Goal: Task Accomplishment & Management: Manage account settings

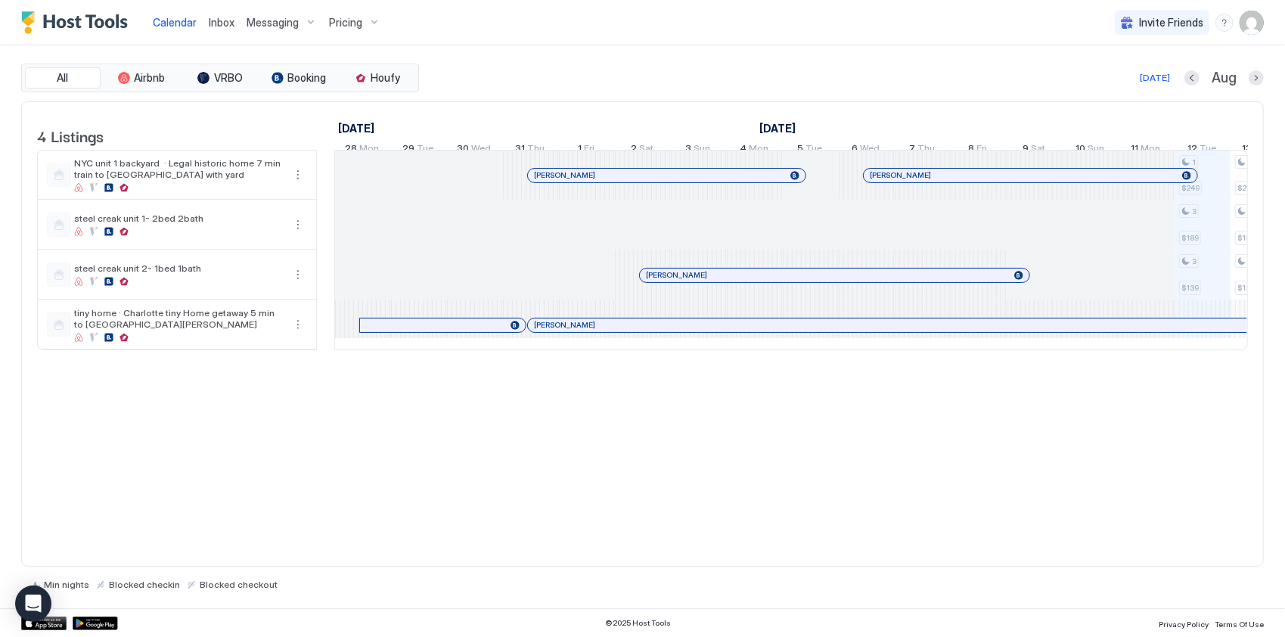
scroll to position [0, 1215]
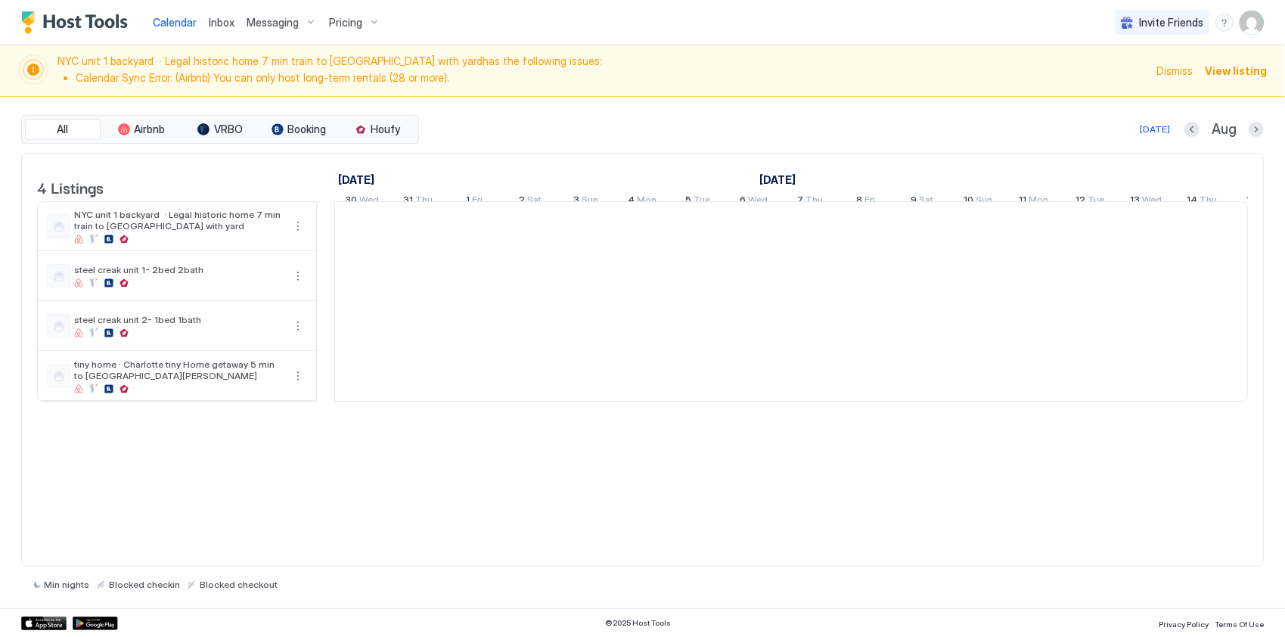
scroll to position [0, 840]
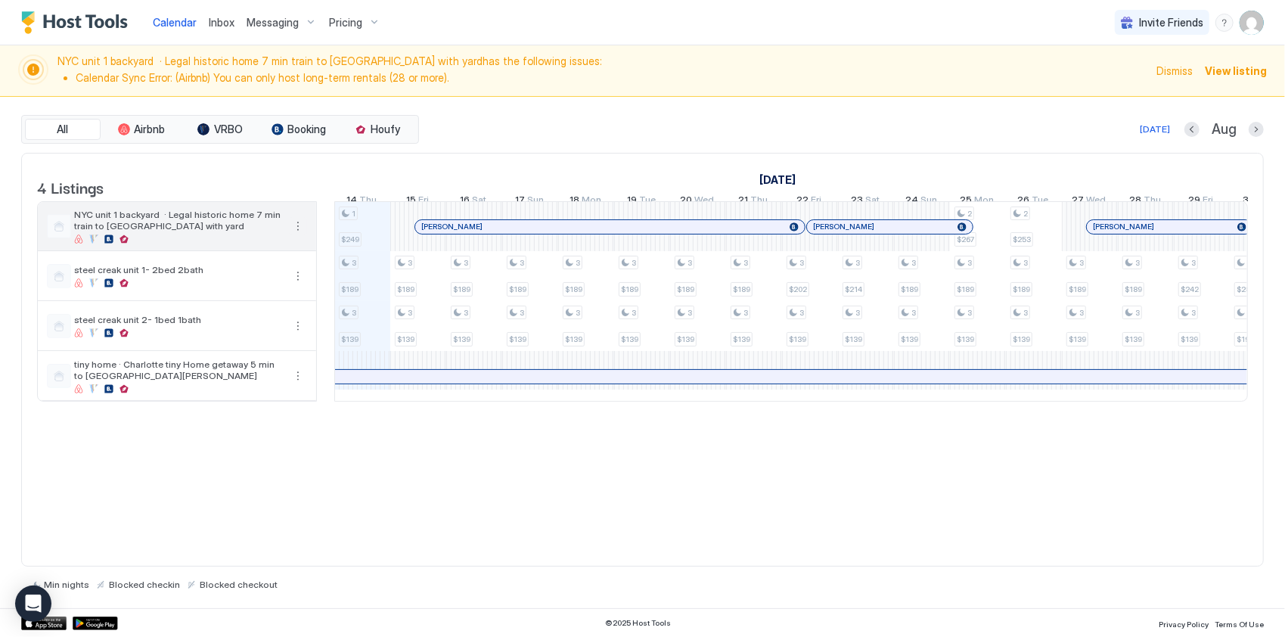
click at [299, 235] on button "More options" at bounding box center [298, 226] width 18 height 18
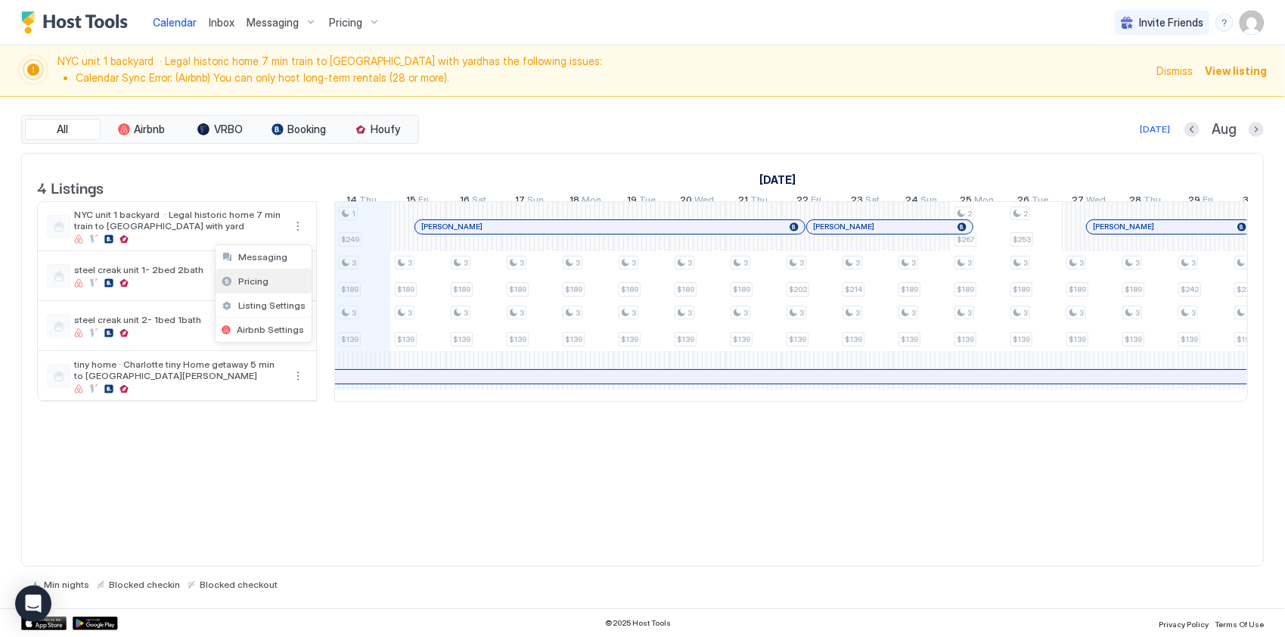
click at [280, 274] on div "Pricing" at bounding box center [264, 281] width 96 height 24
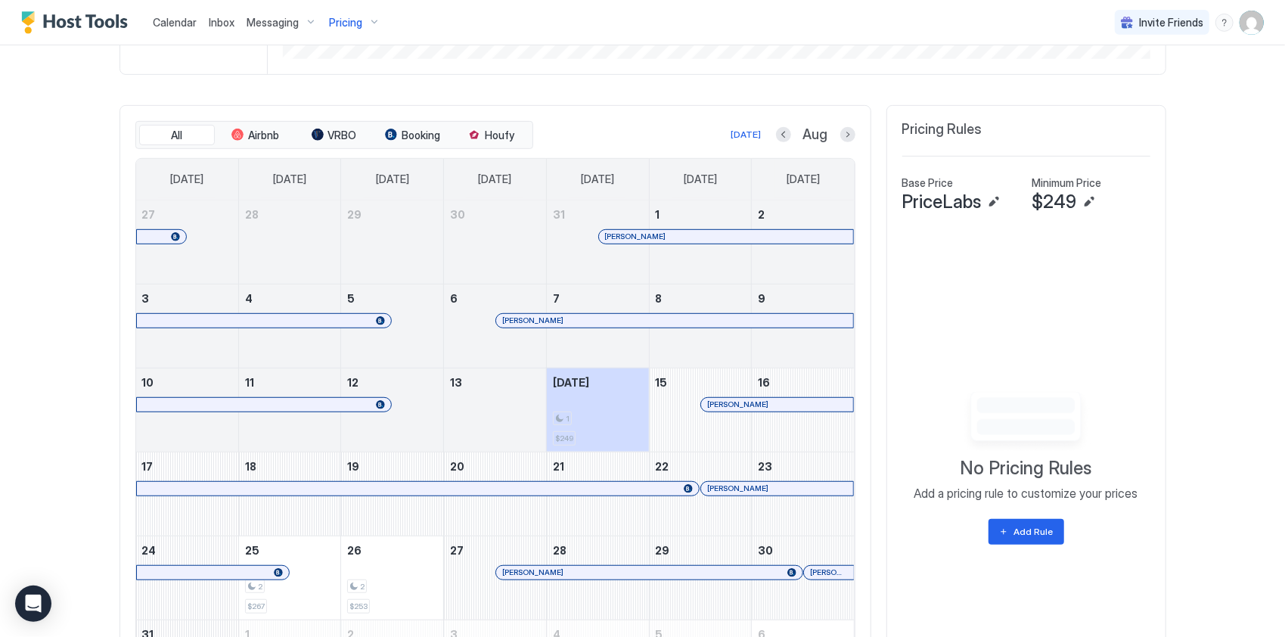
scroll to position [530, 0]
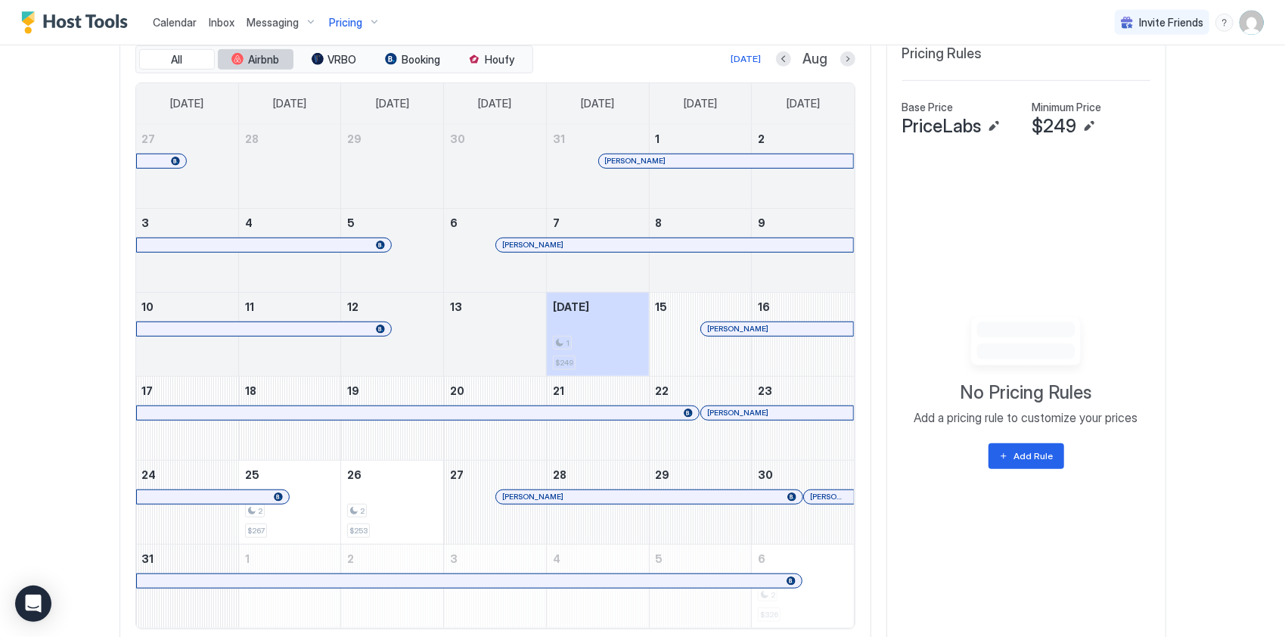
click at [262, 61] on button "Airbnb" at bounding box center [256, 59] width 76 height 21
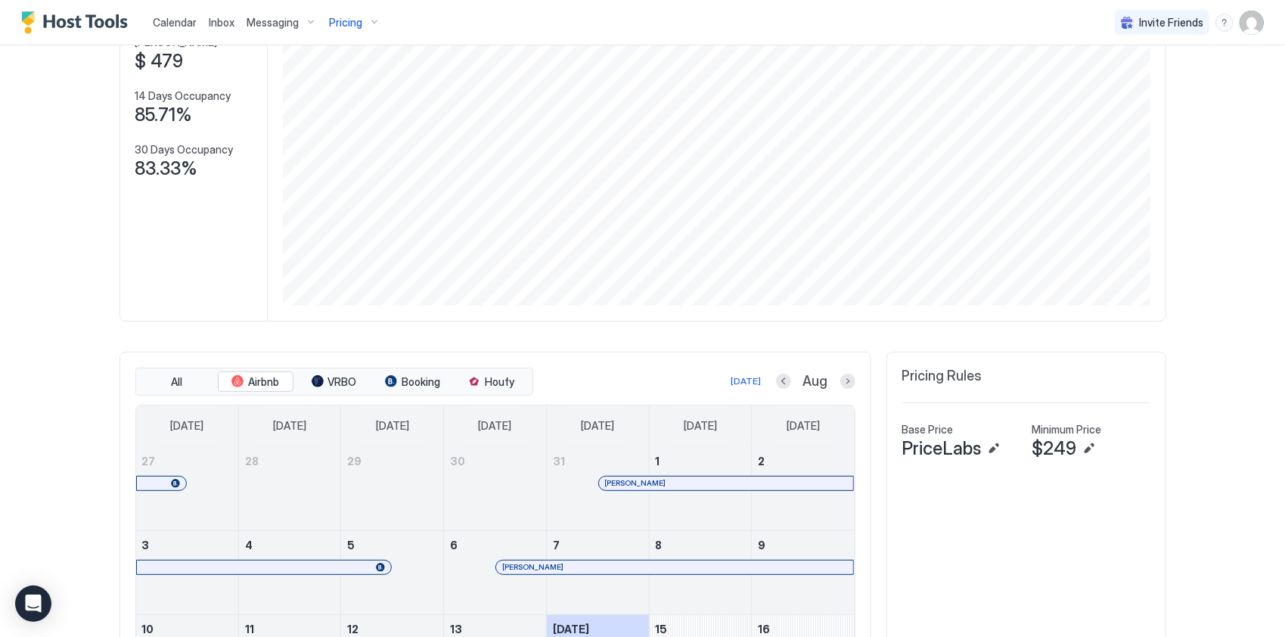
scroll to position [0, 0]
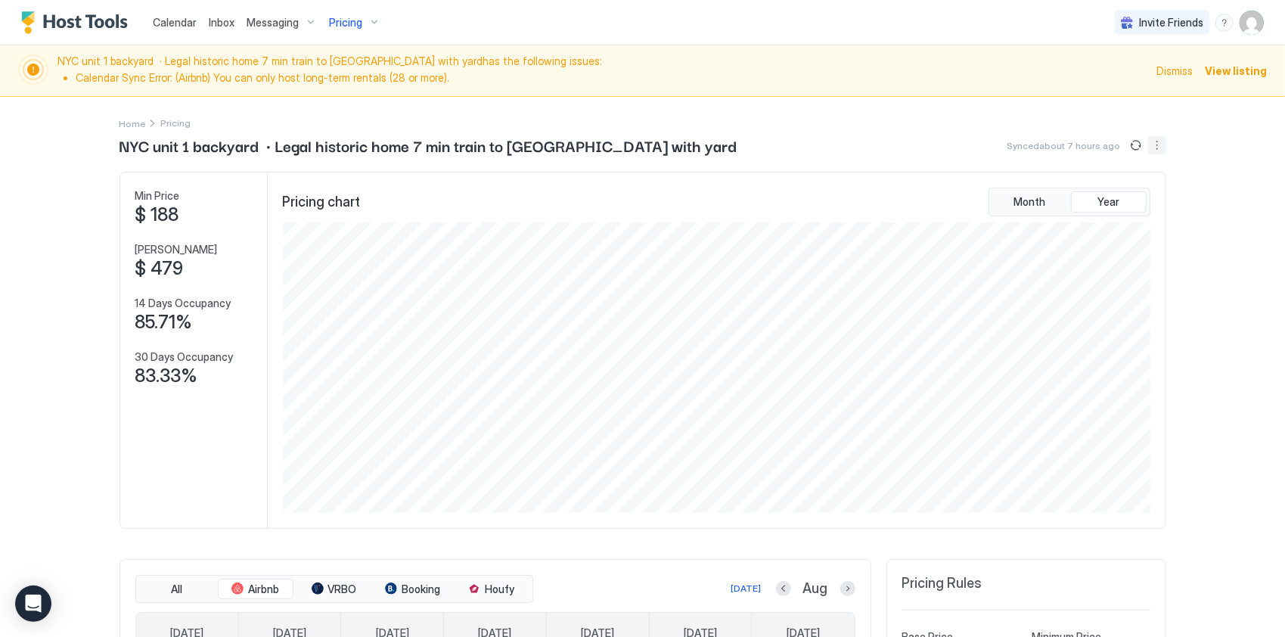
click at [1153, 147] on button "More options" at bounding box center [1157, 145] width 18 height 18
click at [1118, 188] on span "Listing Settings" at bounding box center [1125, 190] width 67 height 11
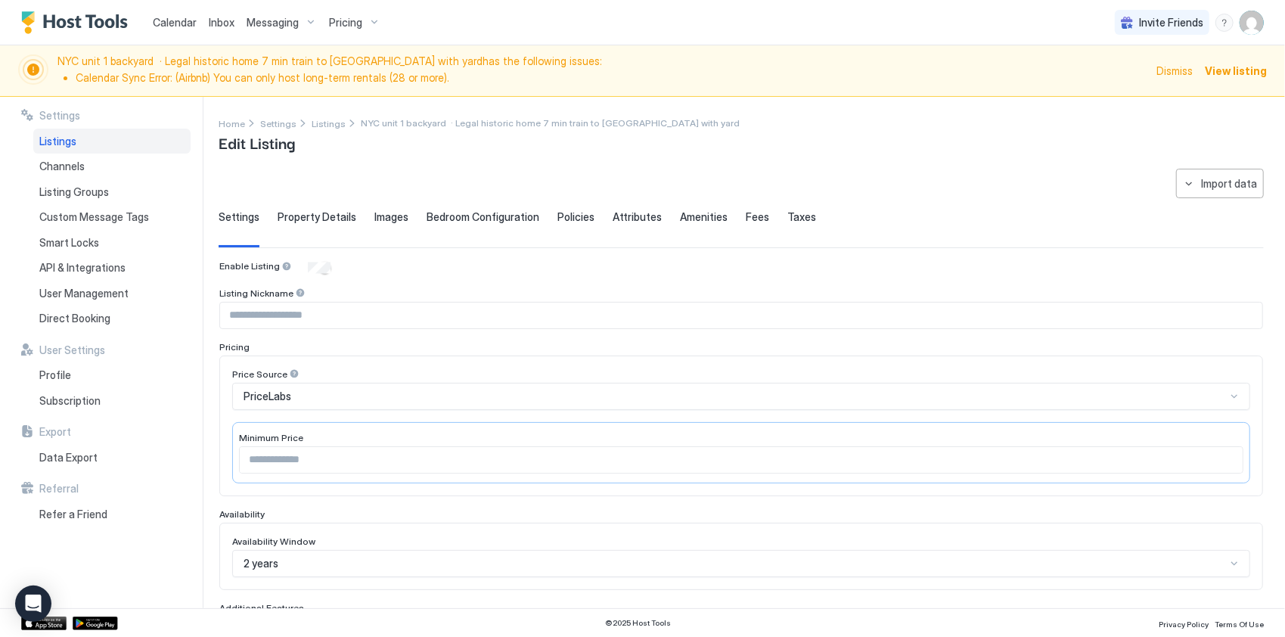
click at [340, 217] on span "Property Details" at bounding box center [317, 217] width 79 height 14
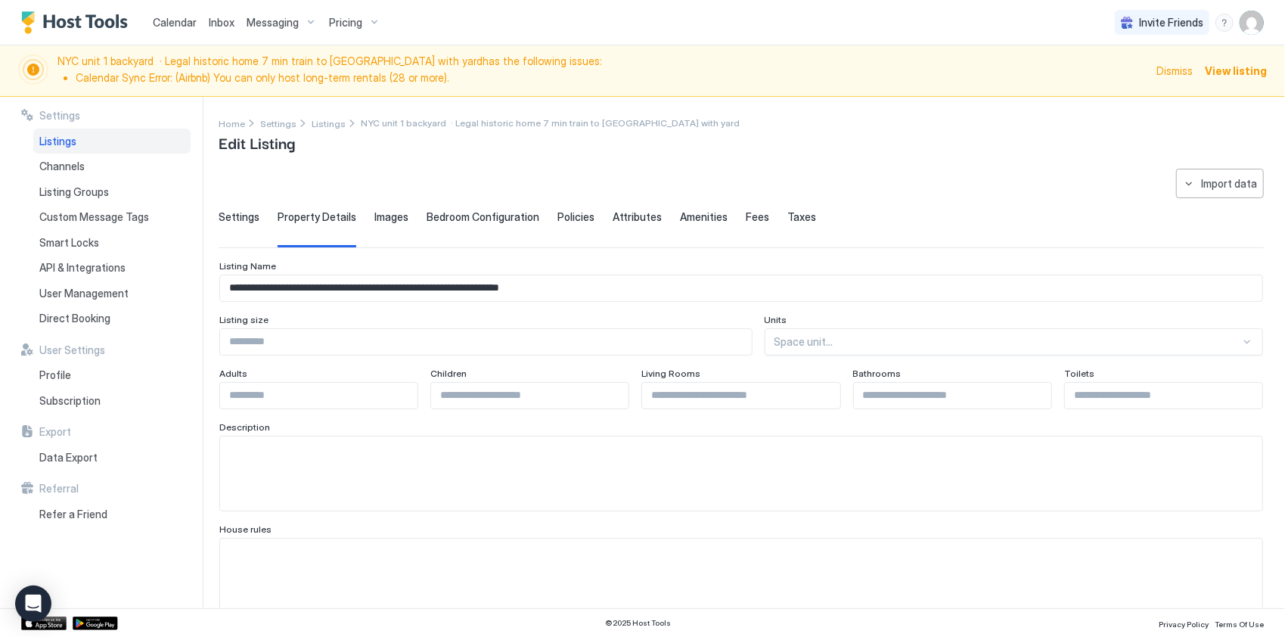
click at [387, 213] on span "Images" at bounding box center [391, 217] width 34 height 14
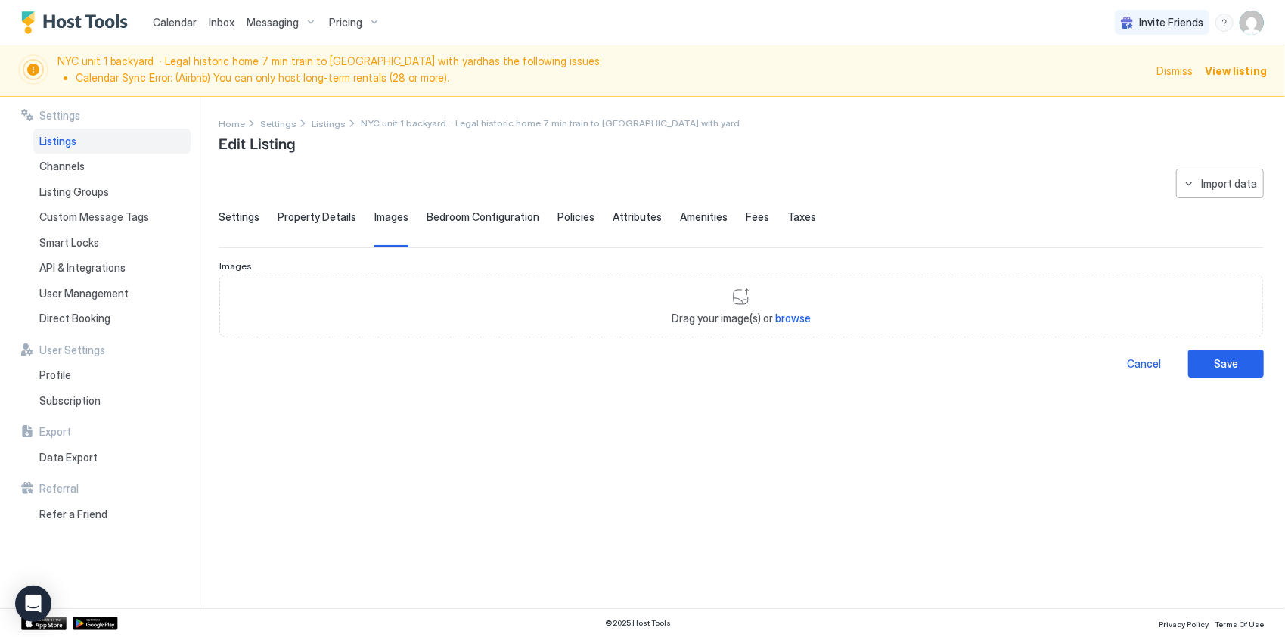
click at [506, 228] on div "Bedroom Configuration" at bounding box center [483, 228] width 113 height 37
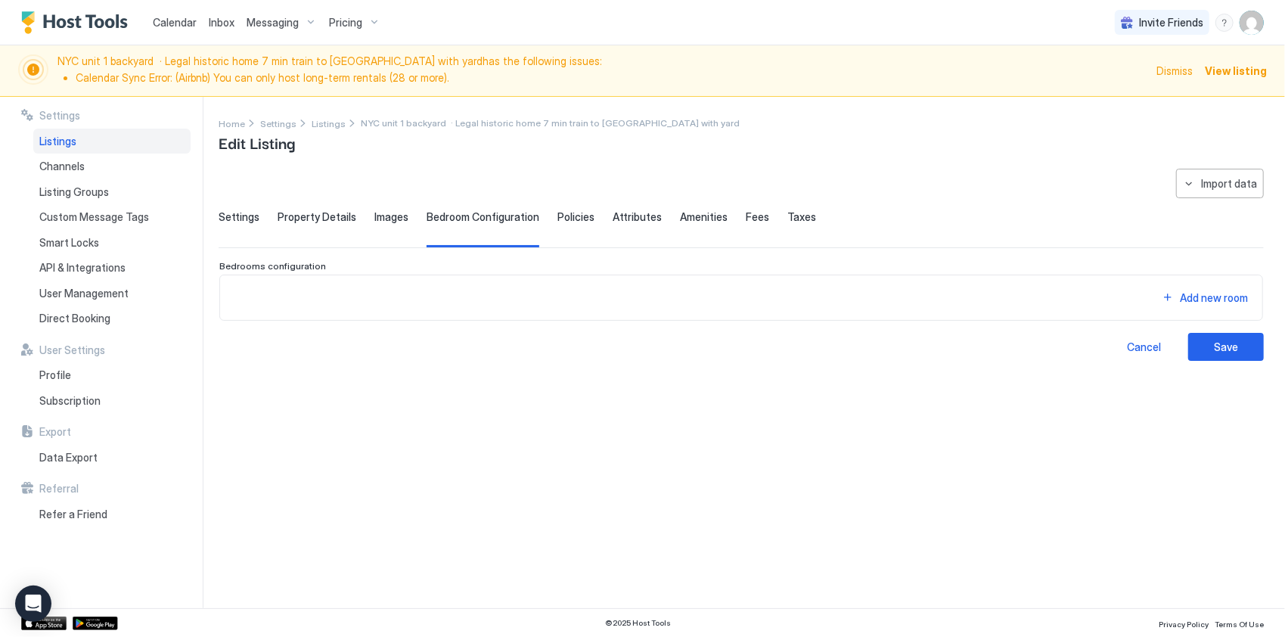
click at [563, 225] on div "Policies" at bounding box center [576, 228] width 37 height 37
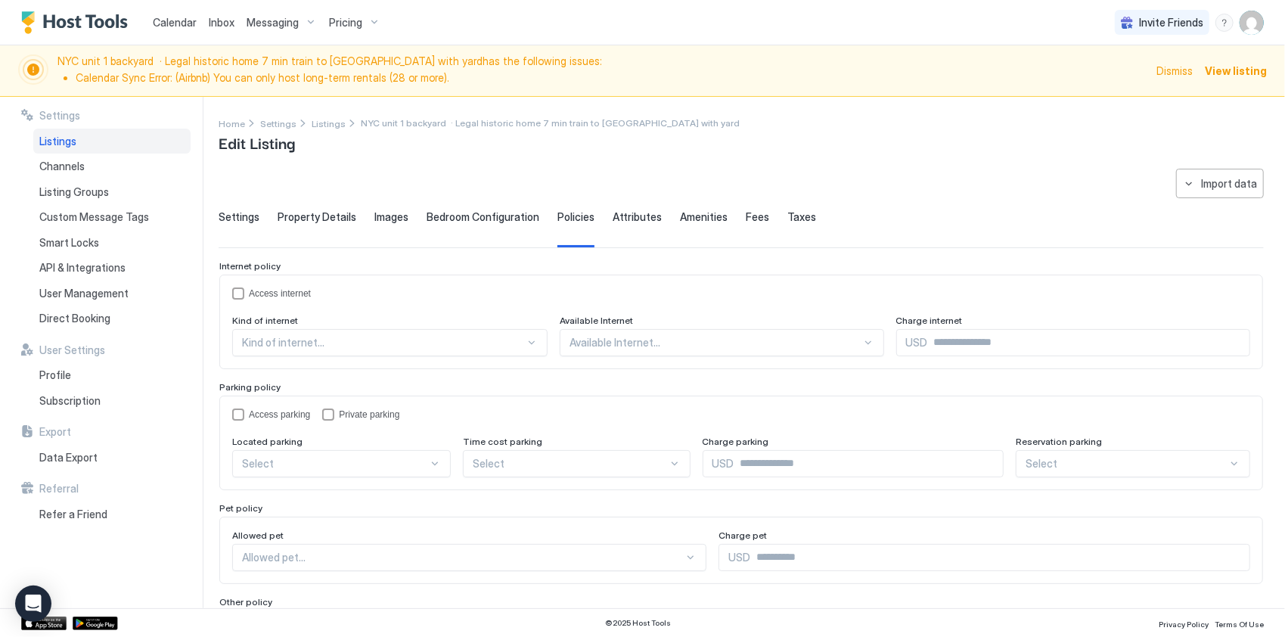
click at [619, 219] on span "Attributes" at bounding box center [637, 217] width 49 height 14
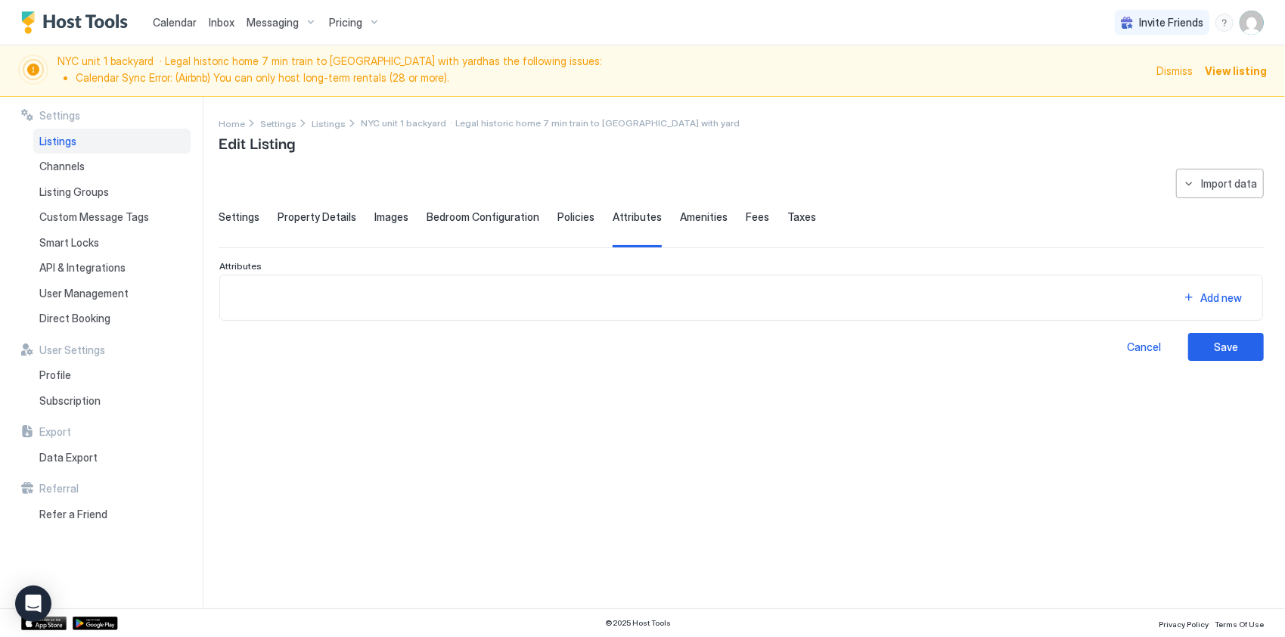
click at [691, 216] on span "Amenities" at bounding box center [704, 217] width 48 height 14
click at [746, 215] on span "Fees" at bounding box center [757, 217] width 23 height 14
click at [787, 220] on span "Taxes" at bounding box center [801, 217] width 29 height 14
click at [746, 224] on div "Fees" at bounding box center [757, 228] width 23 height 37
click at [348, 30] on div "Pricing" at bounding box center [355, 23] width 64 height 26
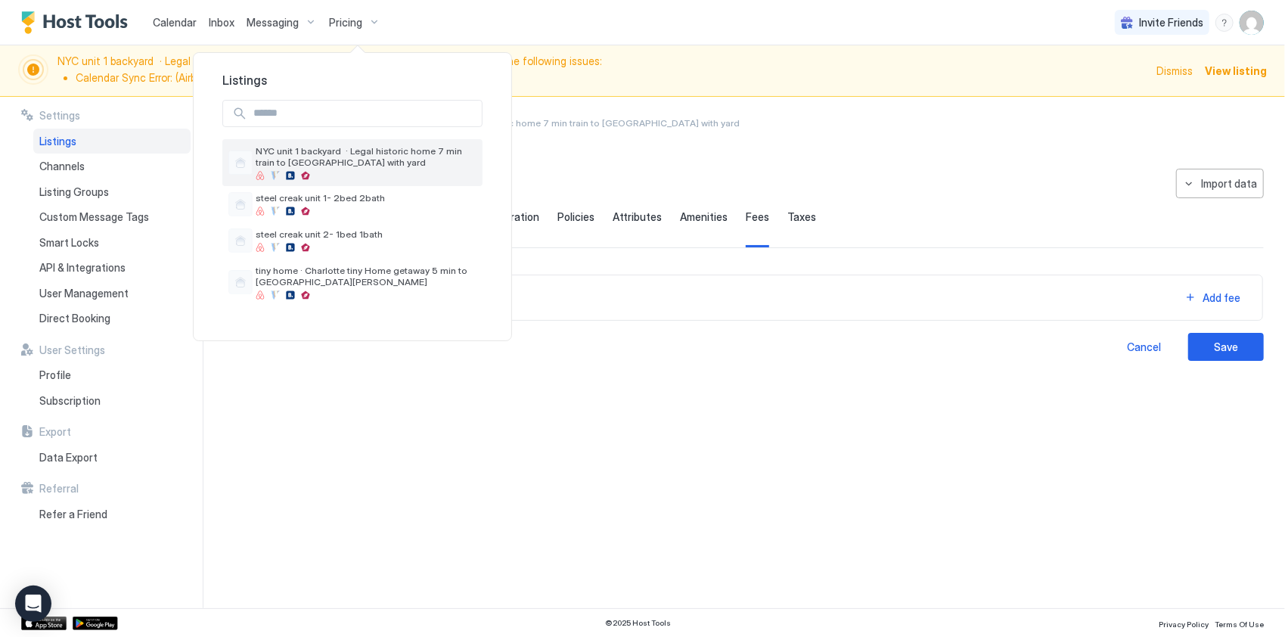
click at [365, 160] on span "NYC unit 1 backyard · Legal historic home 7 min train to [GEOGRAPHIC_DATA] with…" at bounding box center [366, 156] width 221 height 23
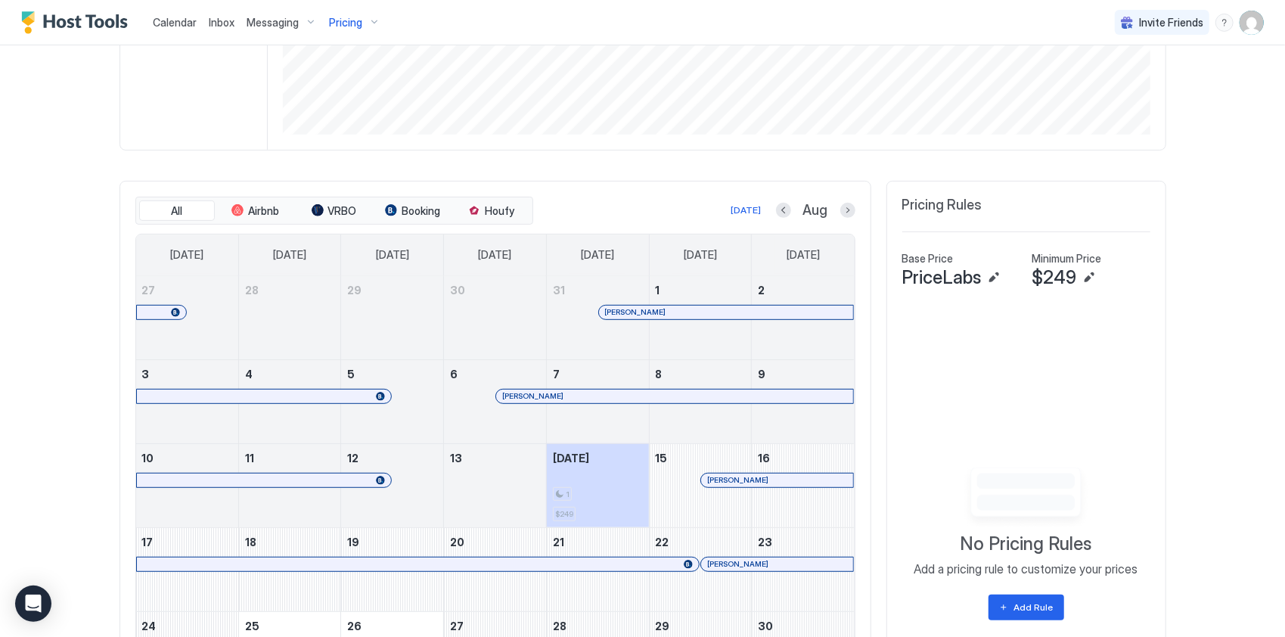
scroll to position [585, 0]
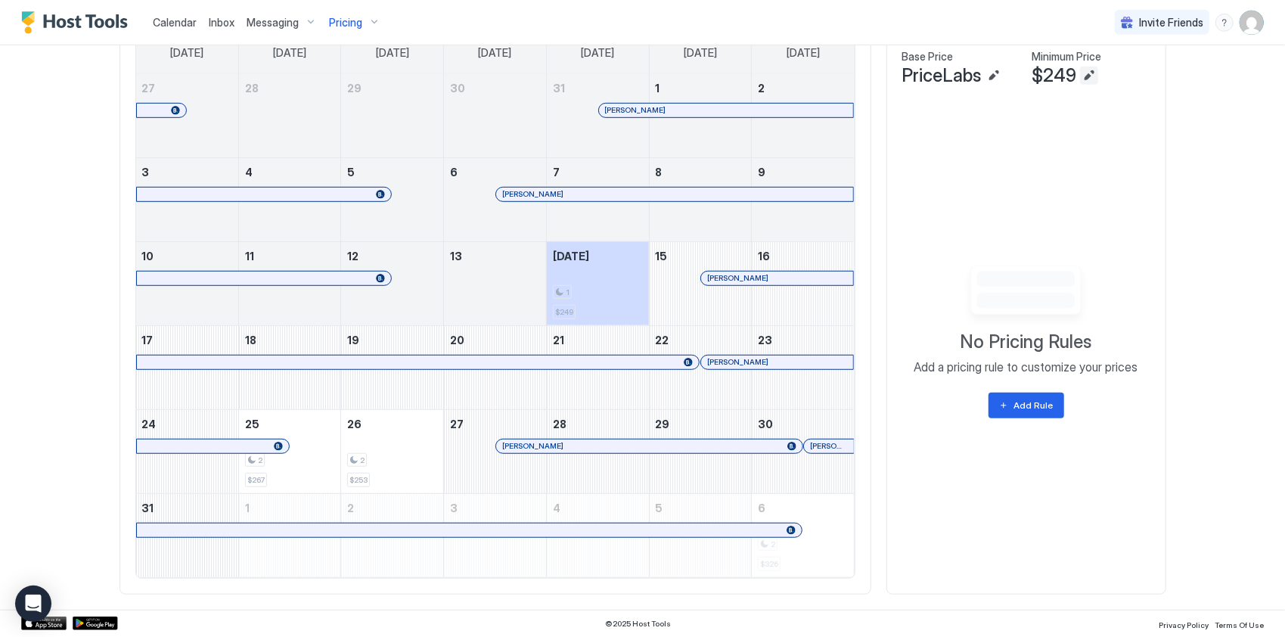
click at [1083, 83] on button "Edit" at bounding box center [1089, 76] width 18 height 18
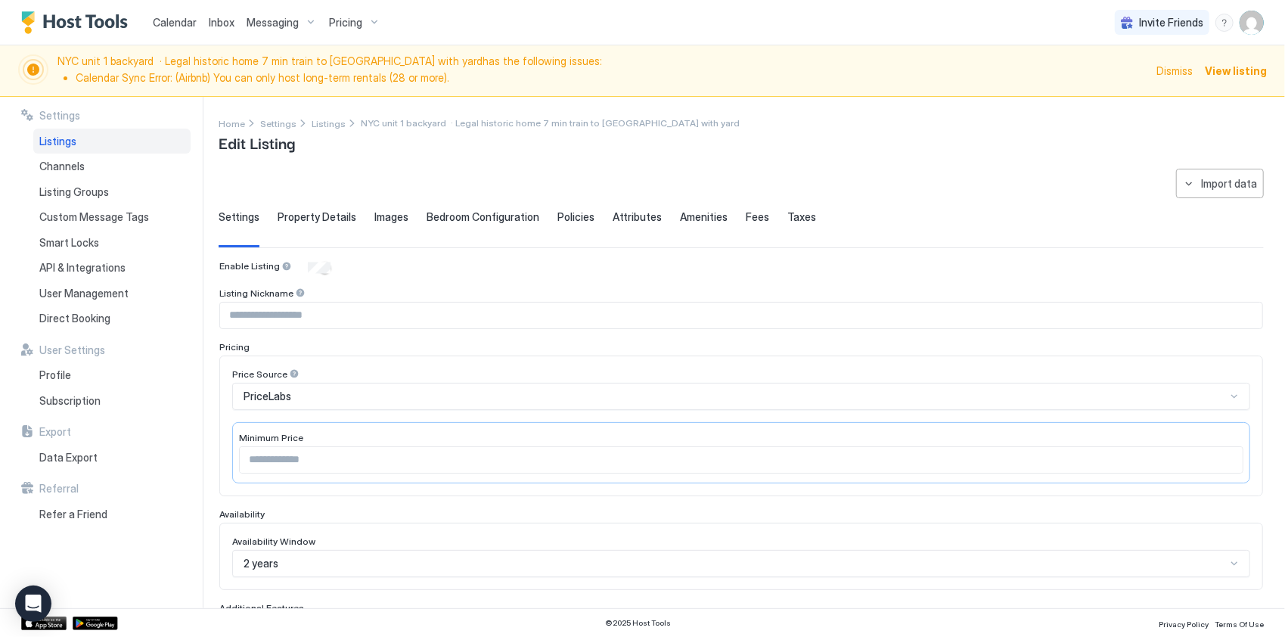
click at [328, 203] on div "**********" at bounding box center [741, 556] width 1045 height 775
click at [331, 213] on span "Property Details" at bounding box center [317, 217] width 79 height 14
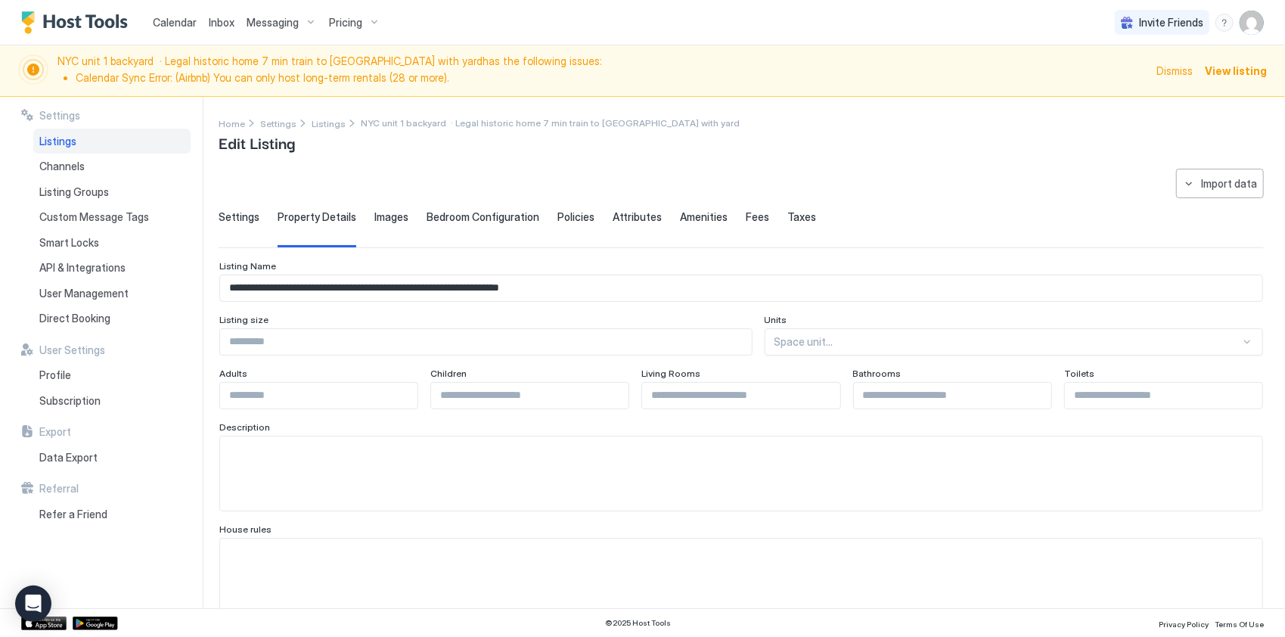
click at [374, 211] on span "Images" at bounding box center [391, 217] width 34 height 14
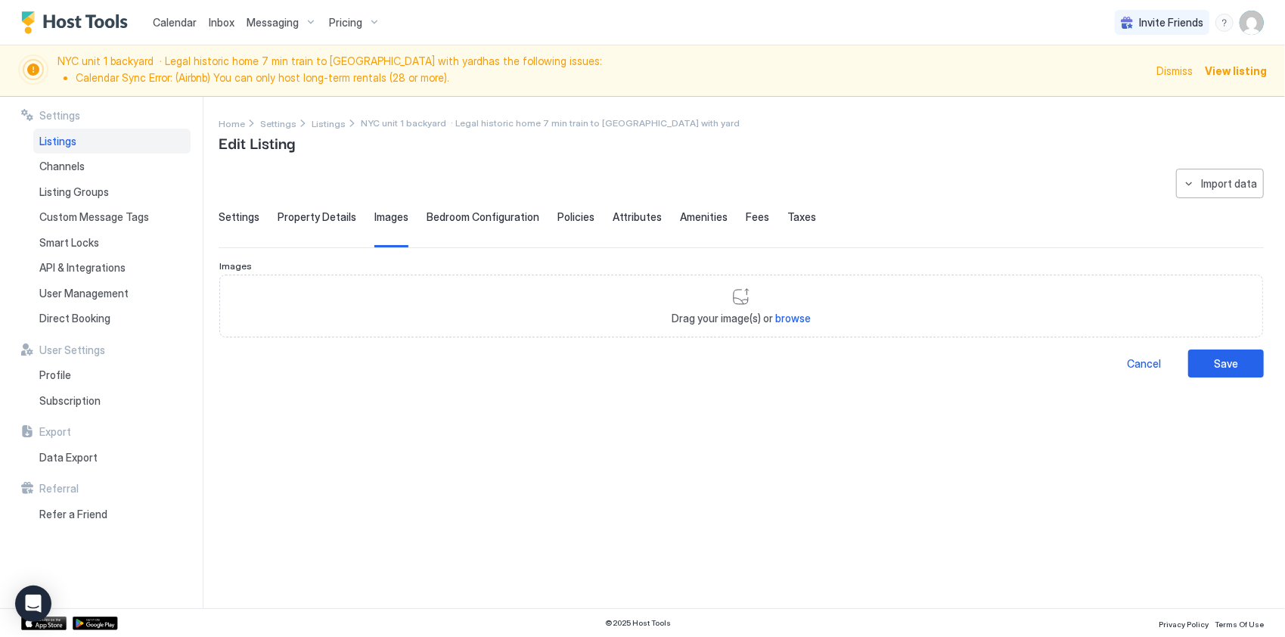
click at [436, 210] on span "Bedroom Configuration" at bounding box center [483, 217] width 113 height 14
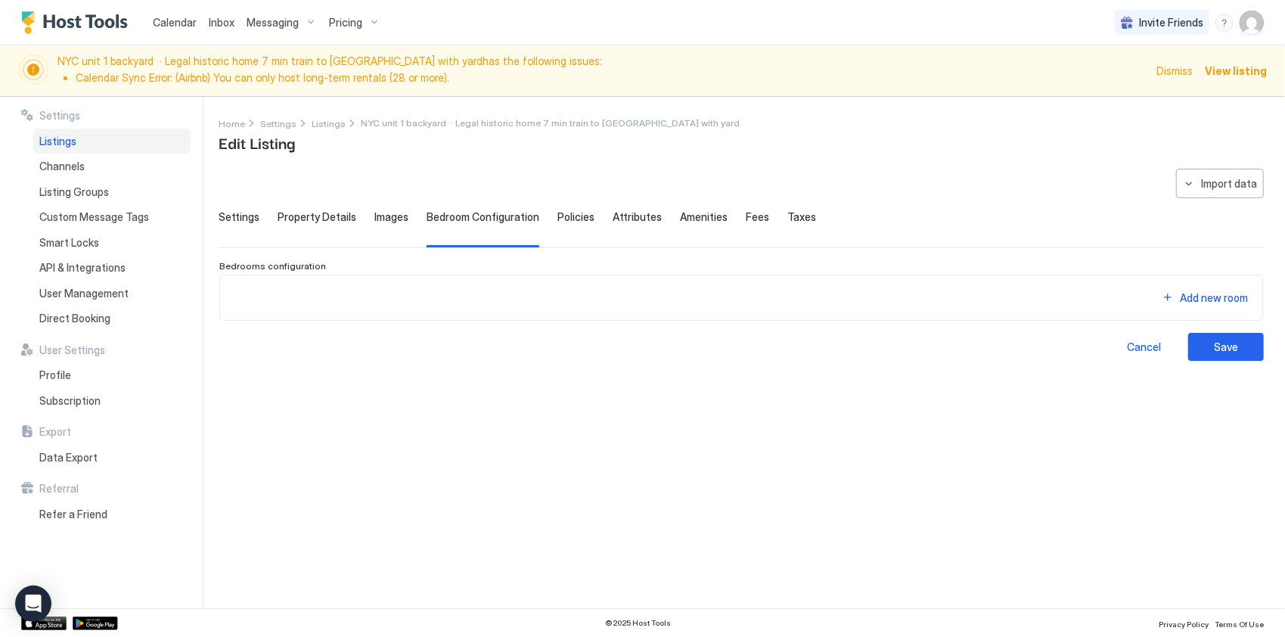
click at [390, 209] on div "**********" at bounding box center [741, 265] width 1045 height 192
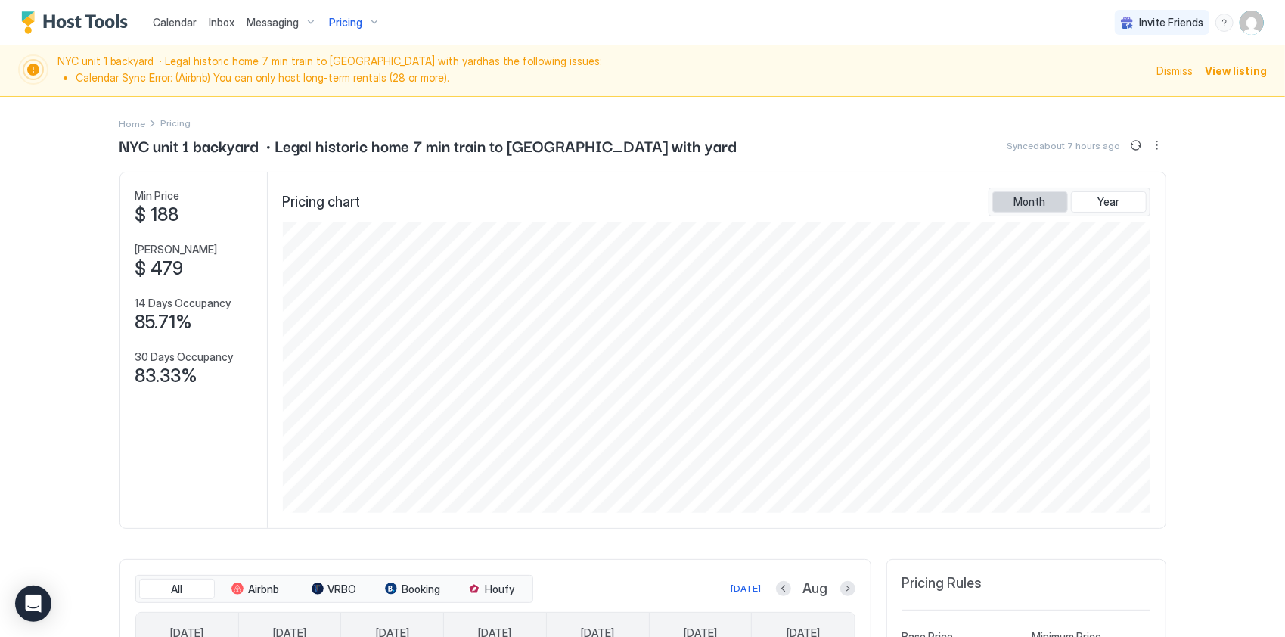
scroll to position [303, 0]
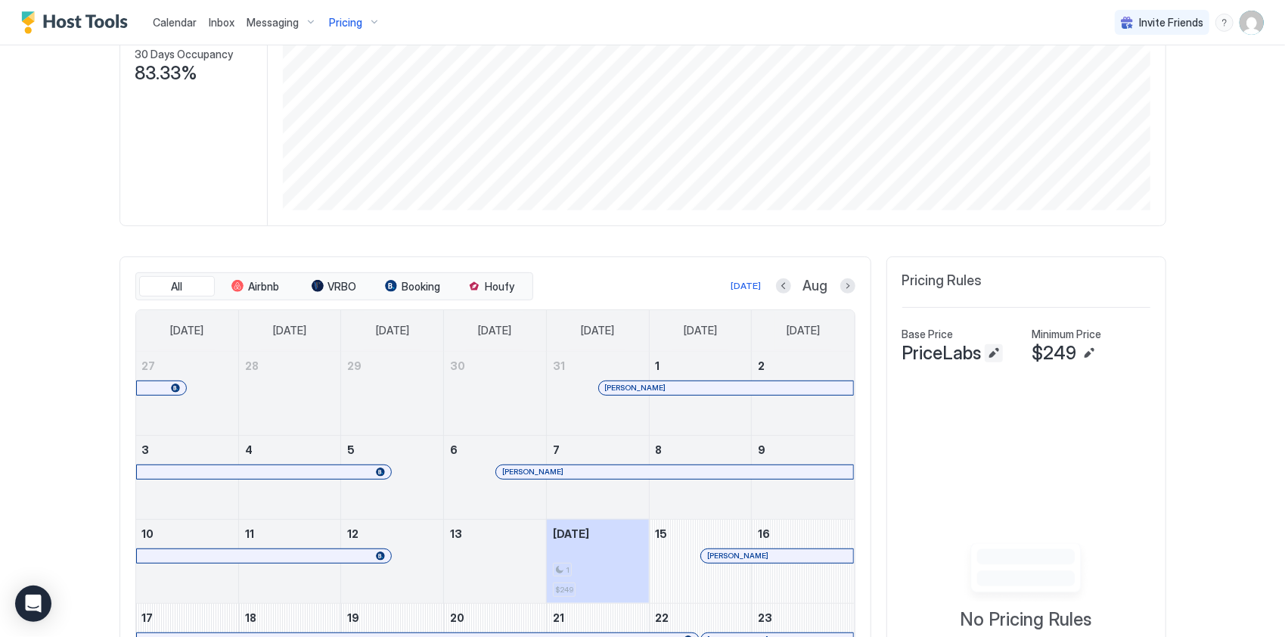
click at [985, 362] on button "Edit" at bounding box center [994, 353] width 18 height 18
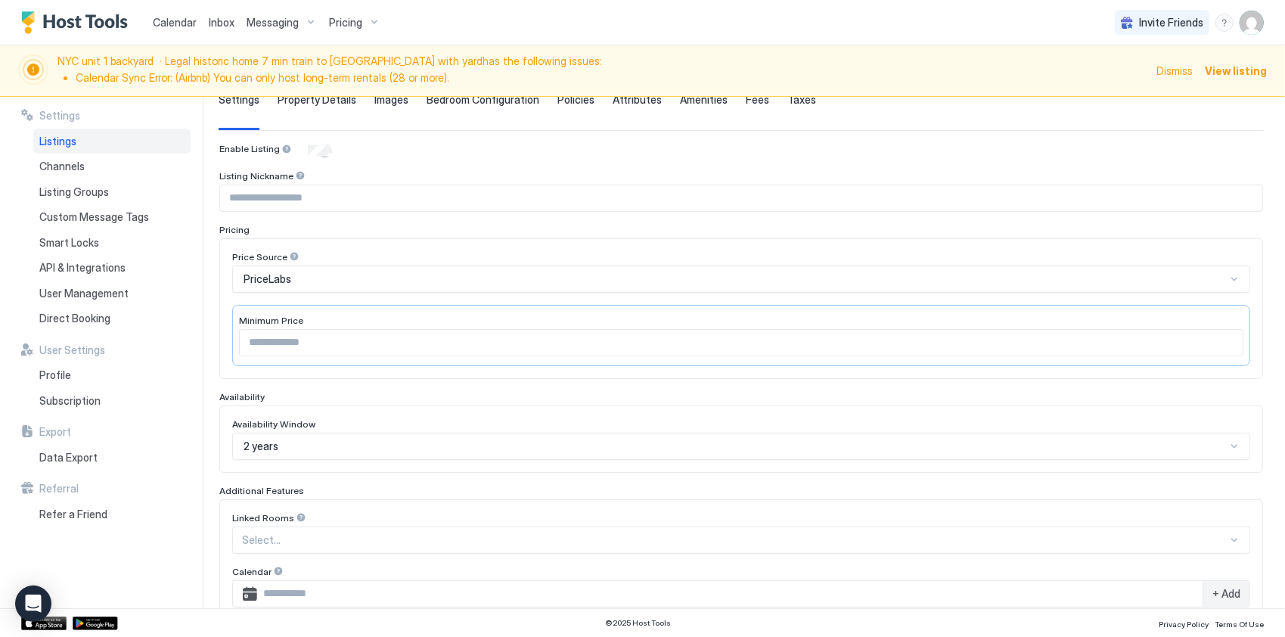
scroll to position [151, 0]
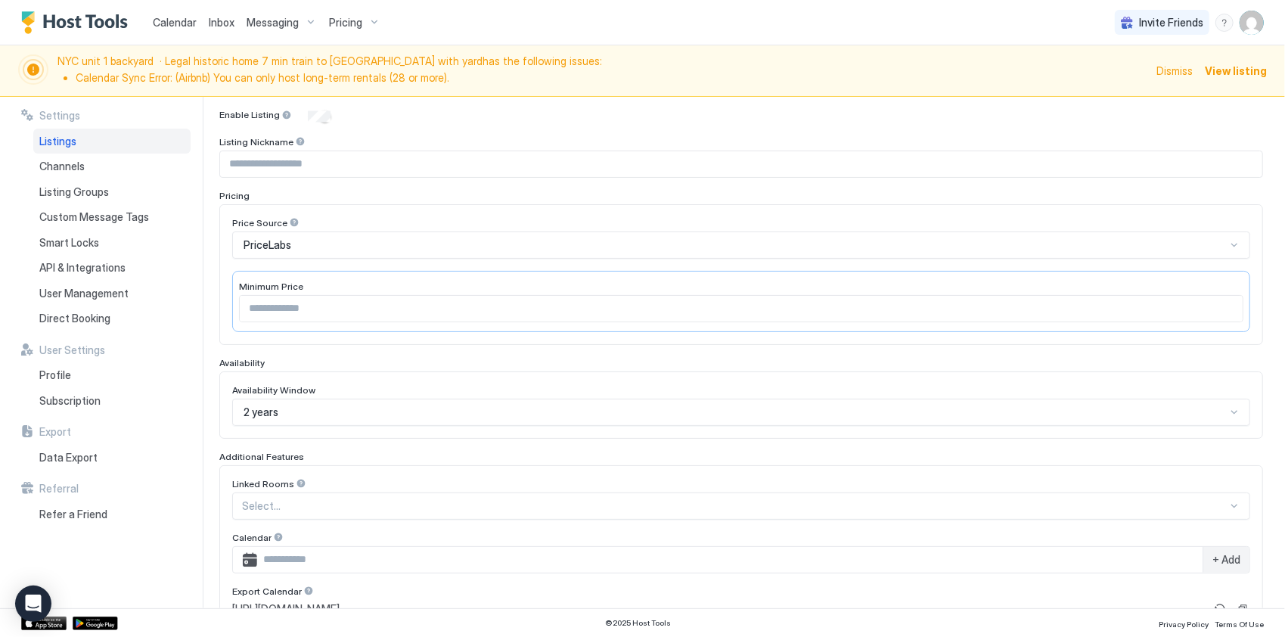
click at [436, 256] on div "PriceLabs" at bounding box center [741, 244] width 1018 height 27
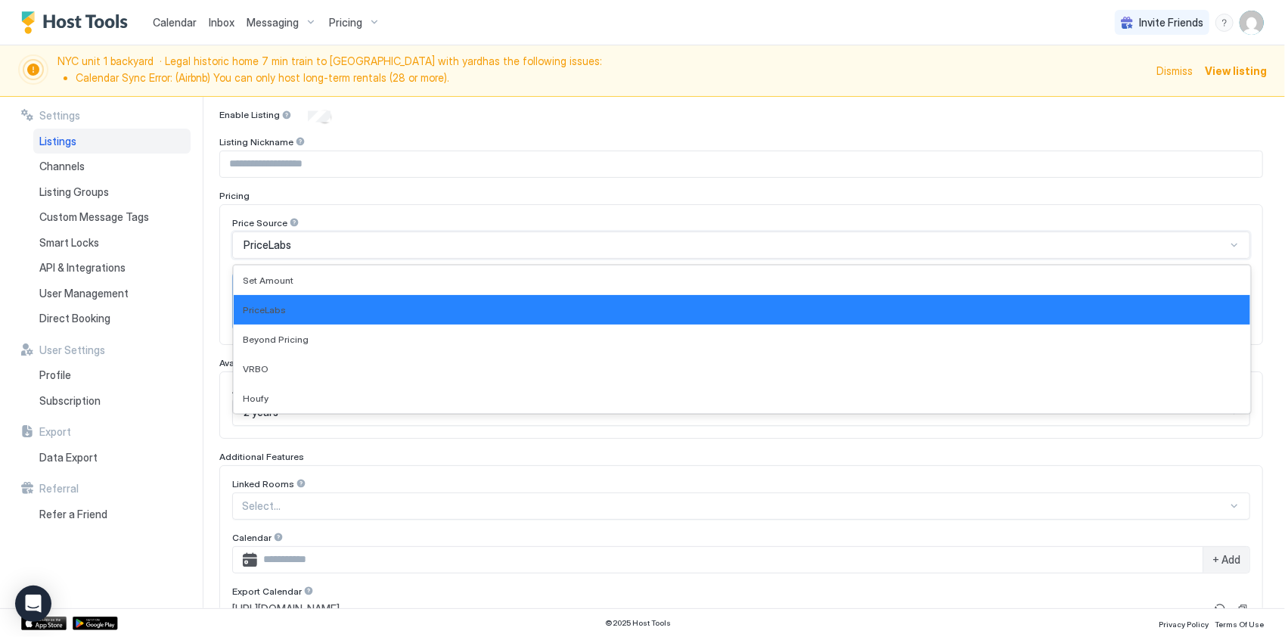
click at [200, 248] on div "Settings Listings Channels Listing Groups Custom Message Tags Smart Locks API &…" at bounding box center [112, 352] width 182 height 511
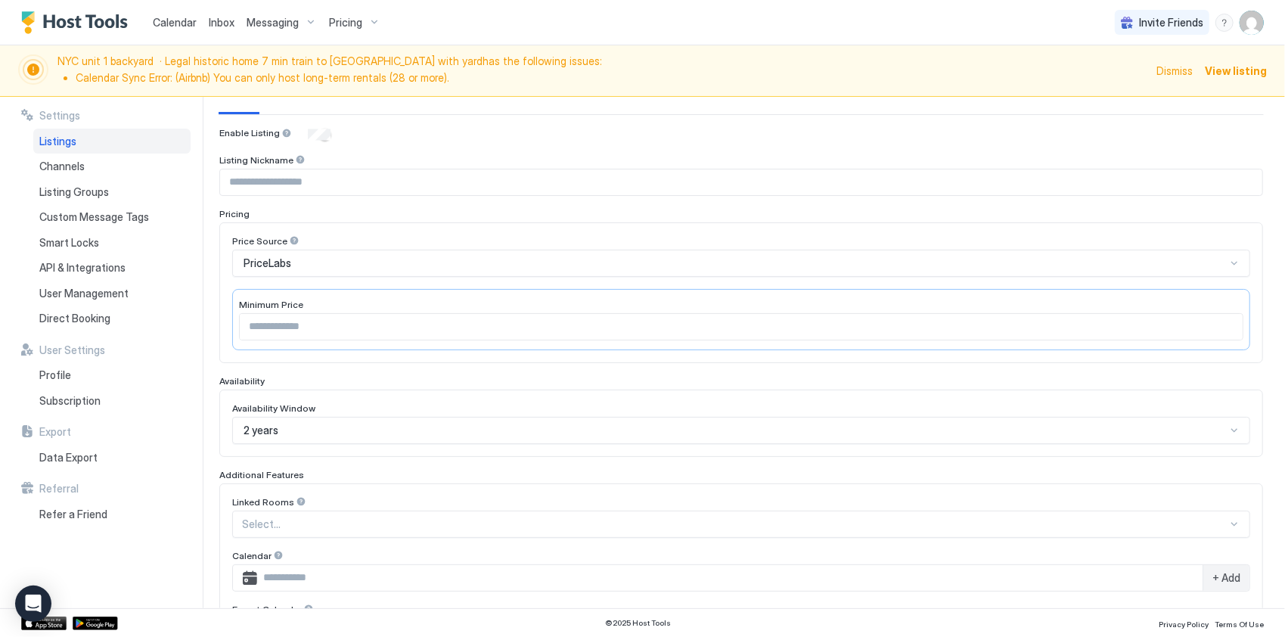
scroll to position [0, 0]
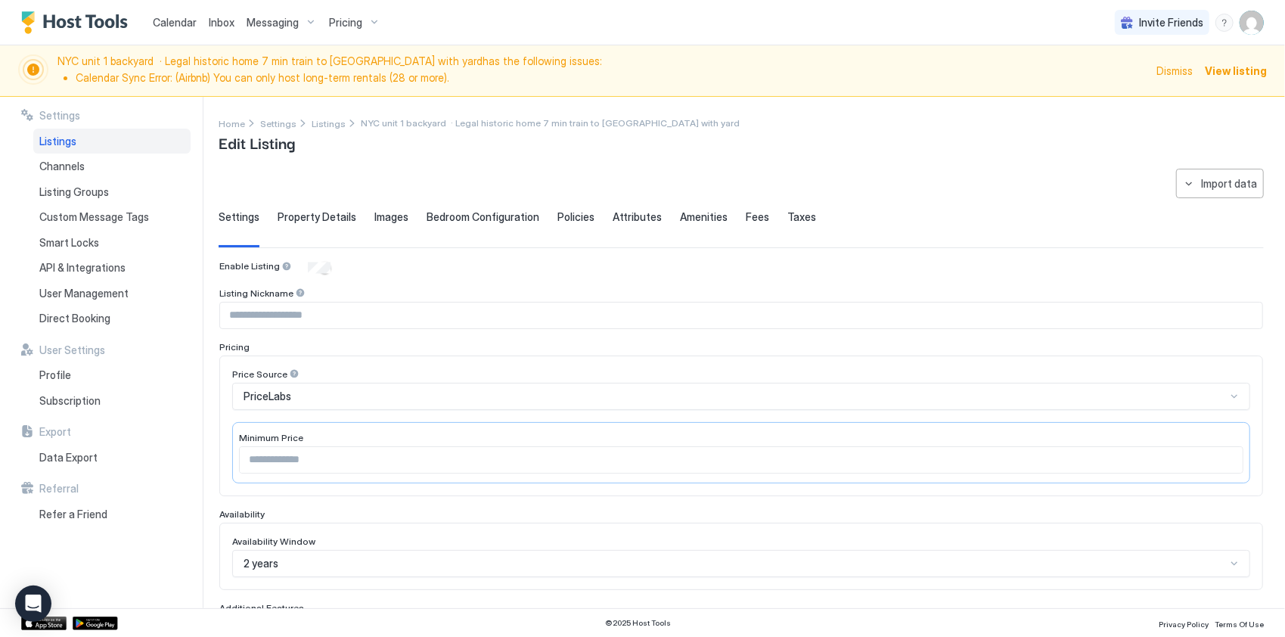
click at [327, 216] on span "Property Details" at bounding box center [317, 217] width 79 height 14
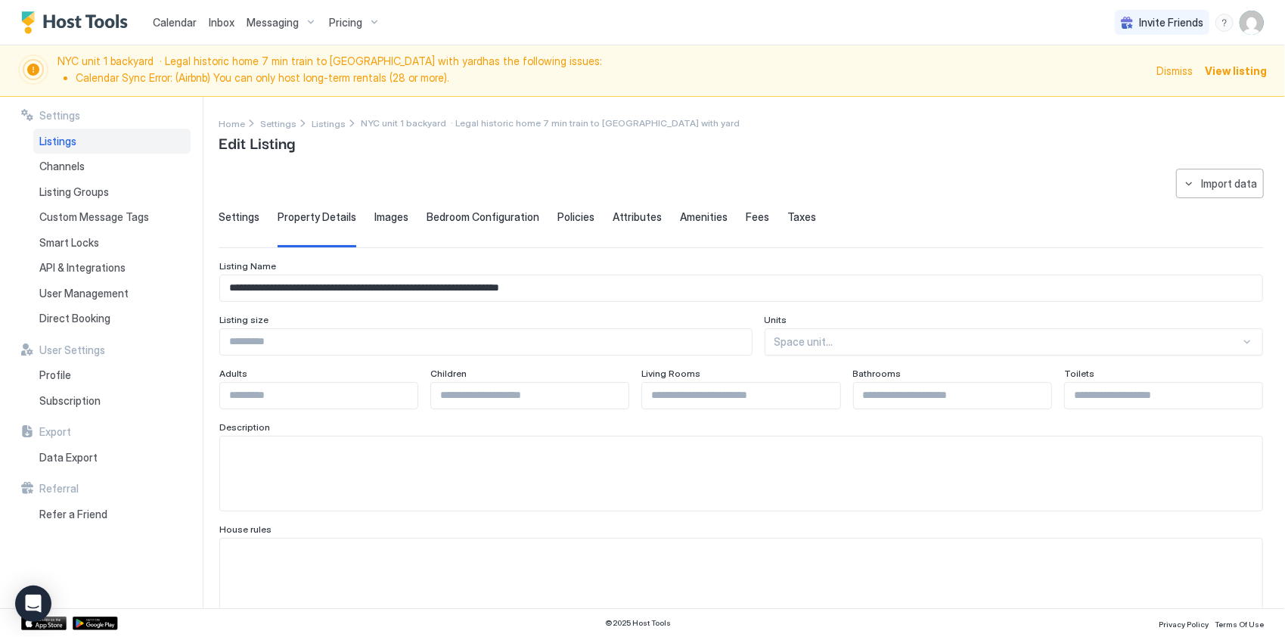
click at [377, 216] on span "Images" at bounding box center [391, 217] width 34 height 14
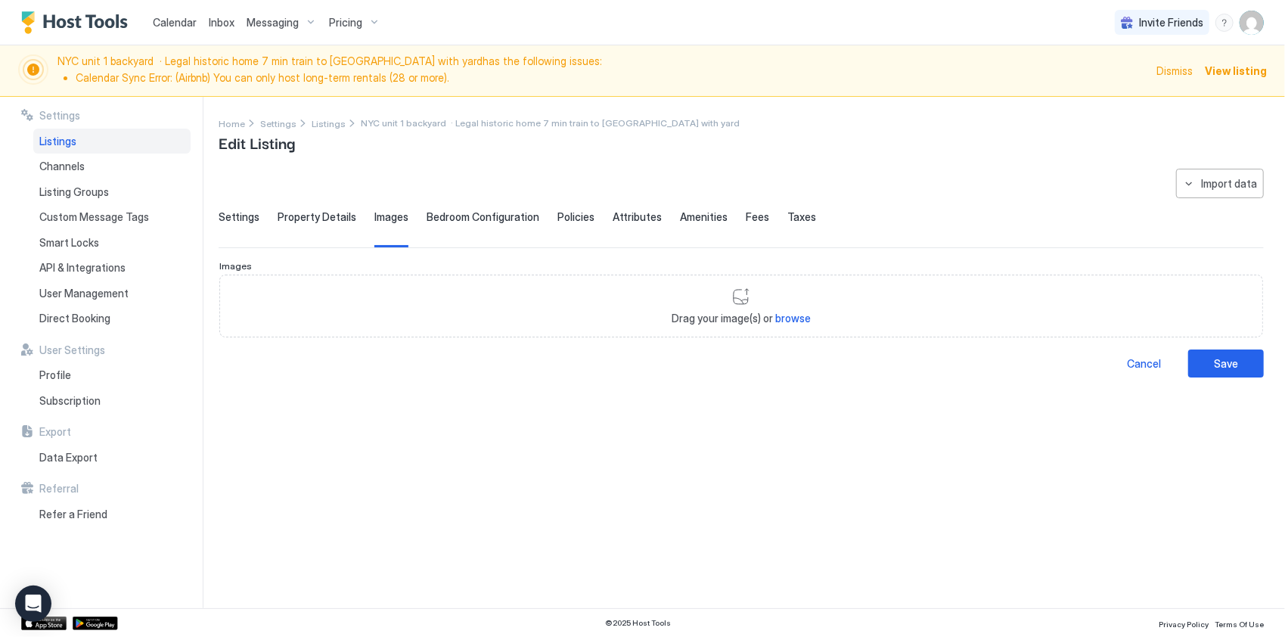
click at [489, 221] on span "Bedroom Configuration" at bounding box center [483, 217] width 113 height 14
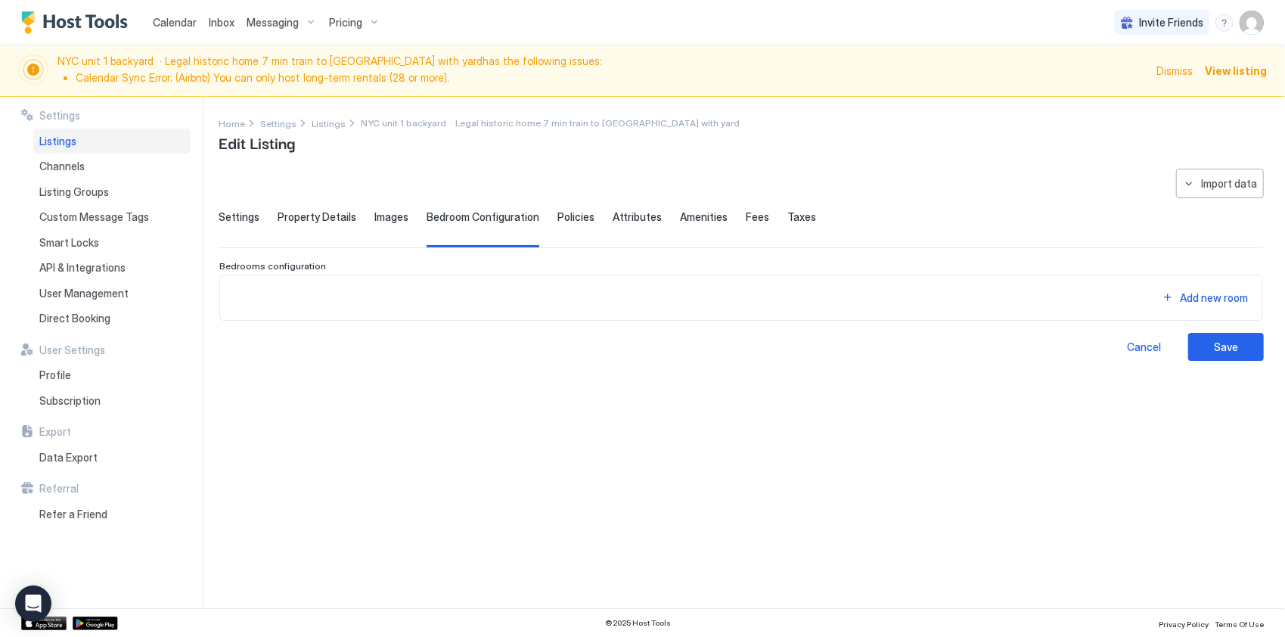
click at [573, 222] on span "Policies" at bounding box center [576, 217] width 37 height 14
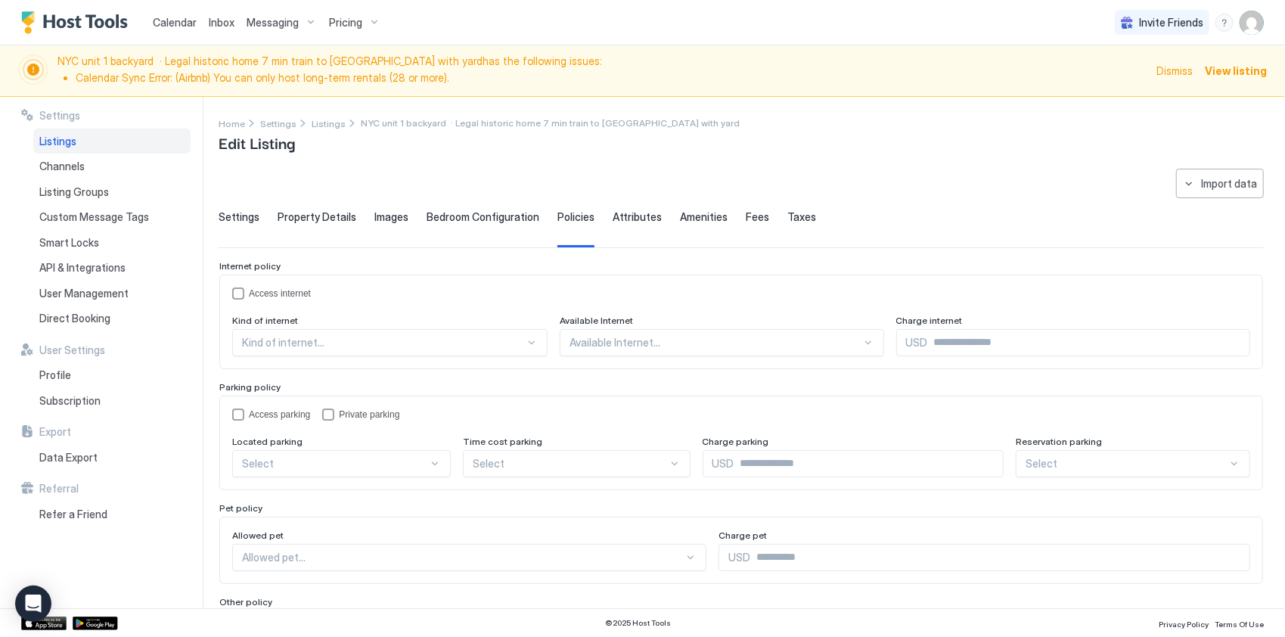
click at [629, 219] on span "Attributes" at bounding box center [637, 217] width 49 height 14
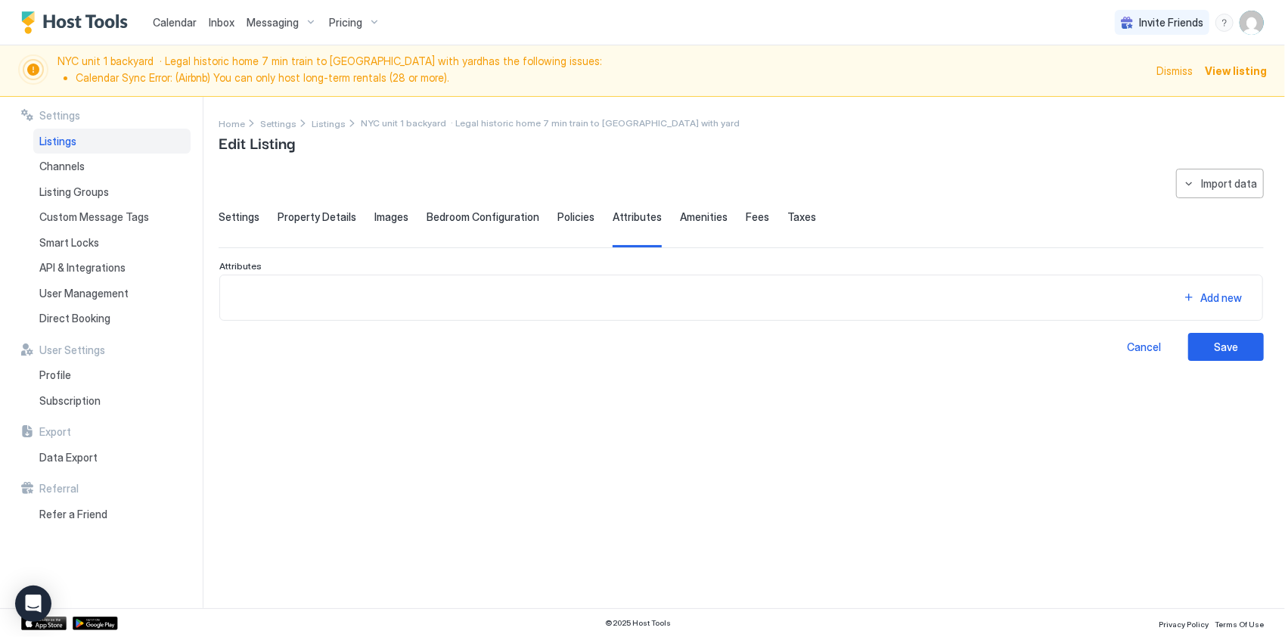
click at [695, 212] on span "Amenities" at bounding box center [704, 217] width 48 height 14
drag, startPoint x: 738, startPoint y: 209, endPoint x: 772, endPoint y: 216, distance: 34.0
click at [746, 210] on span "Fees" at bounding box center [757, 217] width 23 height 14
click at [797, 218] on span "Taxes" at bounding box center [801, 217] width 29 height 14
click at [269, 118] on span "Settings" at bounding box center [278, 123] width 36 height 11
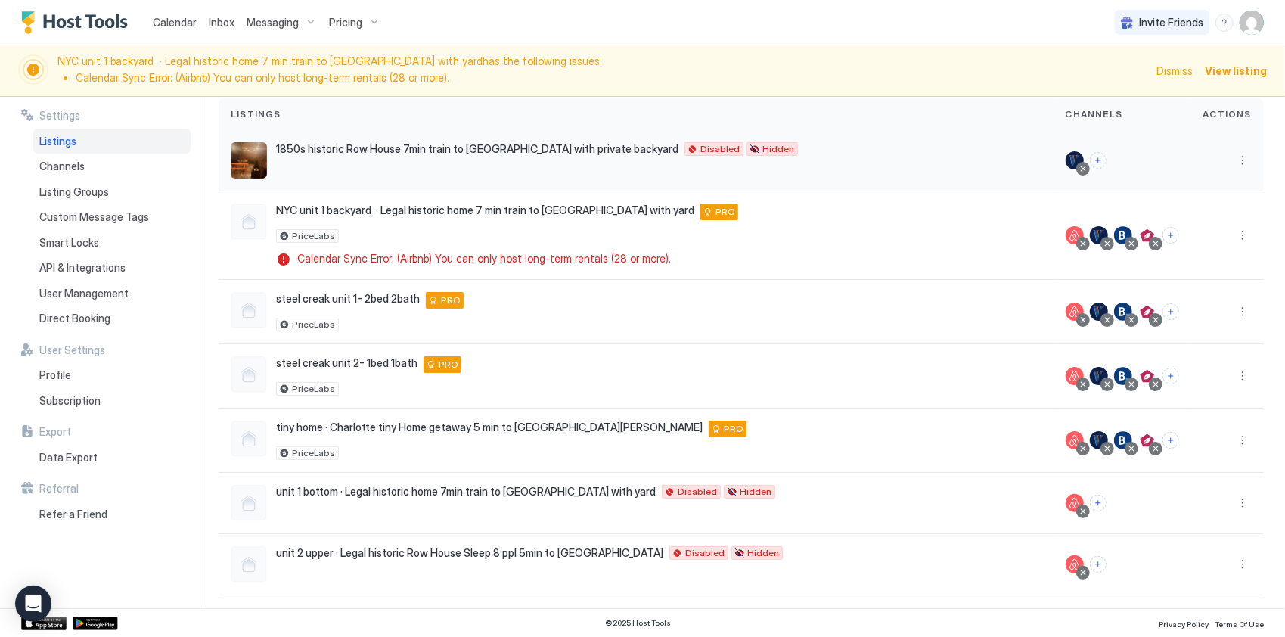
scroll to position [110, 0]
click at [1236, 309] on button "More options" at bounding box center [1243, 311] width 18 height 18
click at [959, 328] on div at bounding box center [642, 318] width 1285 height 637
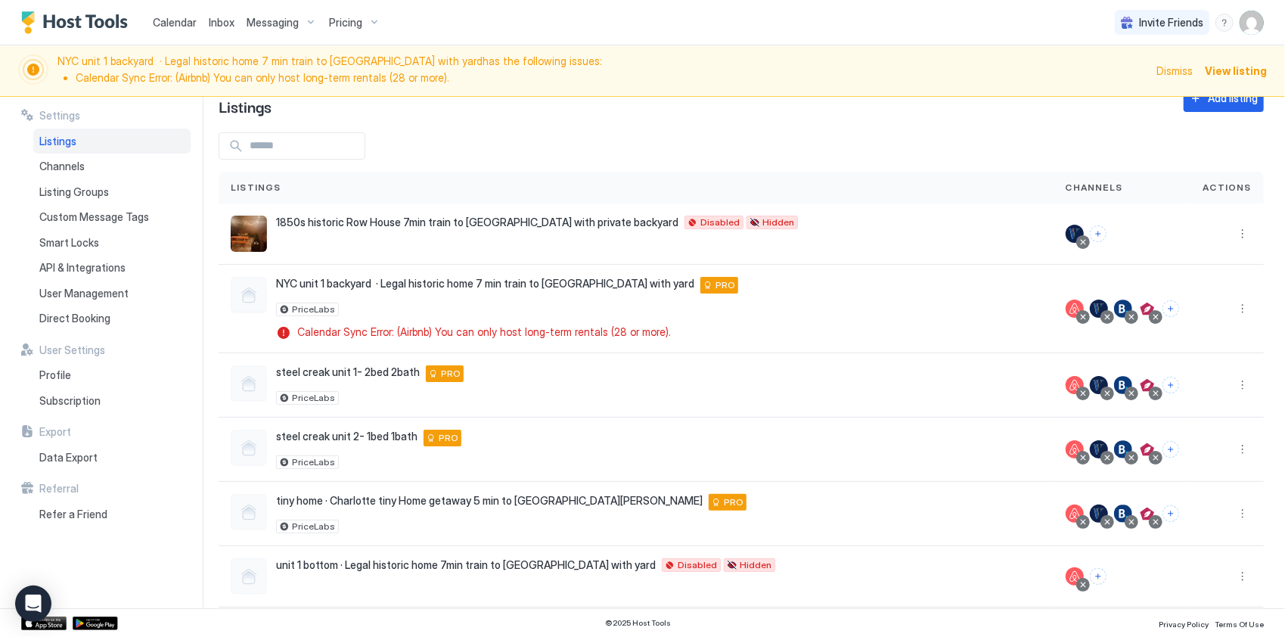
scroll to position [0, 0]
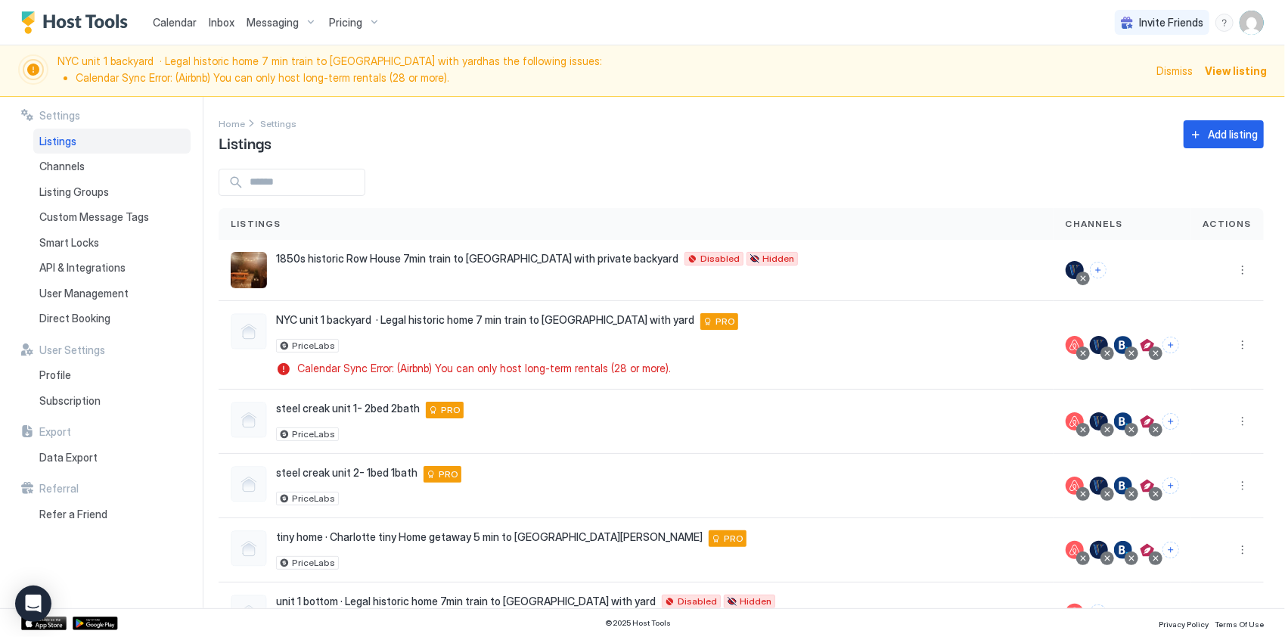
click at [360, 28] on div "Pricing" at bounding box center [355, 23] width 64 height 26
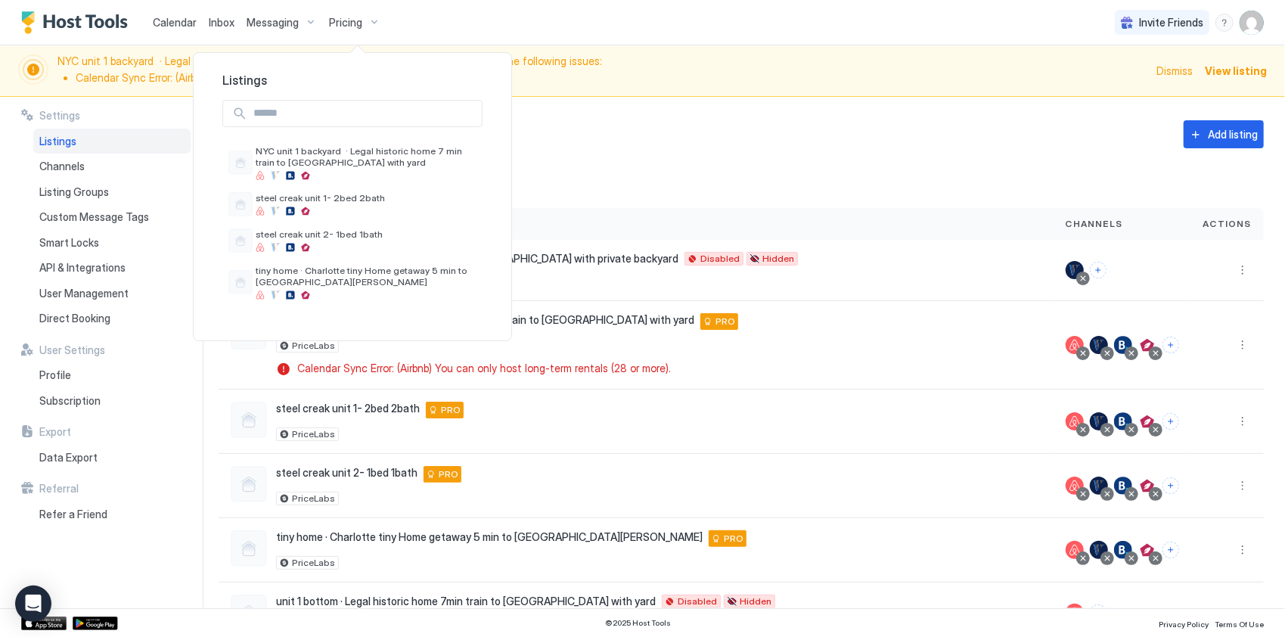
click at [261, 21] on div at bounding box center [642, 318] width 1285 height 637
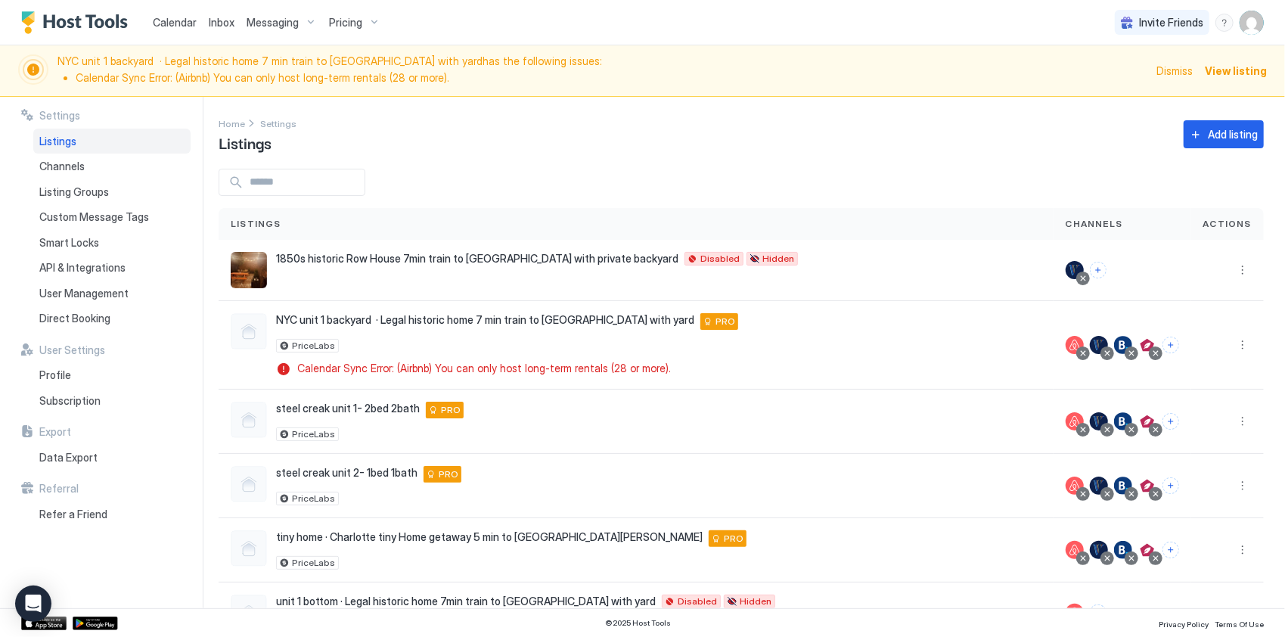
click at [281, 12] on div "Messaging" at bounding box center [282, 23] width 82 height 26
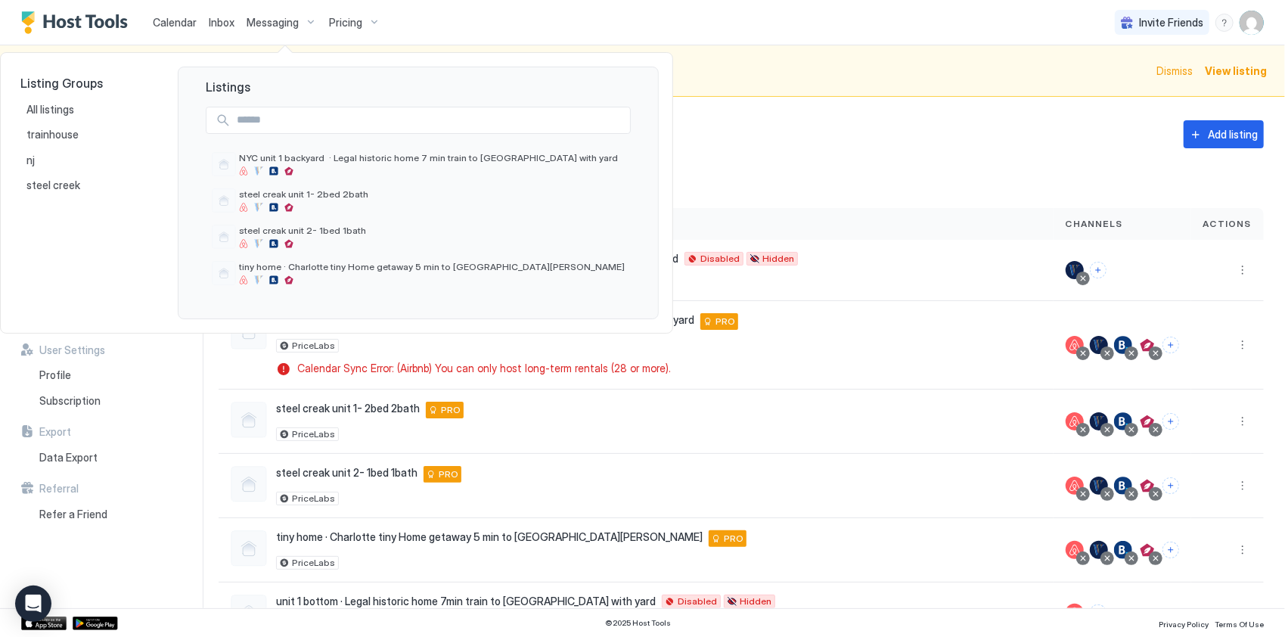
click at [349, 21] on div at bounding box center [642, 318] width 1285 height 637
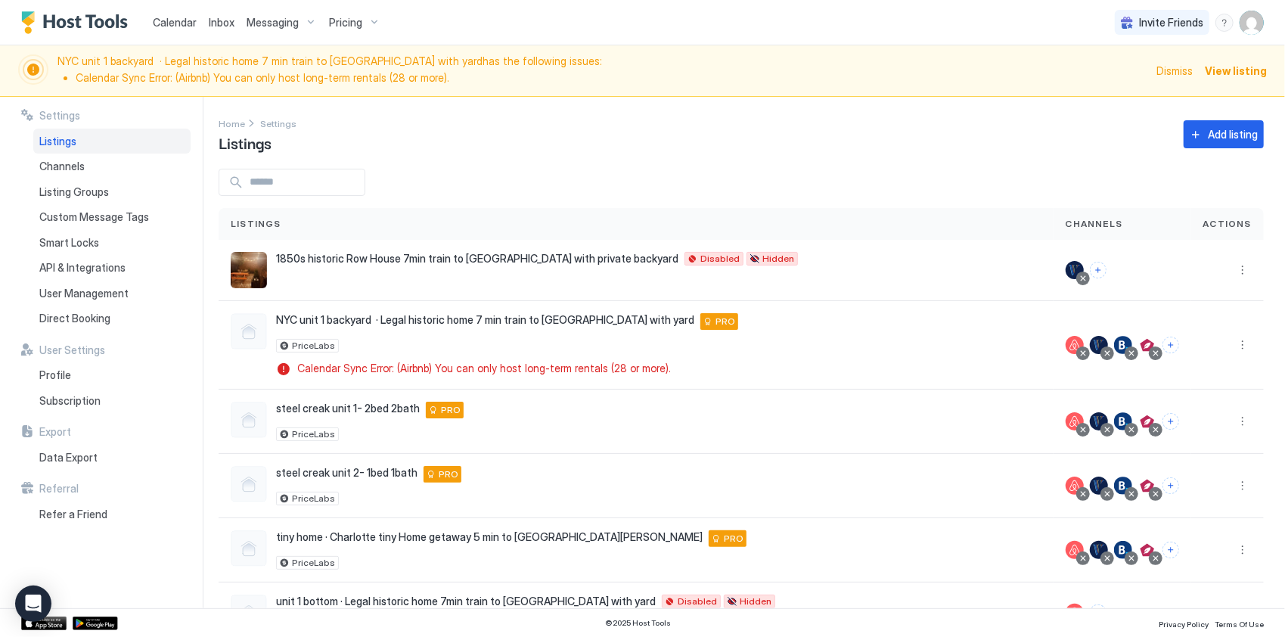
click at [349, 21] on span "Pricing" at bounding box center [345, 23] width 33 height 14
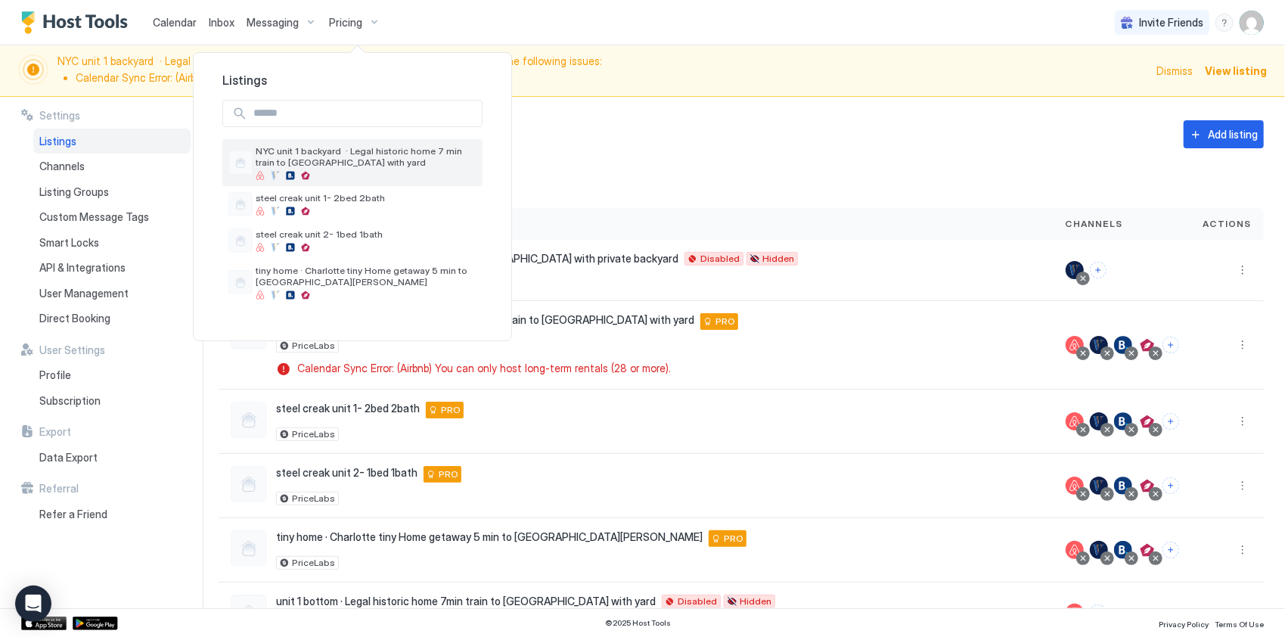
click at [340, 157] on span "NYC unit 1 backyard · Legal historic home 7 min train to [GEOGRAPHIC_DATA] with…" at bounding box center [366, 156] width 221 height 23
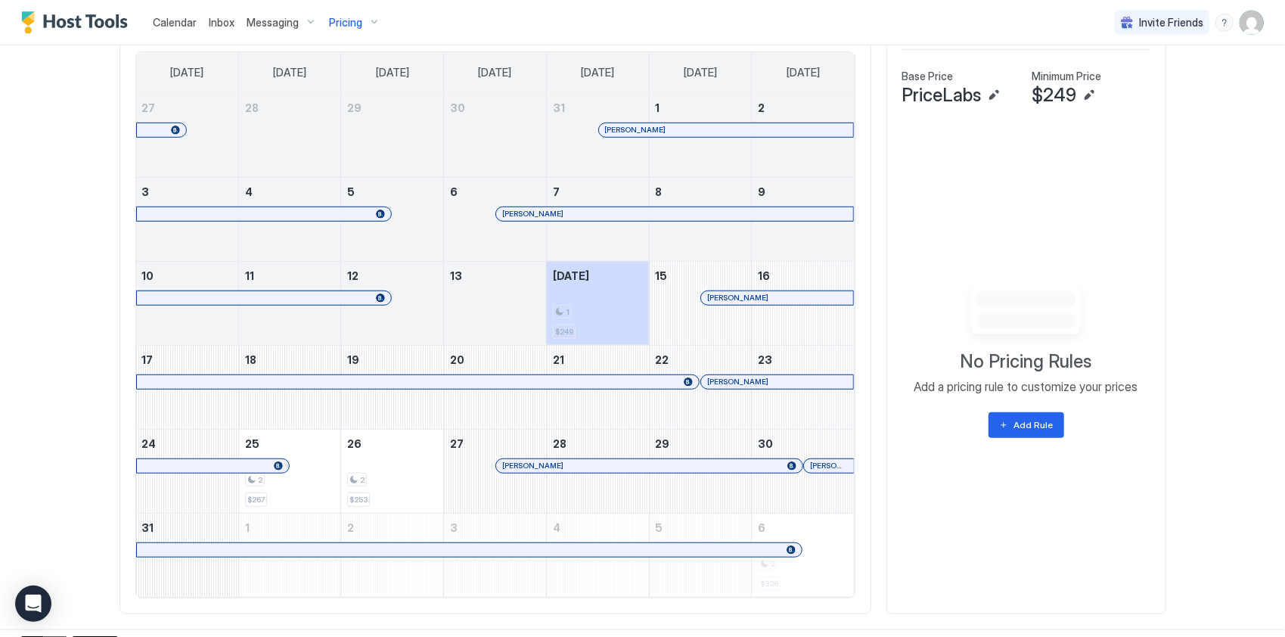
scroll to position [585, 0]
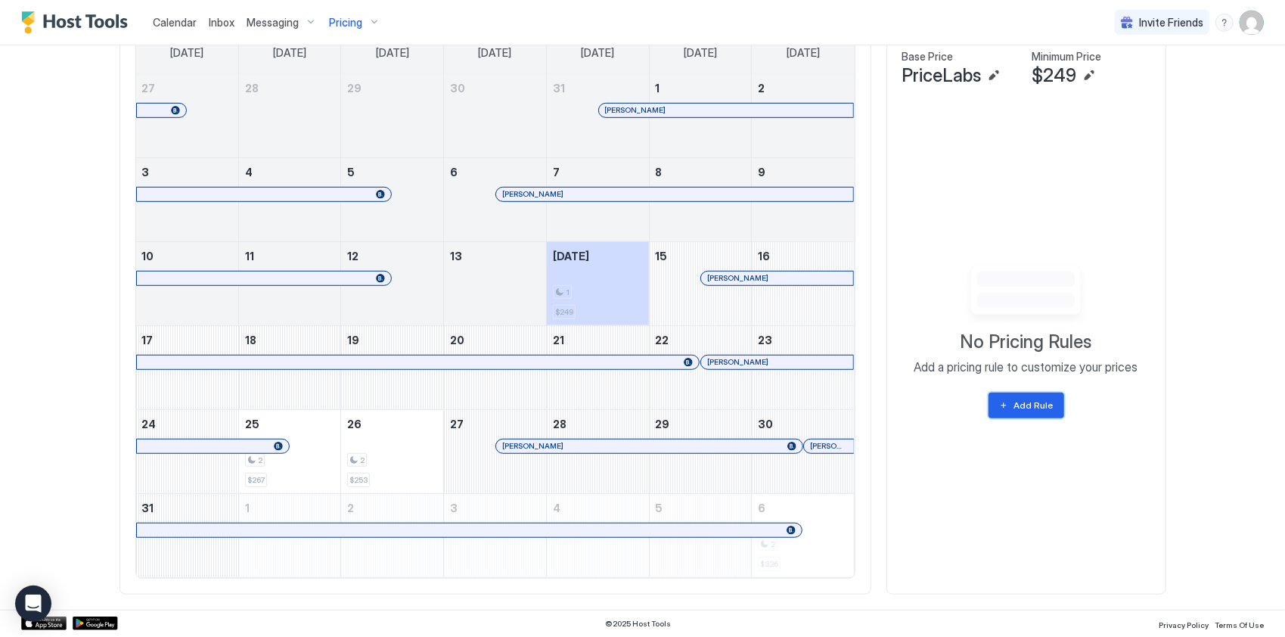
click at [1044, 404] on div "Add Rule" at bounding box center [1033, 406] width 39 height 14
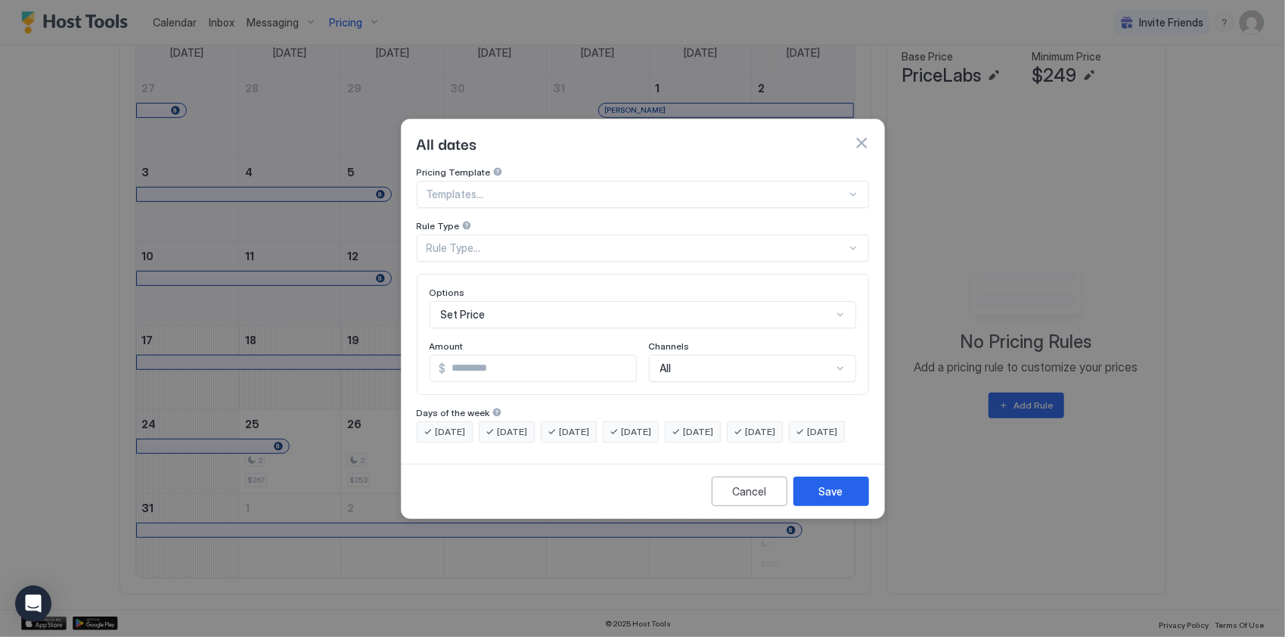
click at [514, 241] on div "Rule Type..." at bounding box center [637, 248] width 420 height 14
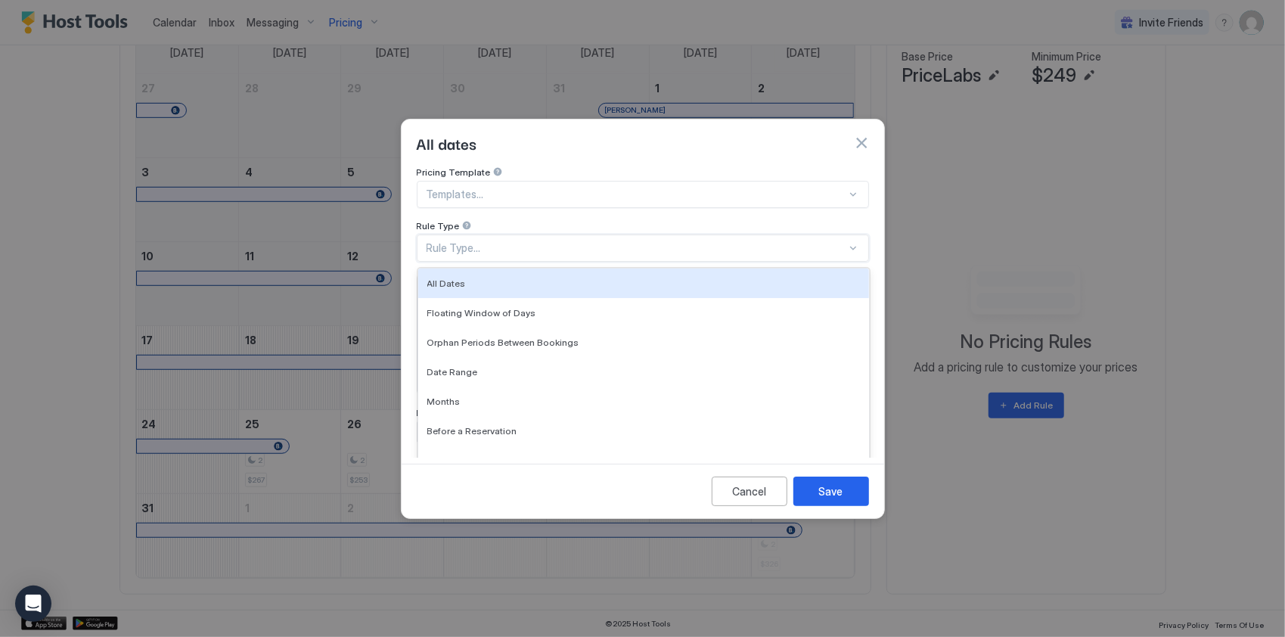
click at [522, 190] on div "Templates..." at bounding box center [643, 194] width 452 height 27
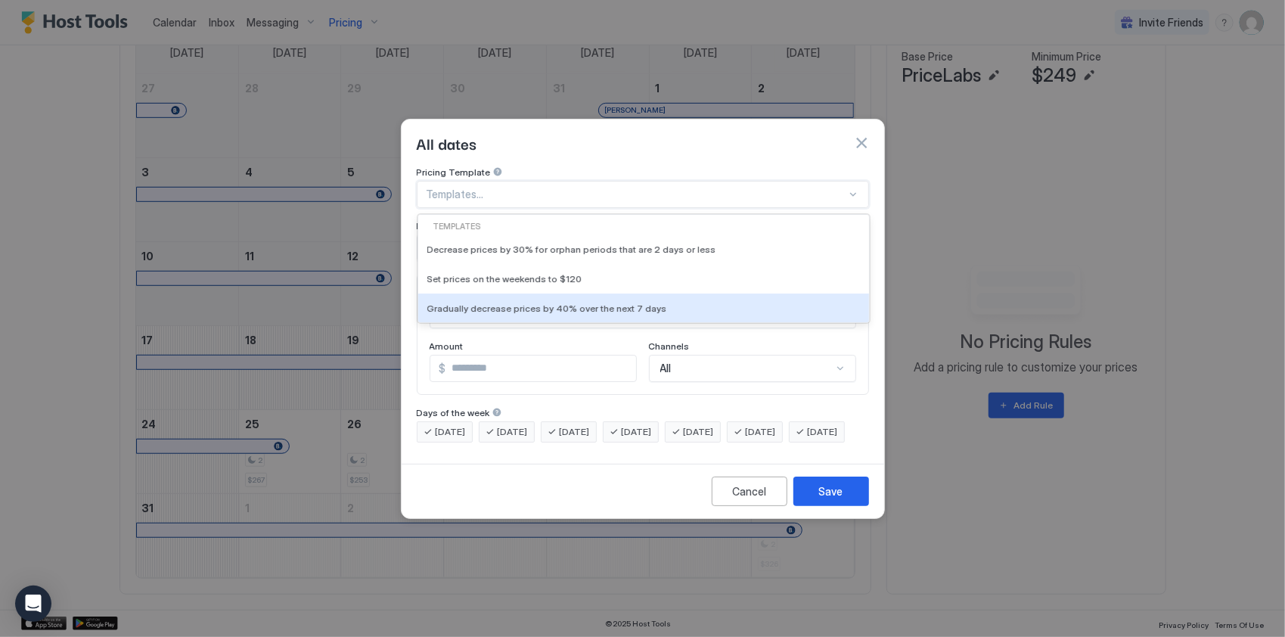
click at [452, 356] on input "*" at bounding box center [541, 369] width 190 height 26
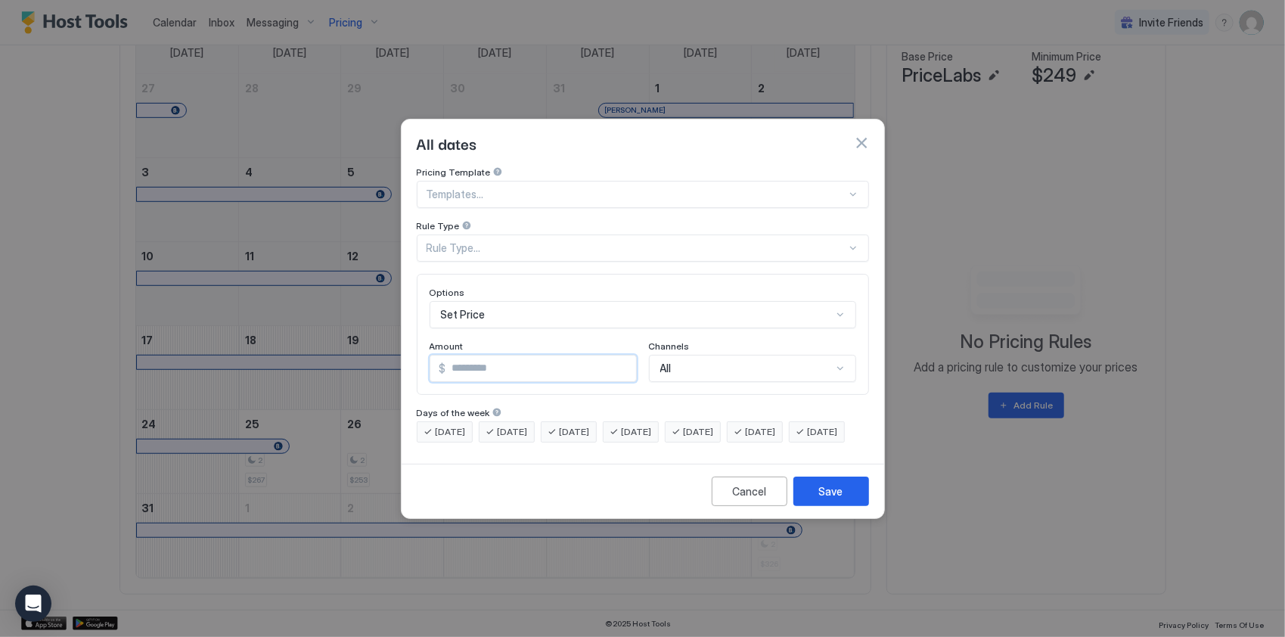
scroll to position [85, 0]
click at [675, 355] on div "All" at bounding box center [752, 368] width 207 height 27
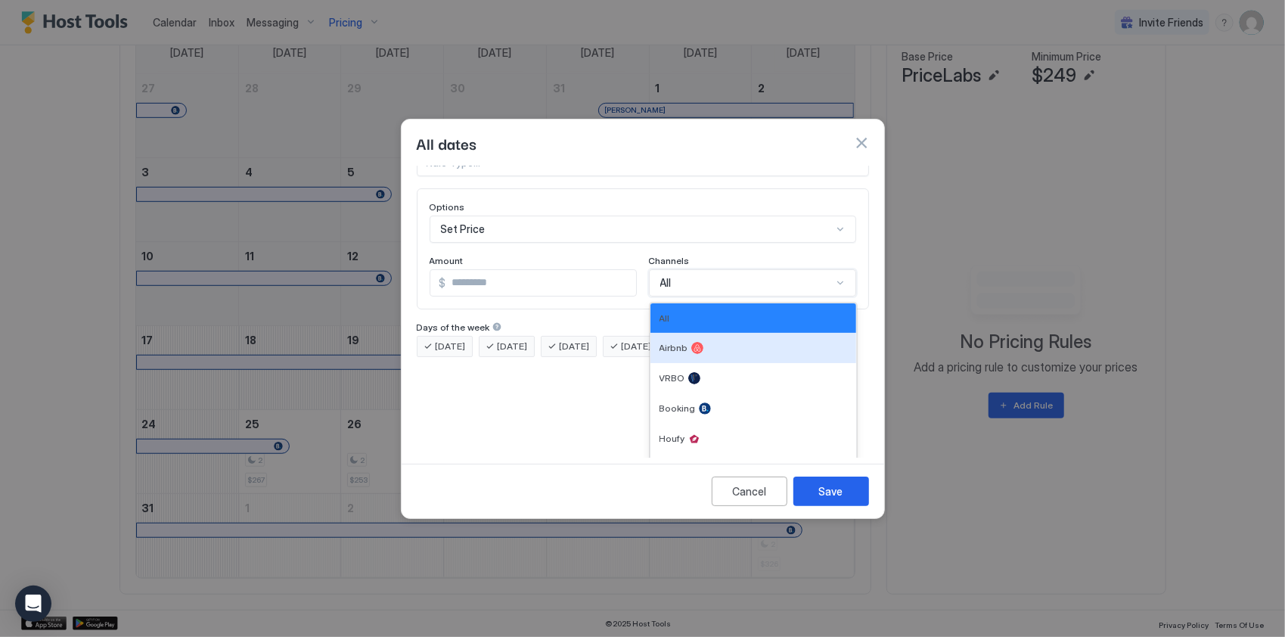
click at [538, 418] on div "Pricing Template Templates... Rule Type Rule Type... Options Set Price Amount $…" at bounding box center [643, 311] width 483 height 291
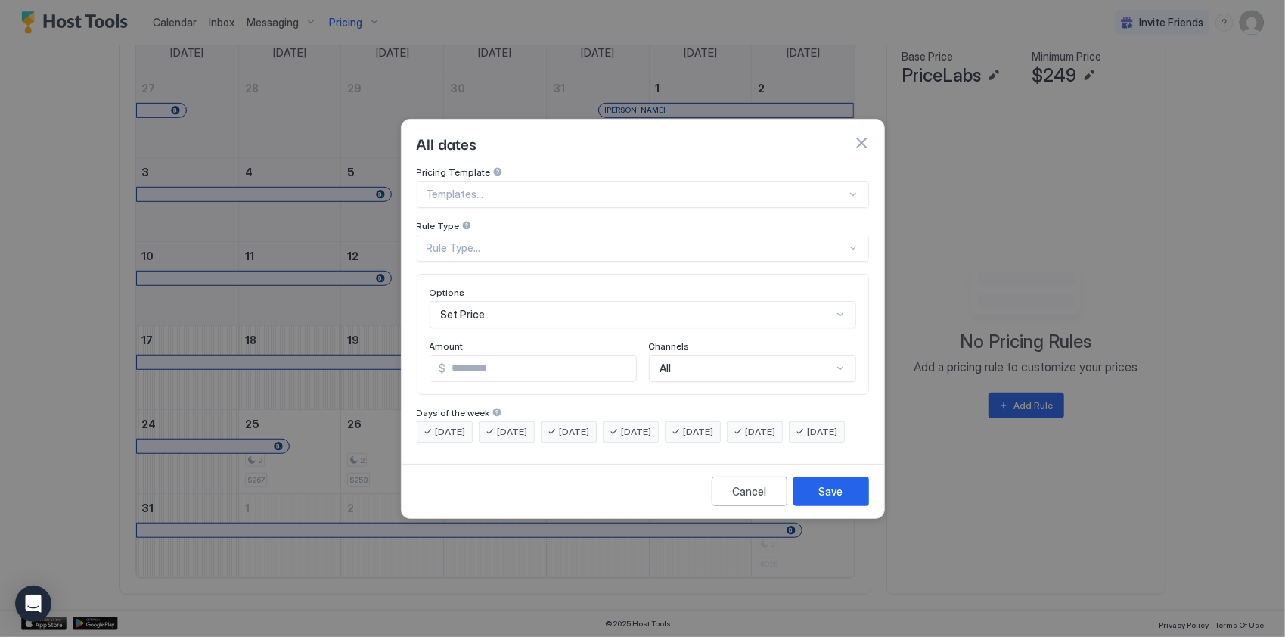
click at [691, 355] on div "All" at bounding box center [752, 368] width 207 height 27
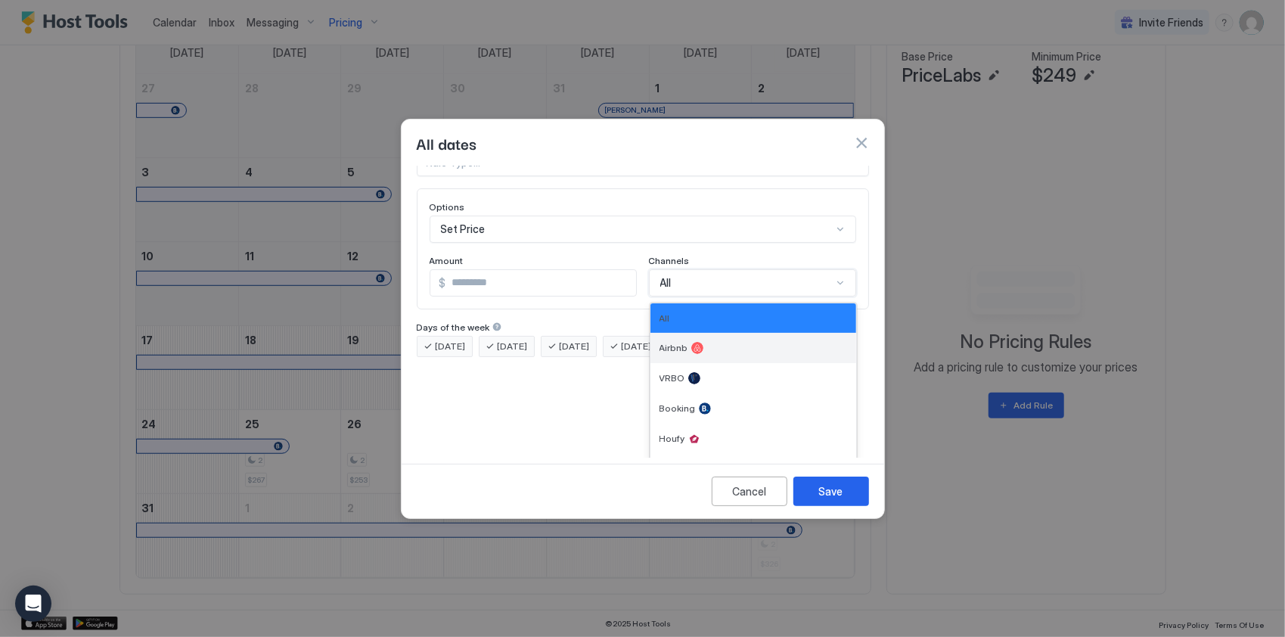
click at [713, 340] on div "Airbnb" at bounding box center [754, 348] width 206 height 30
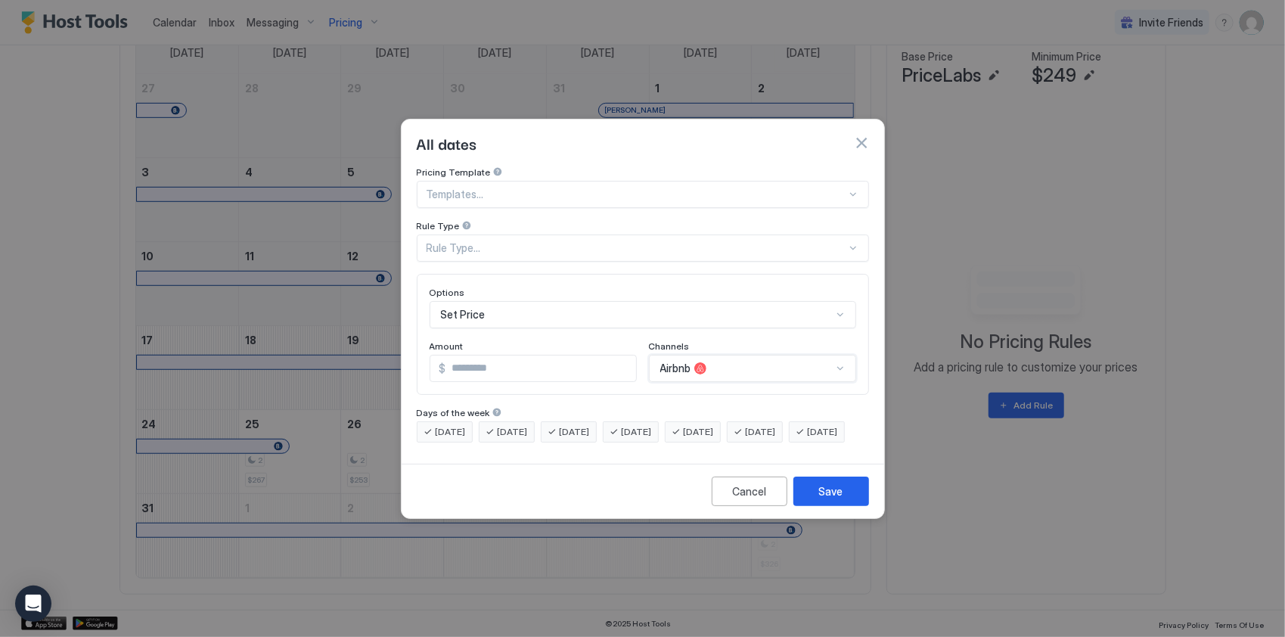
scroll to position [0, 0]
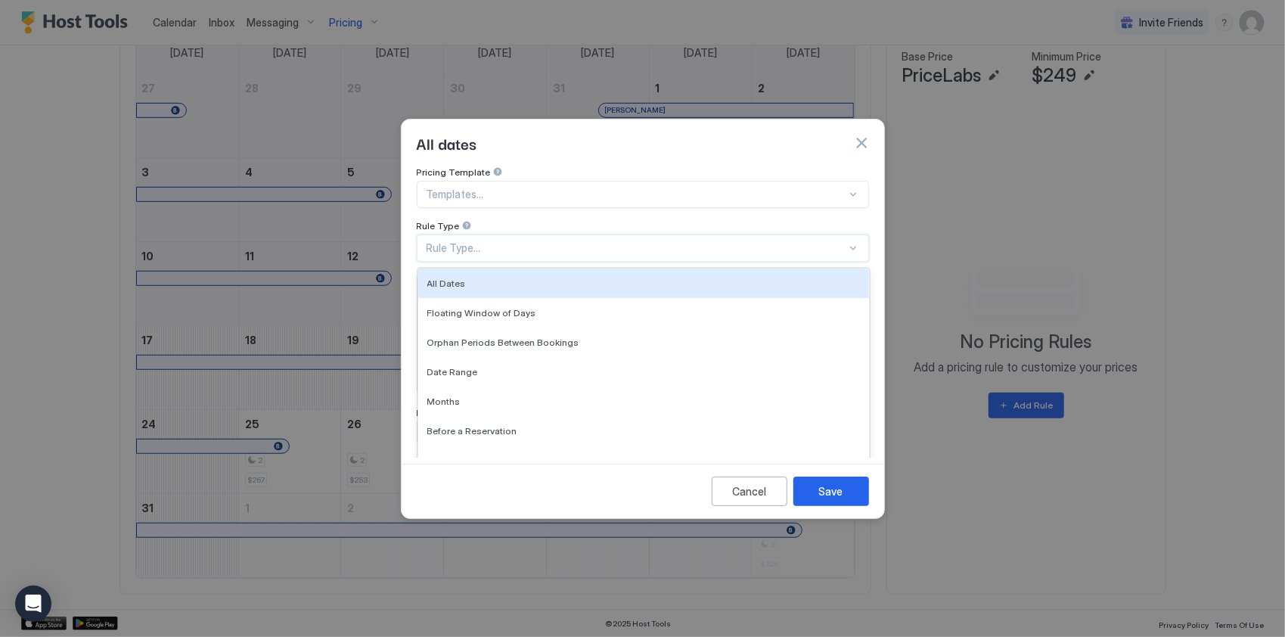
click at [493, 241] on div "Rule Type..." at bounding box center [637, 248] width 420 height 14
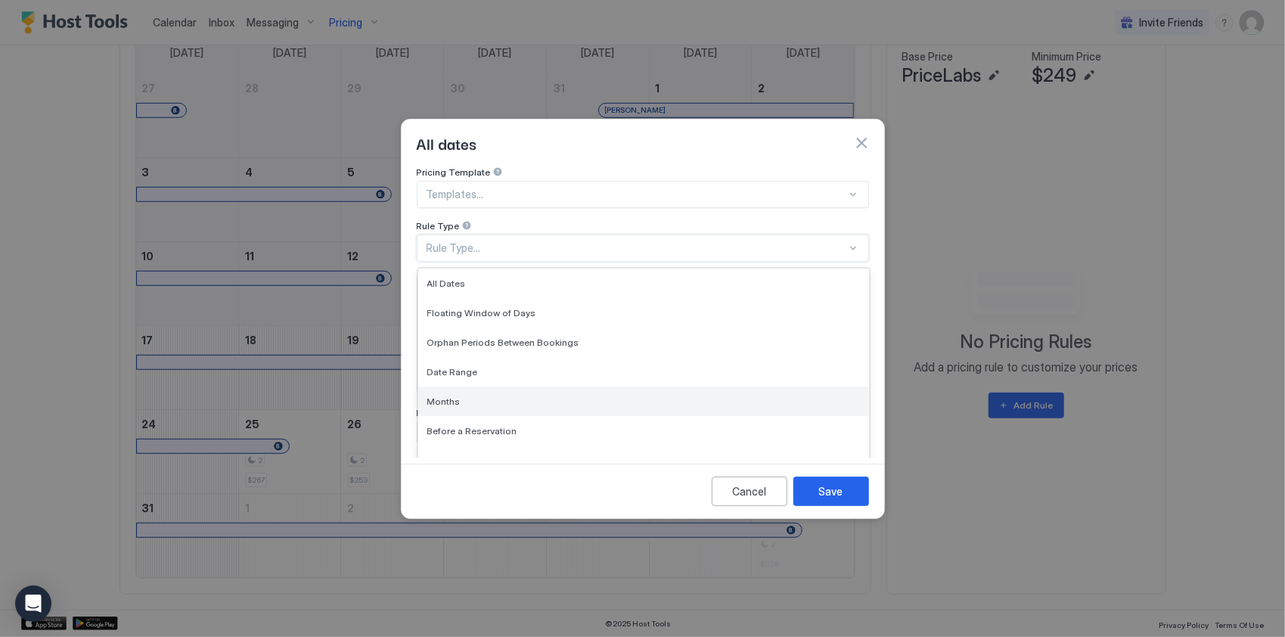
click at [472, 387] on div "Months" at bounding box center [643, 402] width 451 height 30
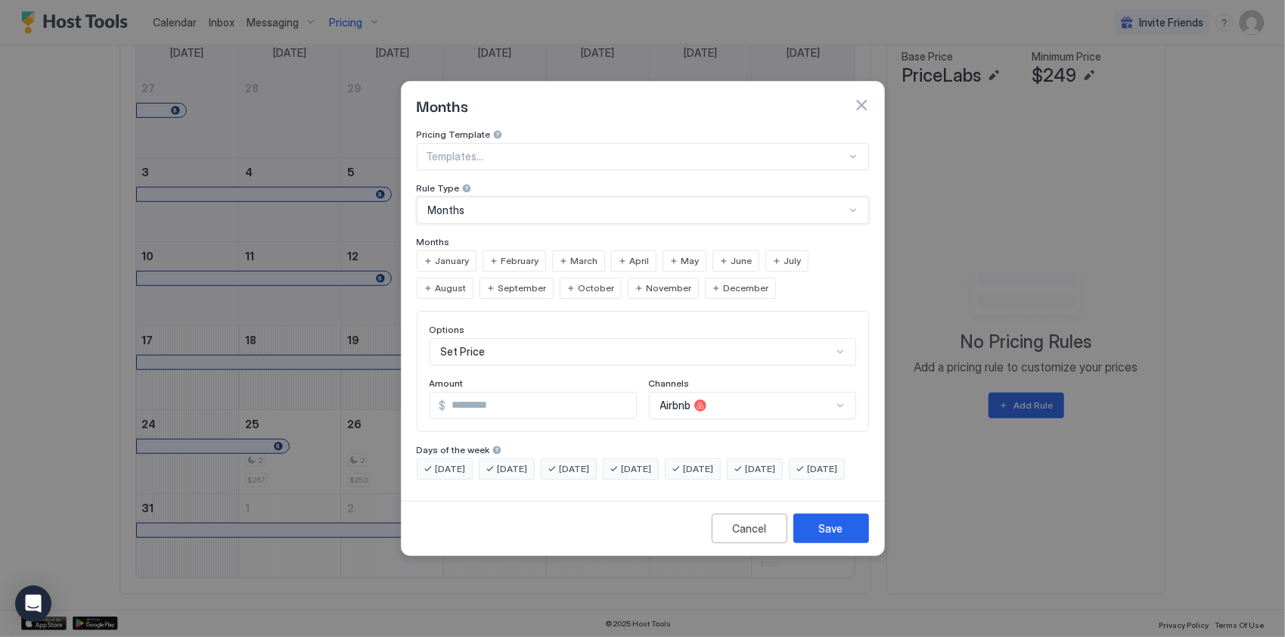
click at [500, 150] on div at bounding box center [637, 157] width 420 height 14
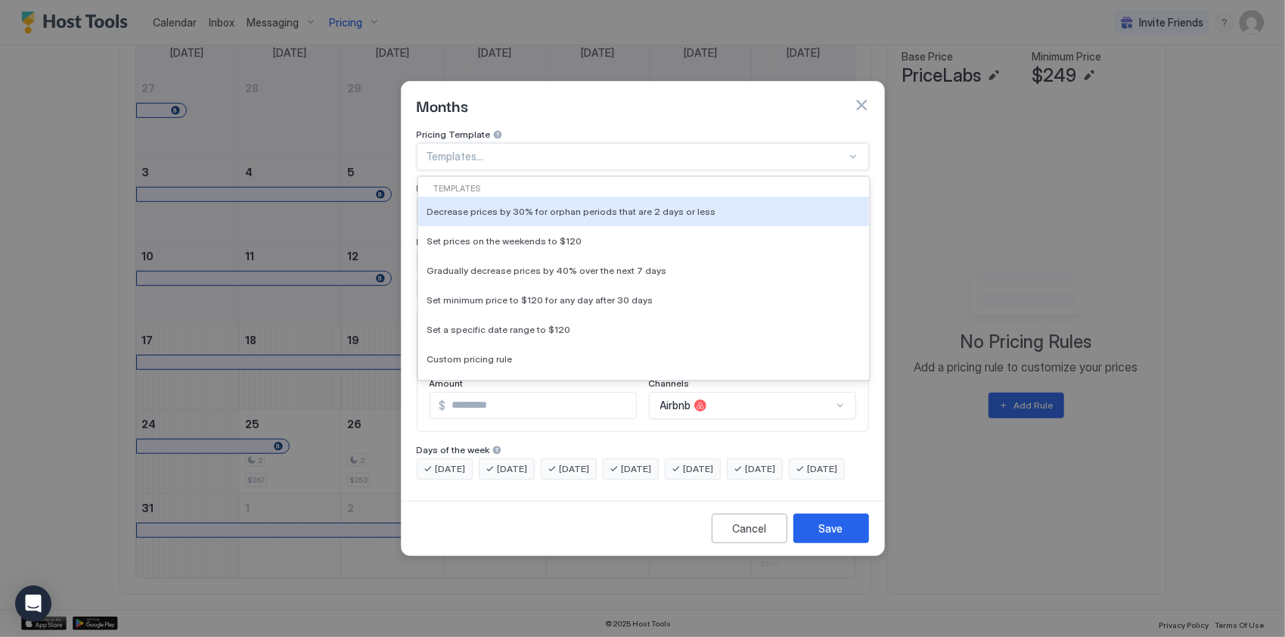
click at [589, 129] on div "Pricing Template" at bounding box center [643, 136] width 452 height 14
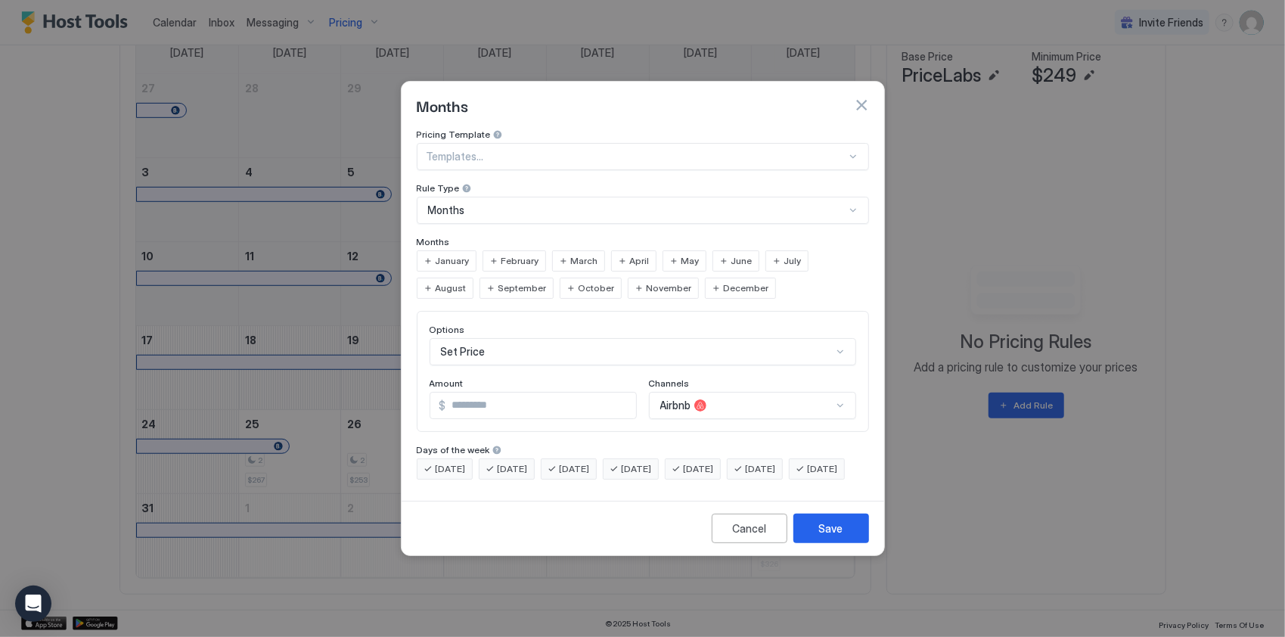
click at [735, 254] on span "June" at bounding box center [741, 261] width 21 height 14
click at [526, 393] on input "*" at bounding box center [541, 406] width 190 height 26
click at [561, 393] on input "*" at bounding box center [541, 406] width 190 height 26
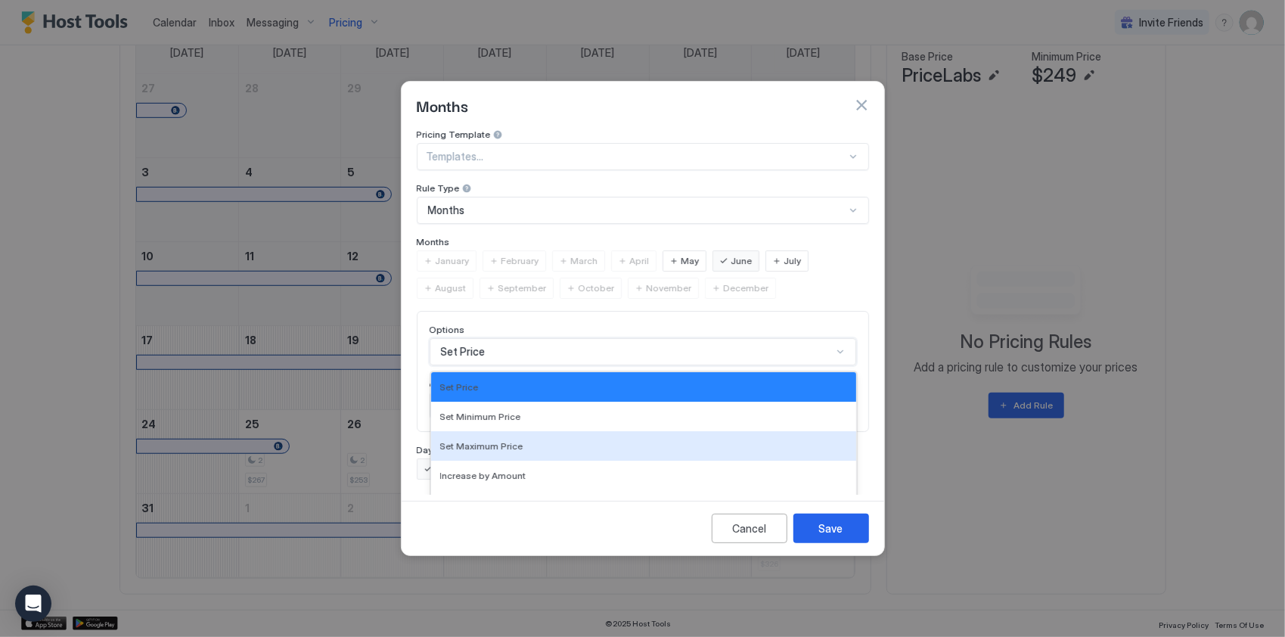
scroll to position [79, 0]
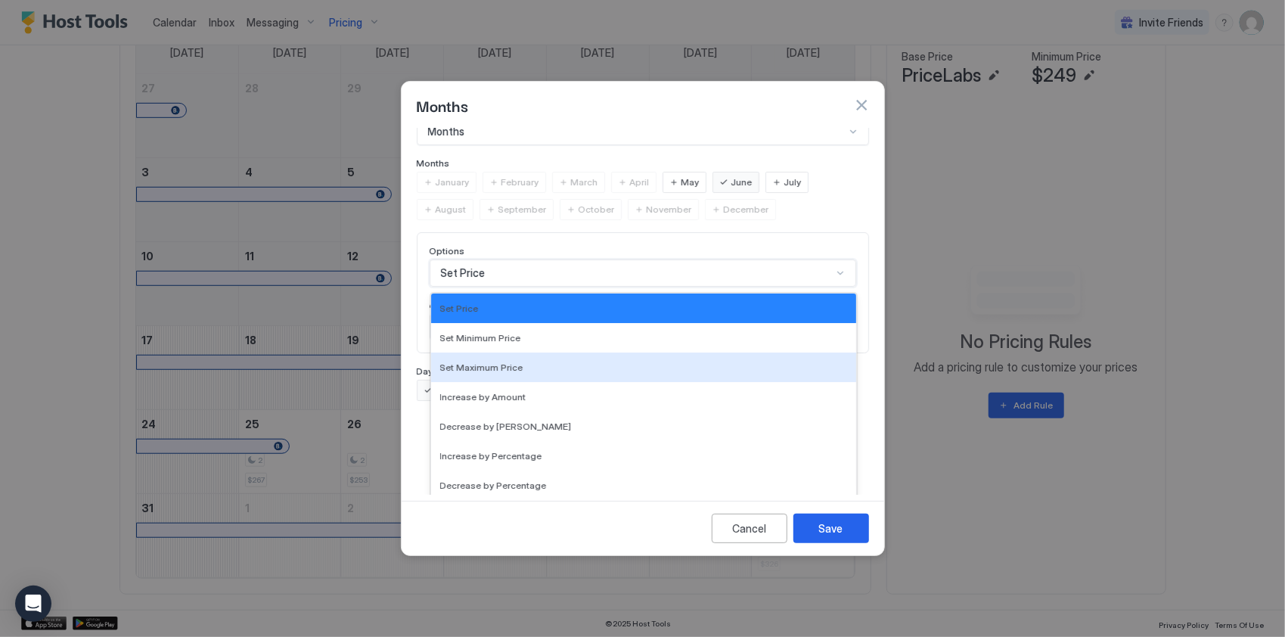
click at [523, 287] on div "17 results available. Use Up and Down to choose options, press Enter to select …" at bounding box center [643, 272] width 427 height 27
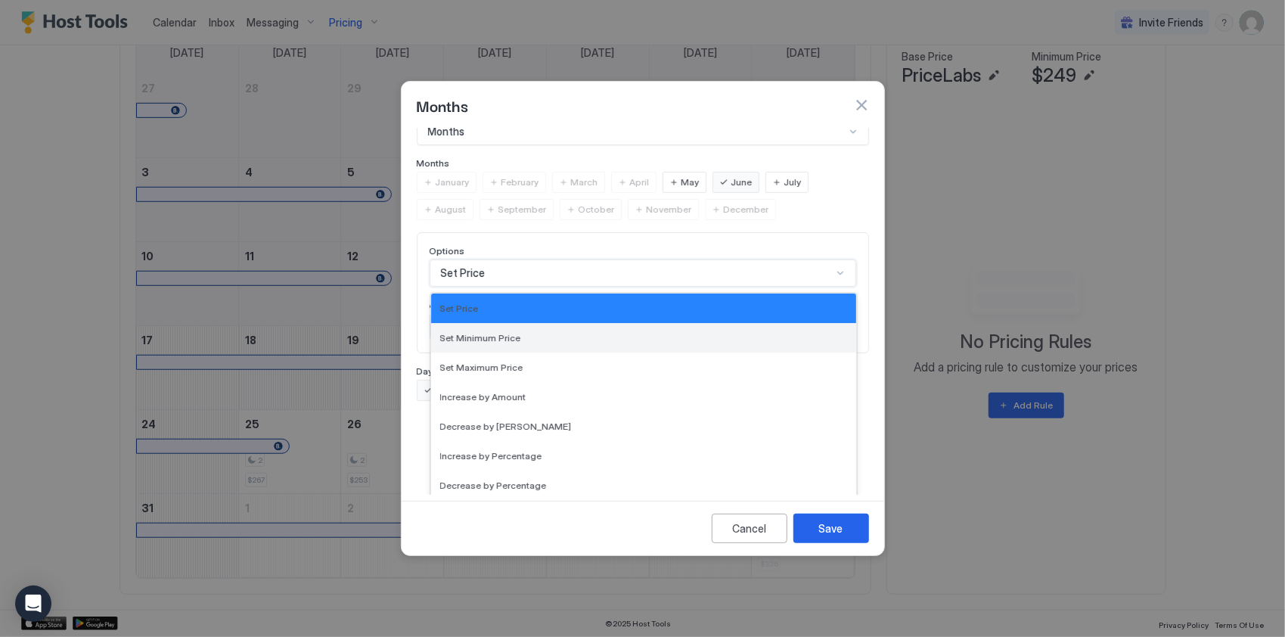
click at [560, 332] on div "Set Minimum Price" at bounding box center [643, 337] width 407 height 11
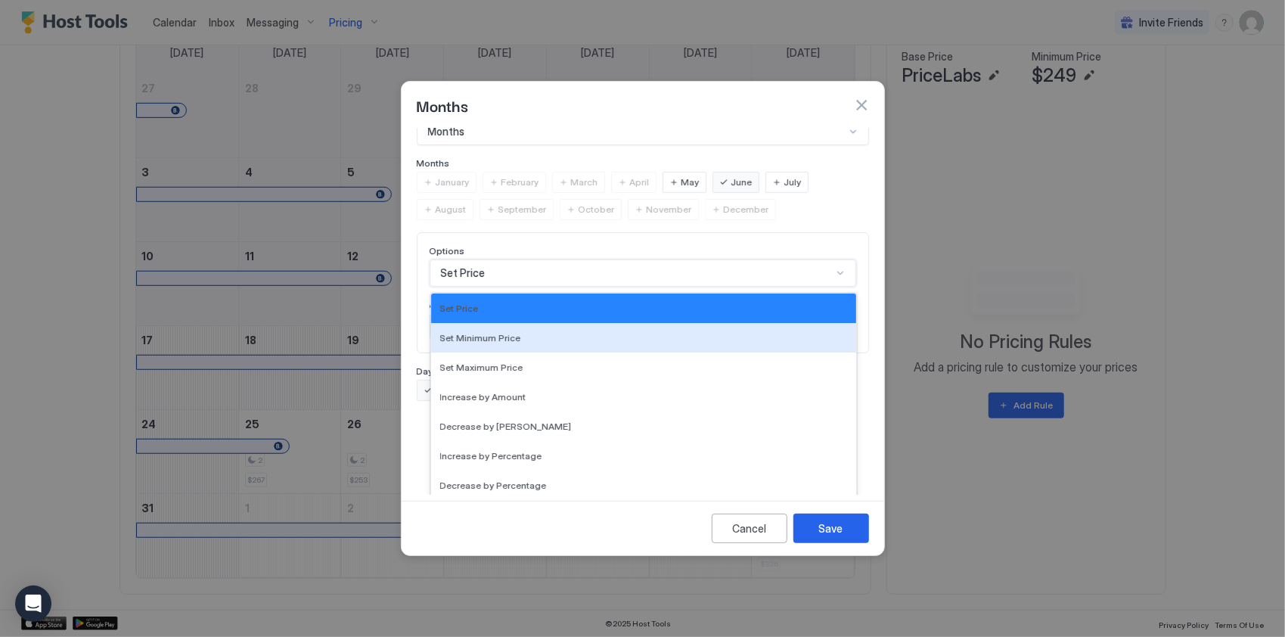
scroll to position [0, 0]
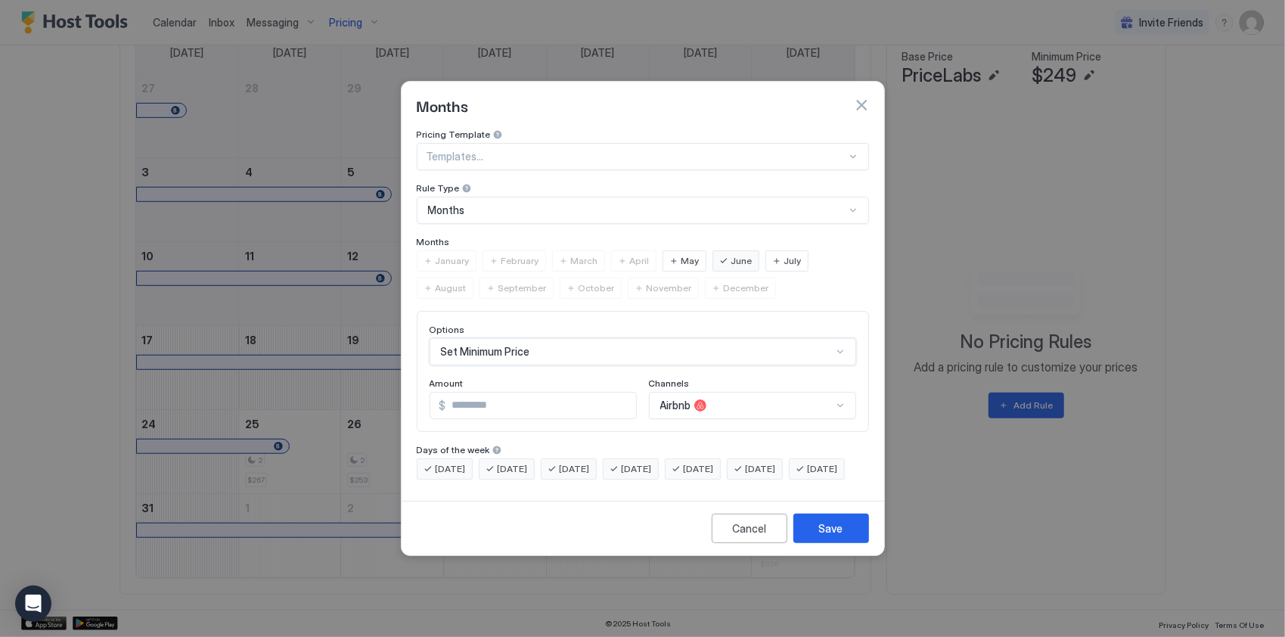
click at [548, 203] on div "Months" at bounding box center [636, 210] width 417 height 14
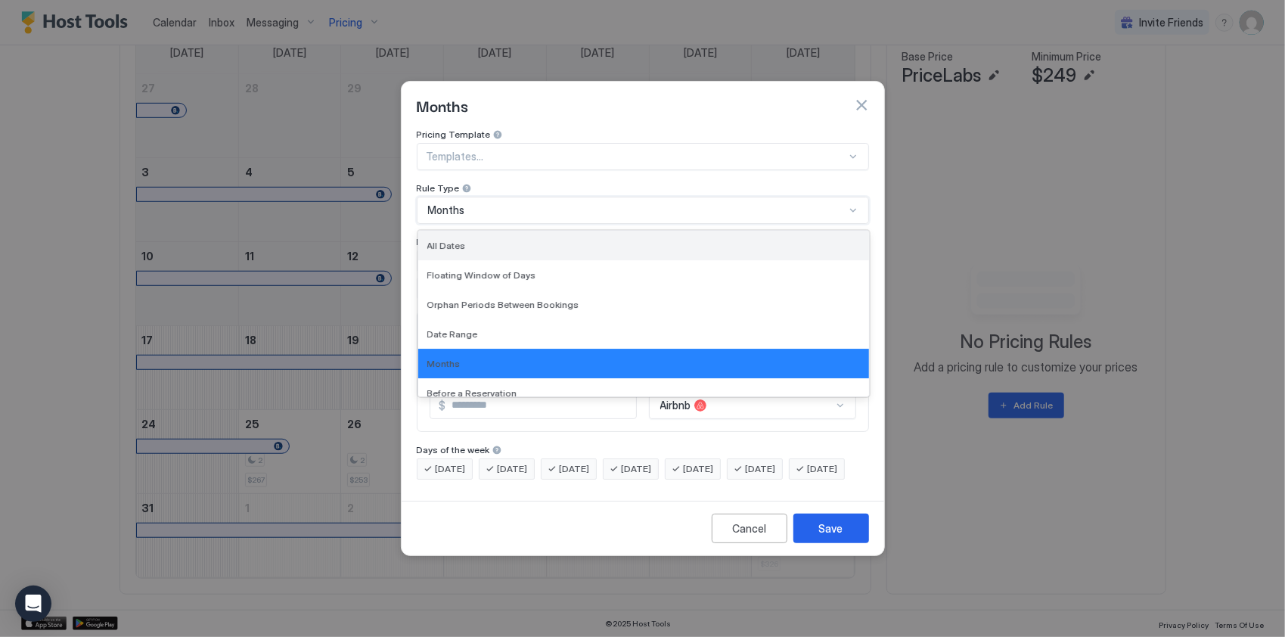
click at [545, 240] on div "All Dates" at bounding box center [643, 245] width 433 height 11
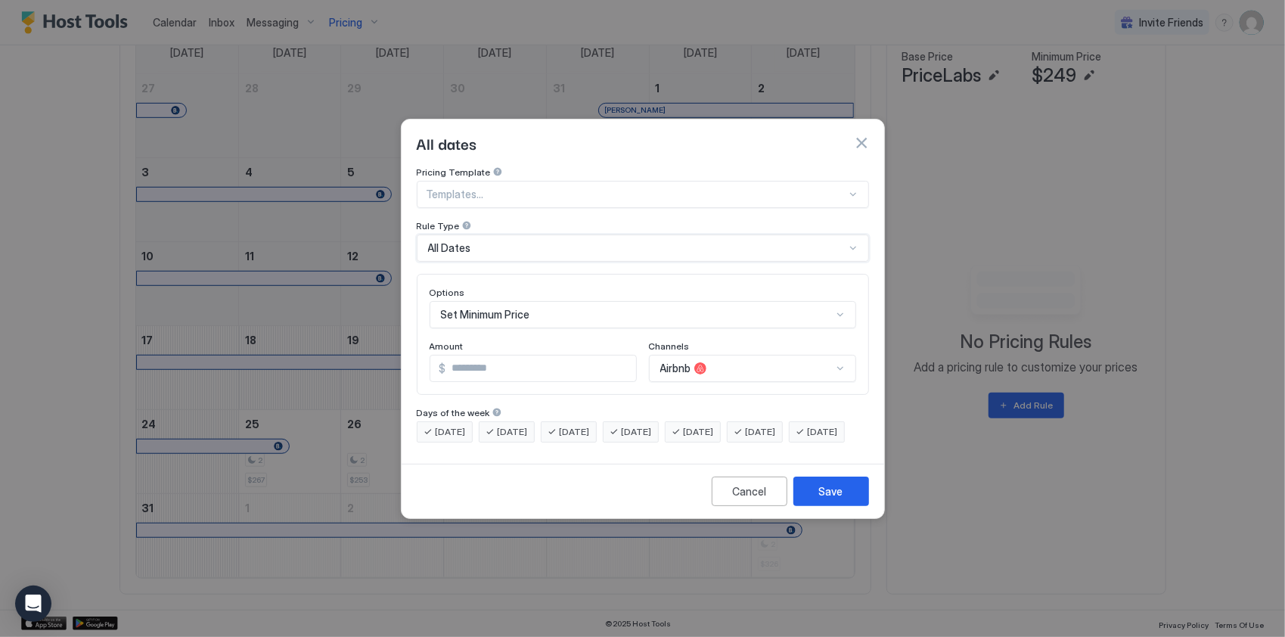
click at [635, 241] on div "All Dates" at bounding box center [636, 248] width 417 height 14
click at [636, 235] on div "All Dates" at bounding box center [643, 248] width 452 height 27
click at [539, 356] on input "*" at bounding box center [541, 369] width 190 height 26
click at [699, 355] on div "Airbnb" at bounding box center [752, 368] width 207 height 27
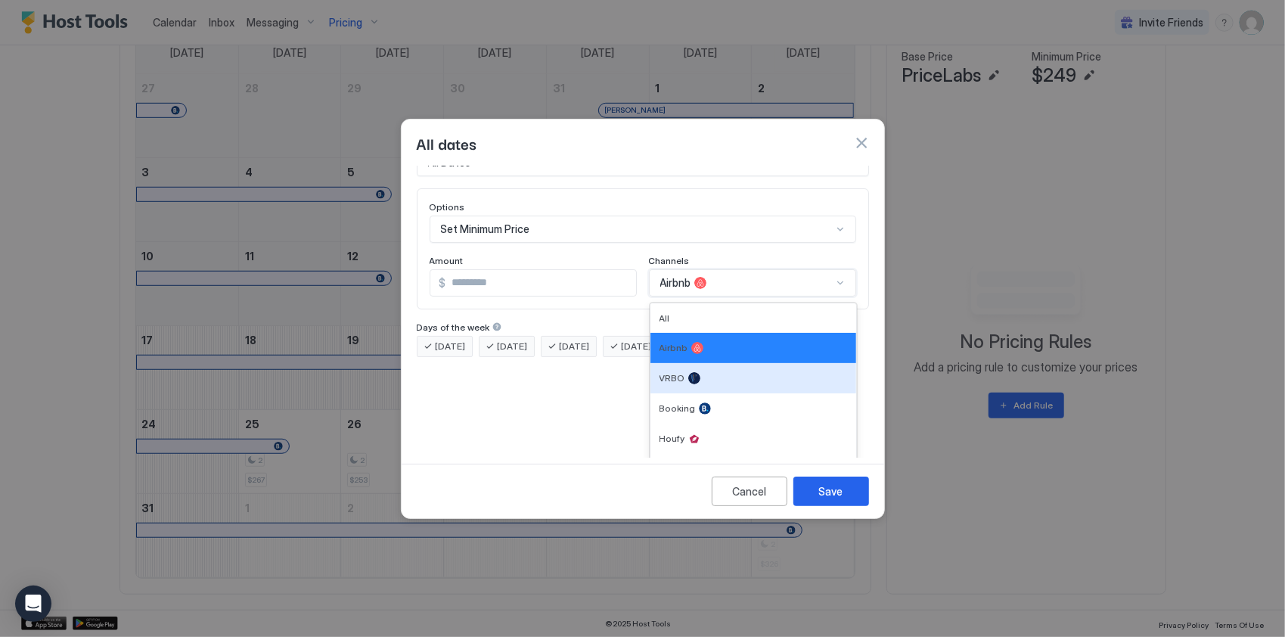
click at [547, 424] on div "Pricing Template Templates... Rule Type All Dates Options Set Minimum Price Amo…" at bounding box center [643, 311] width 483 height 291
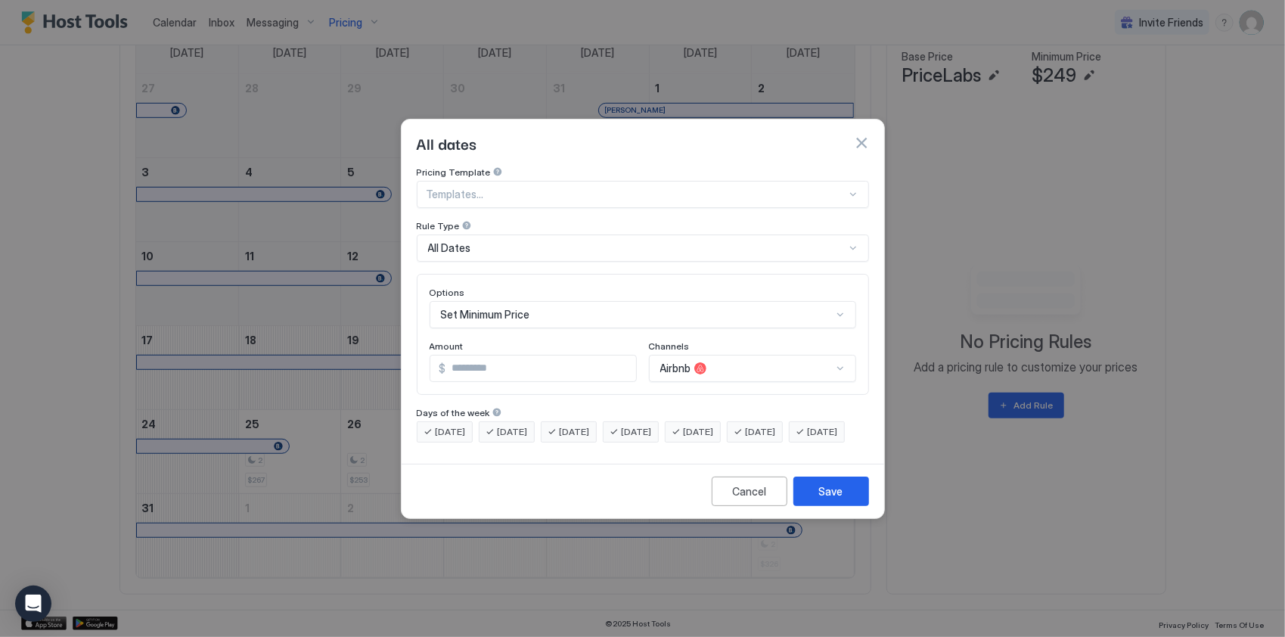
click at [508, 358] on input "*" at bounding box center [541, 369] width 190 height 26
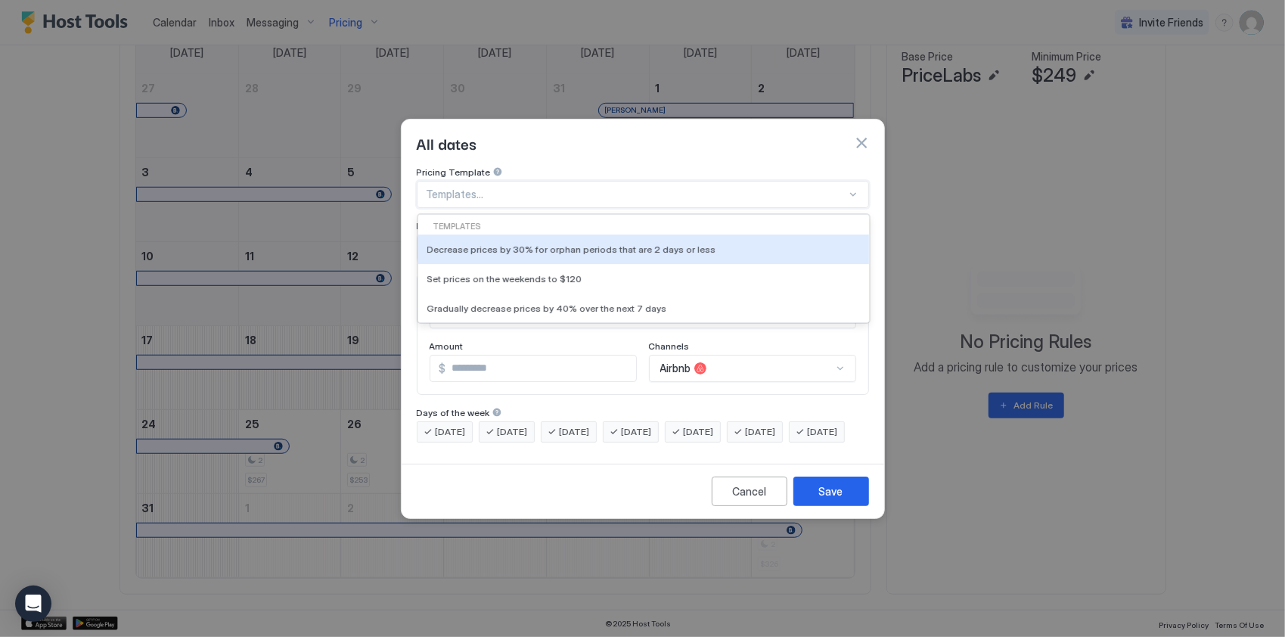
click at [477, 188] on div at bounding box center [637, 195] width 420 height 14
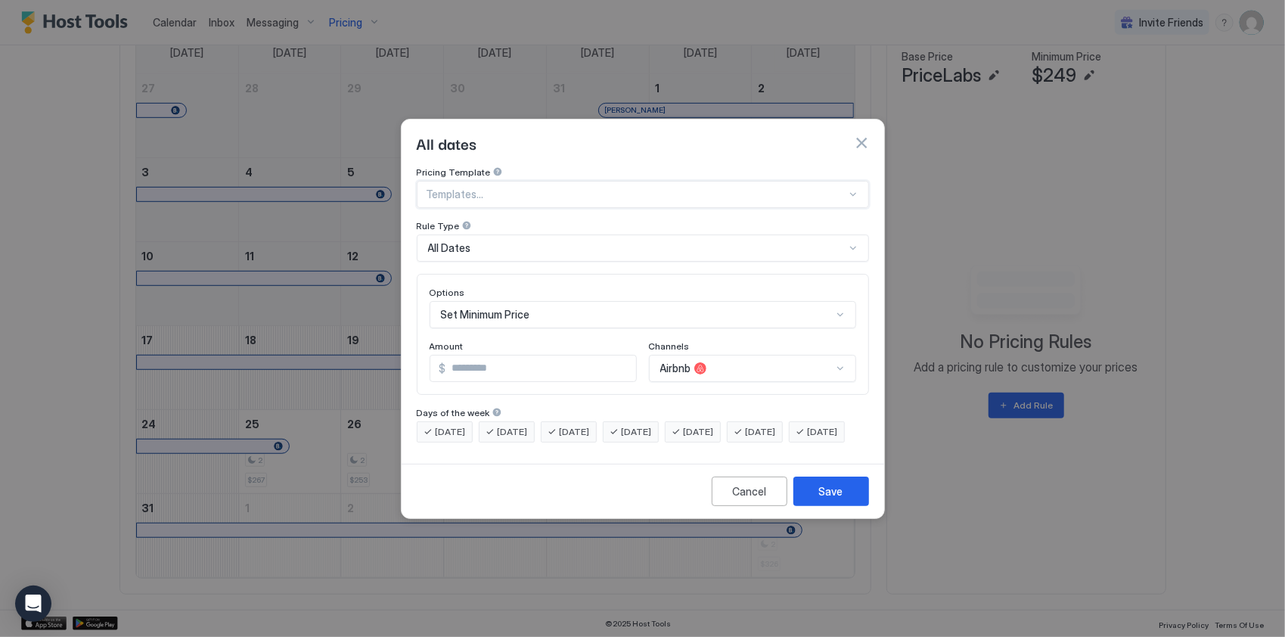
click at [537, 356] on input "*" at bounding box center [541, 369] width 190 height 26
type input "***"
click at [482, 188] on div at bounding box center [637, 195] width 420 height 14
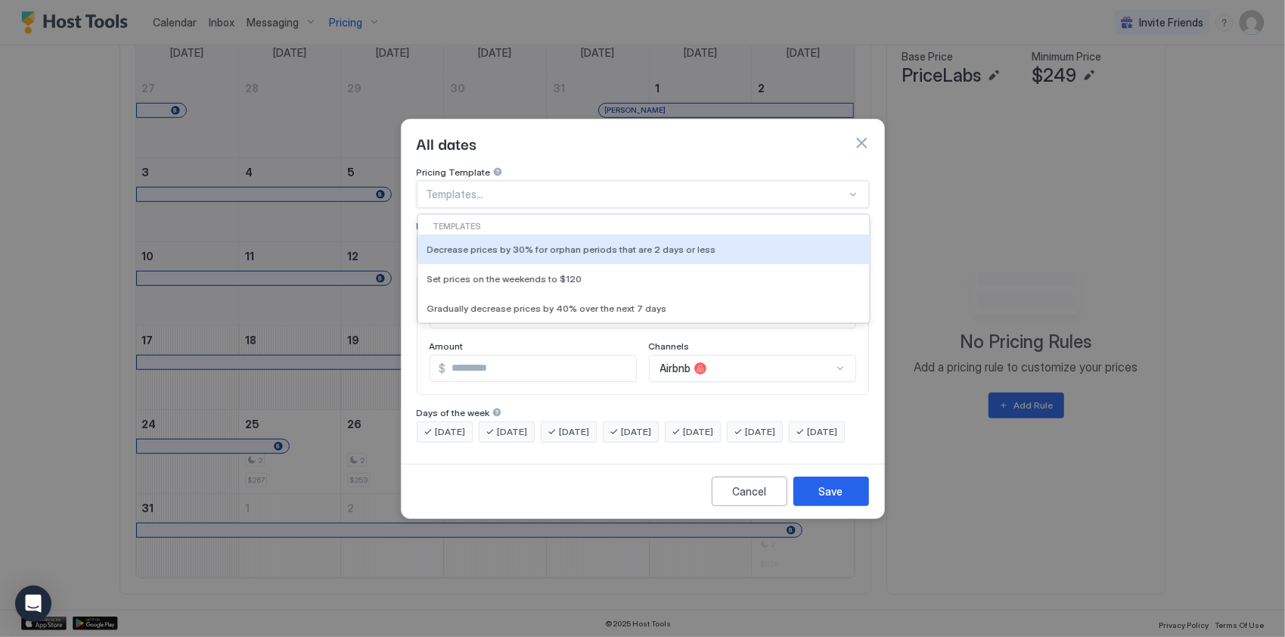
click at [482, 188] on div at bounding box center [637, 195] width 420 height 14
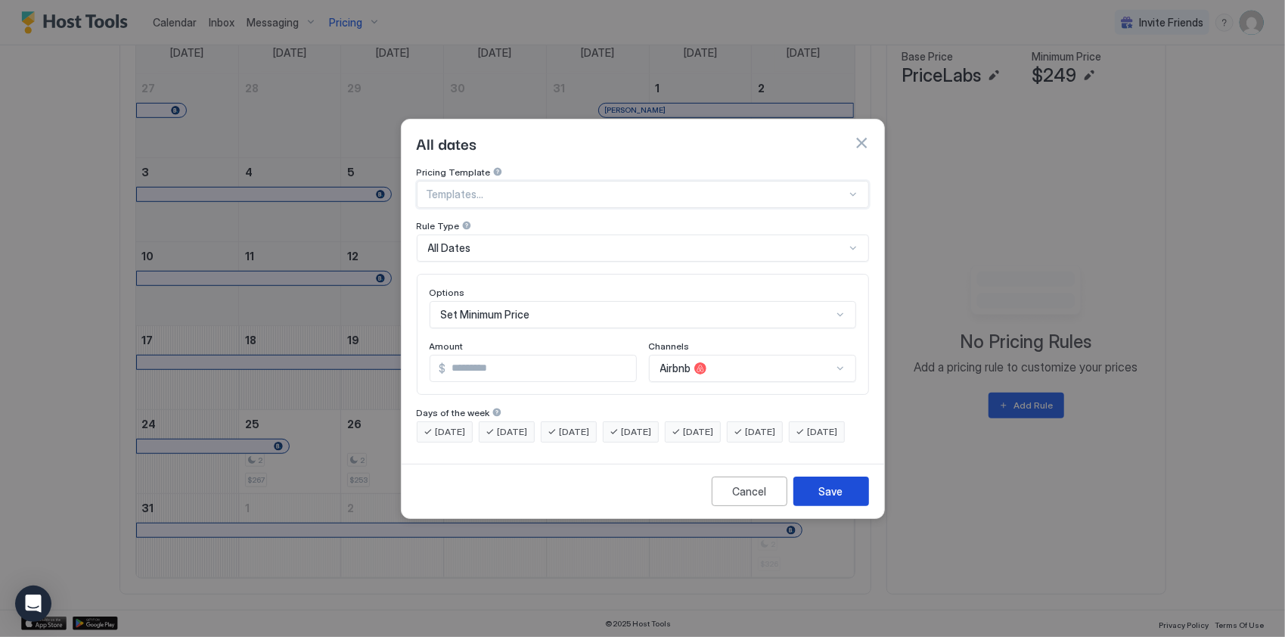
click at [825, 499] on div "Save" at bounding box center [831, 491] width 24 height 16
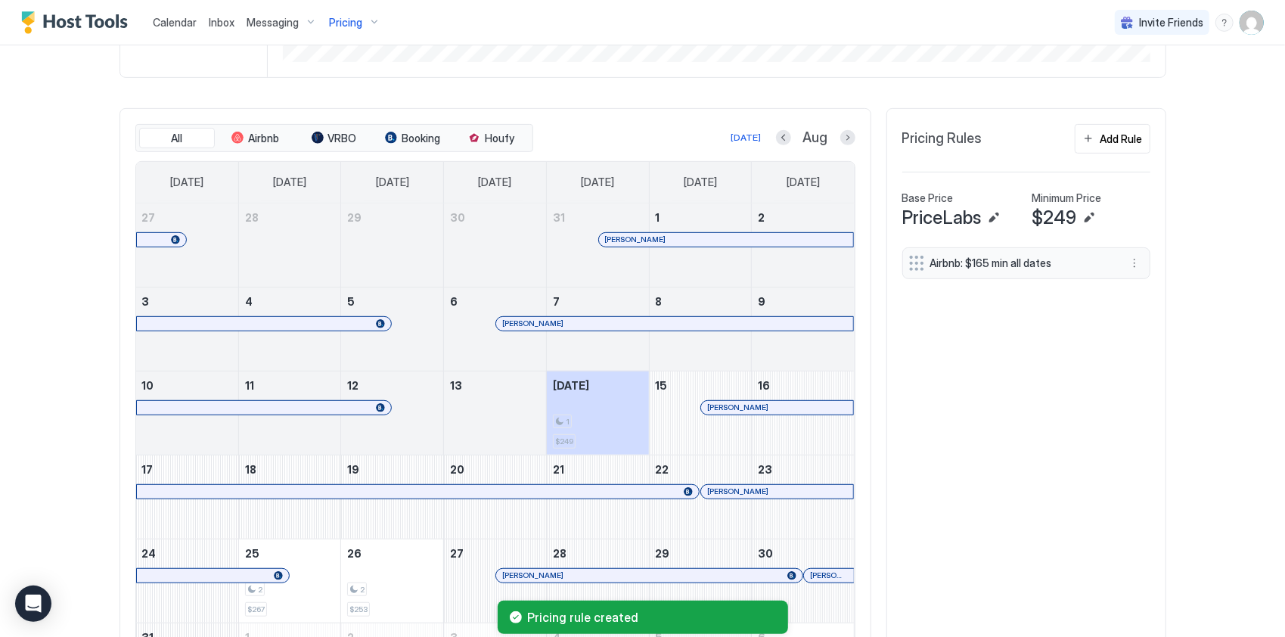
scroll to position [307, 0]
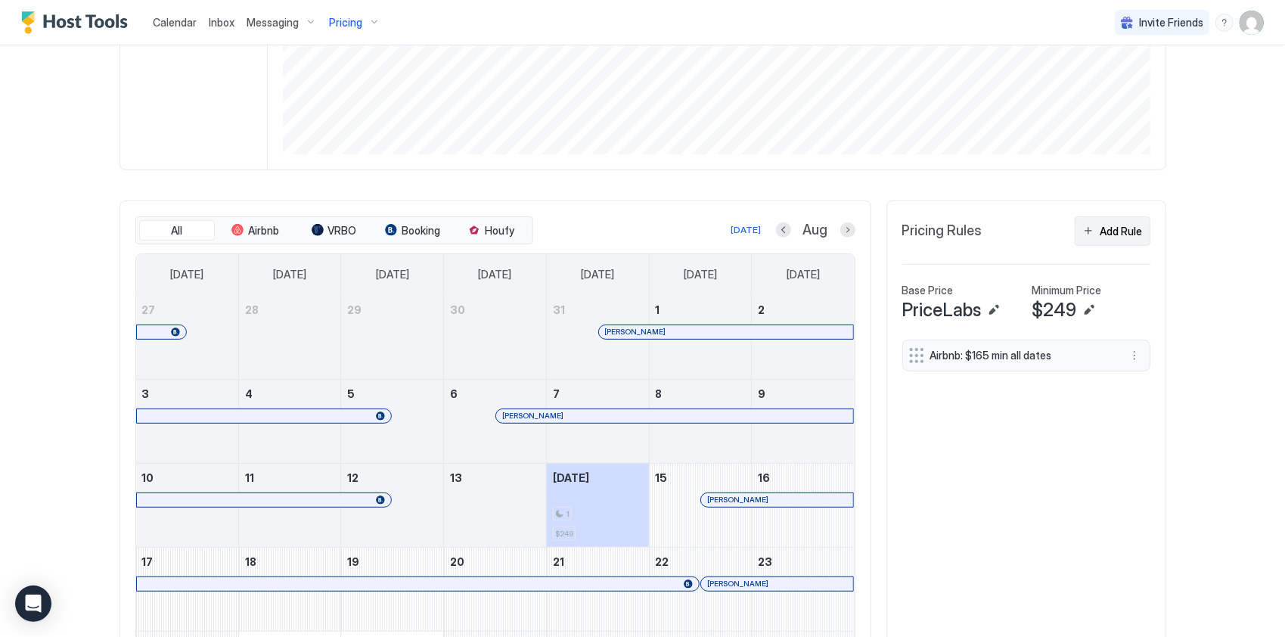
click at [1106, 239] on div "Add Rule" at bounding box center [1122, 231] width 42 height 16
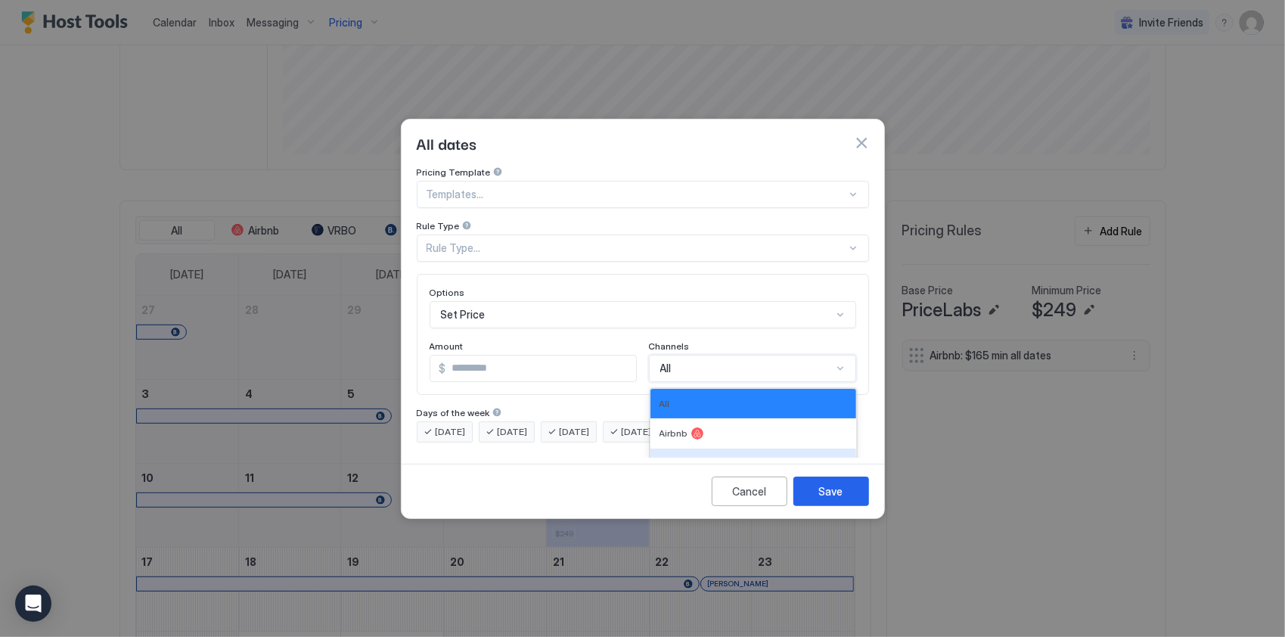
click at [681, 355] on div "6 results available. Use Up and Down to choose options, press Enter to select t…" at bounding box center [752, 368] width 207 height 27
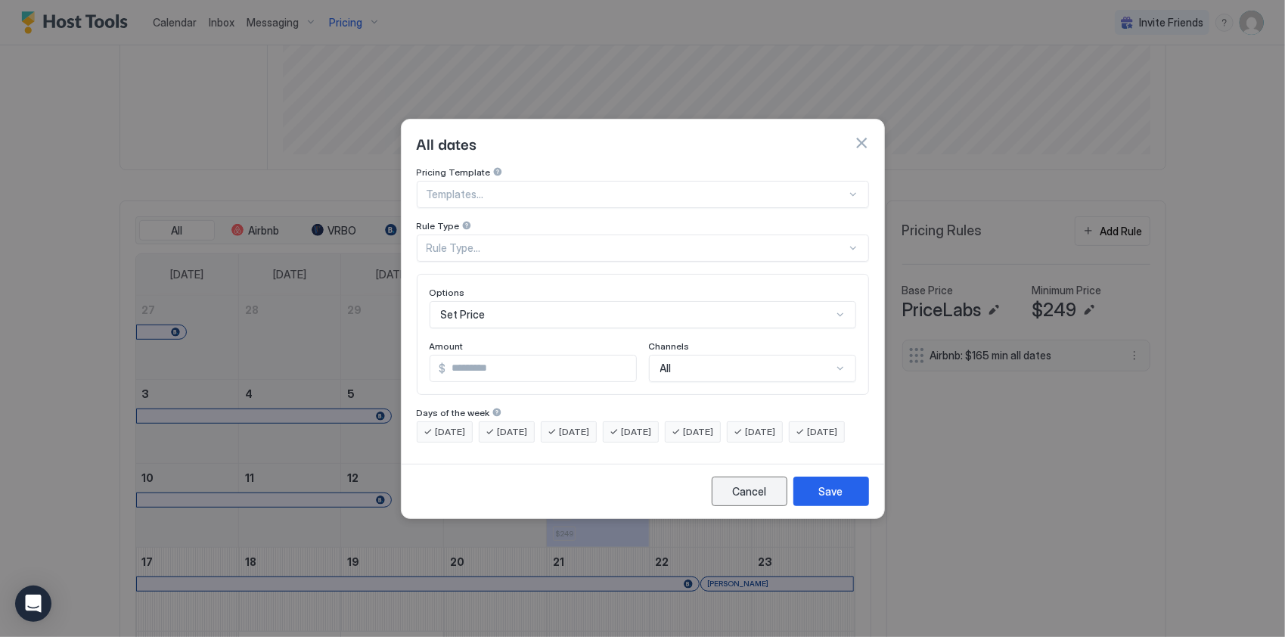
click at [765, 499] on div "Cancel" at bounding box center [749, 491] width 34 height 16
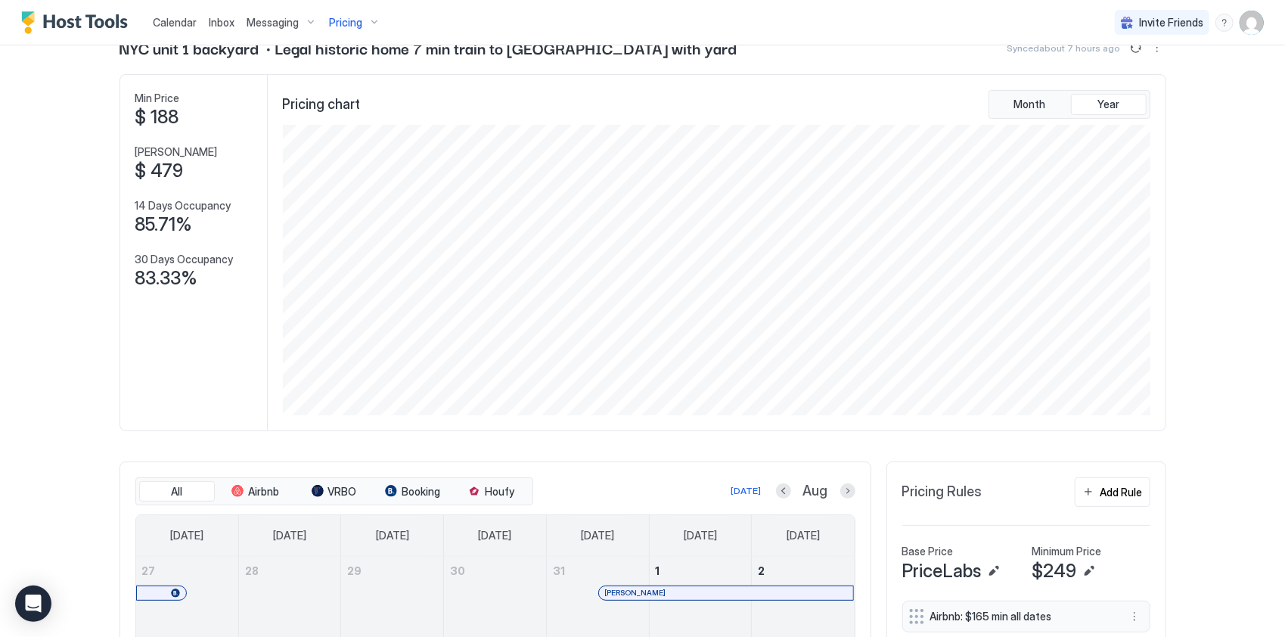
scroll to position [0, 0]
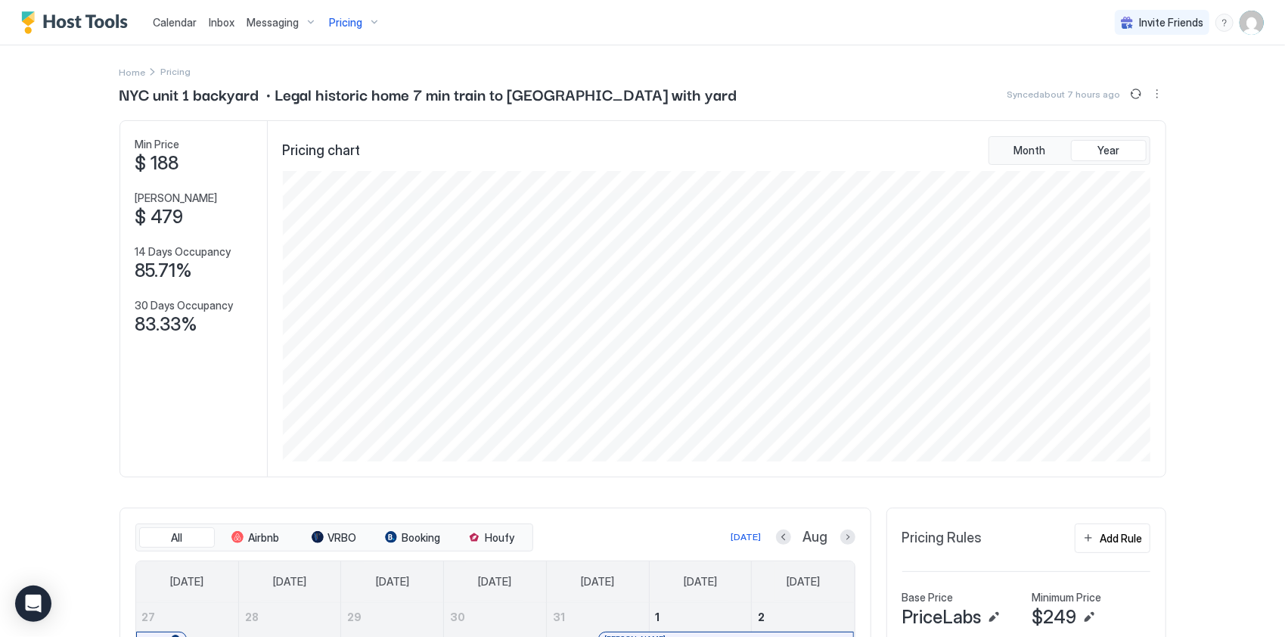
click at [172, 18] on span "Calendar" at bounding box center [175, 22] width 44 height 13
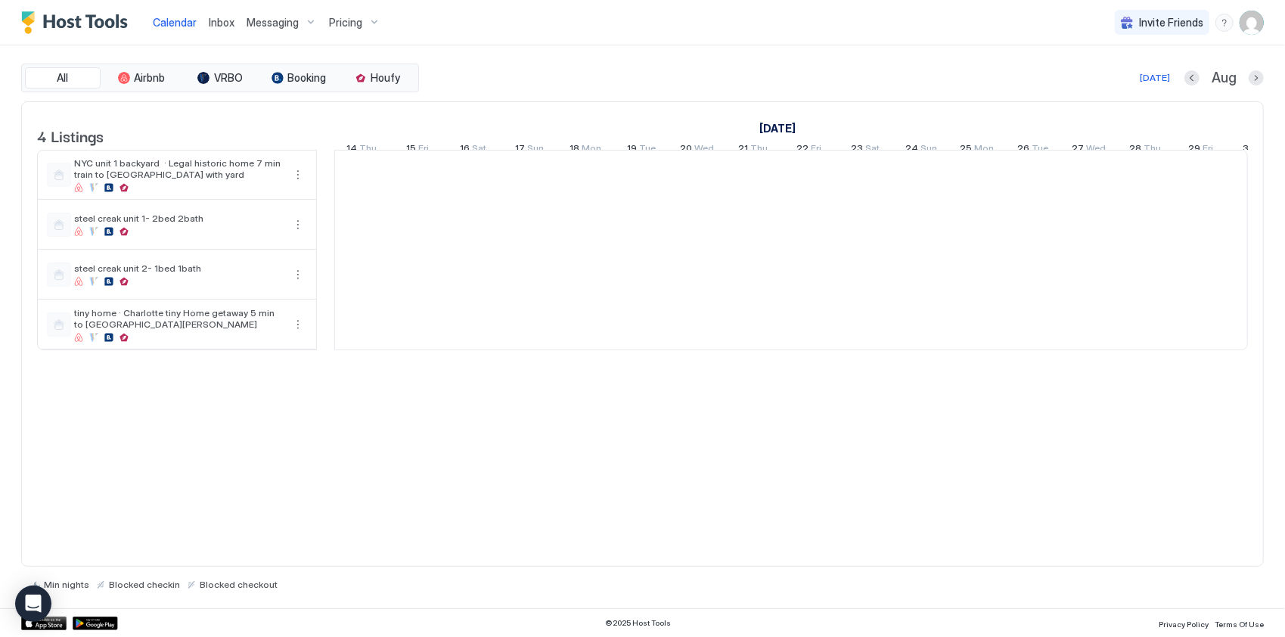
scroll to position [0, 840]
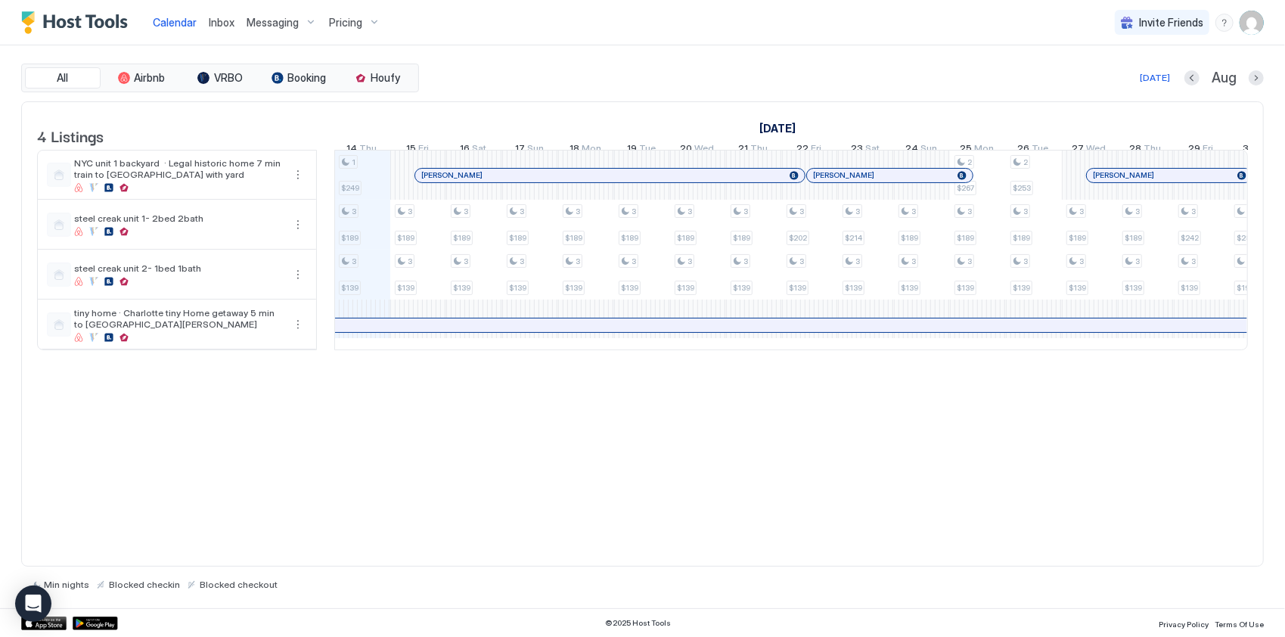
drag, startPoint x: 670, startPoint y: 376, endPoint x: 702, endPoint y: 375, distance: 31.8
click at [702, 366] on div "4 Listings [DATE] [DATE] [DATE] 30 Wed 31 Thu 1 Fri 2 Sat 3 Sun 4 Mon 5 Tue 6 W…" at bounding box center [642, 234] width 1241 height 264
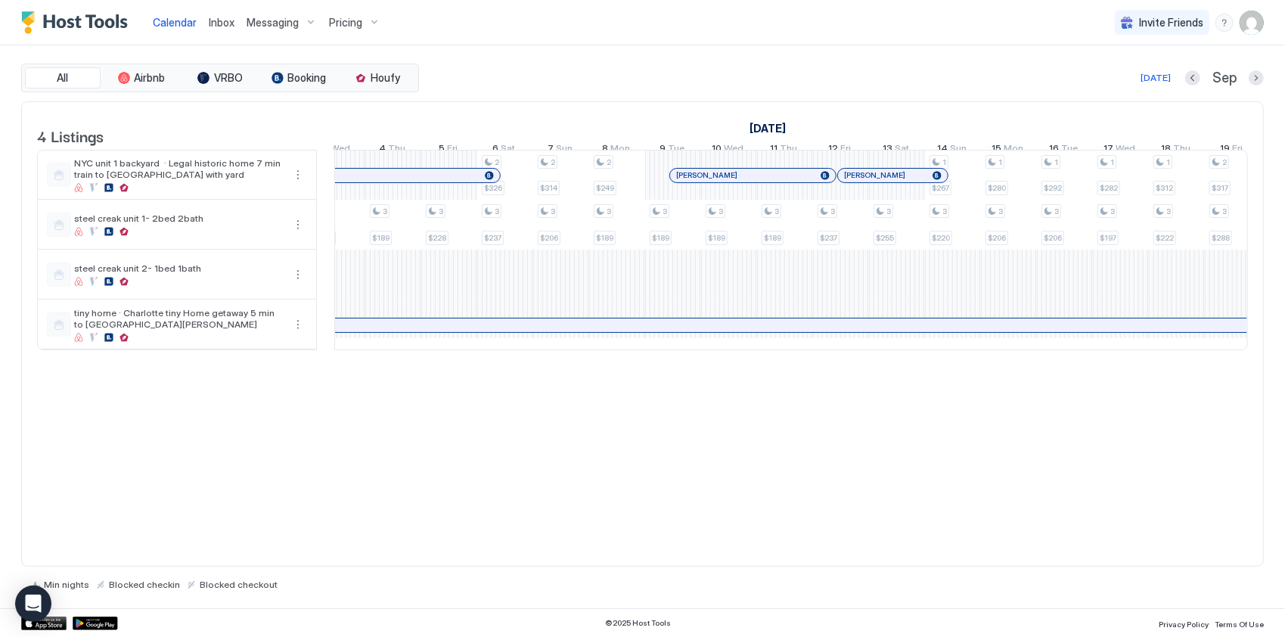
scroll to position [0, 2017]
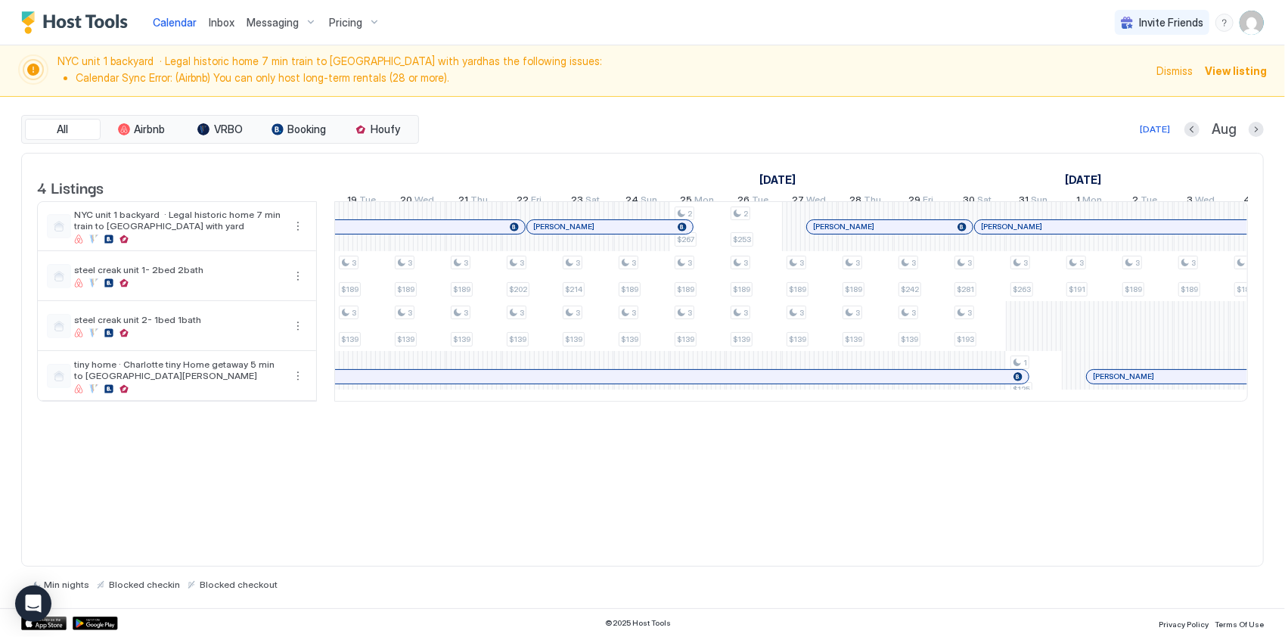
click at [1256, 17] on img "User profile" at bounding box center [1252, 23] width 24 height 24
click at [1154, 77] on div "Settings" at bounding box center [1167, 85] width 192 height 26
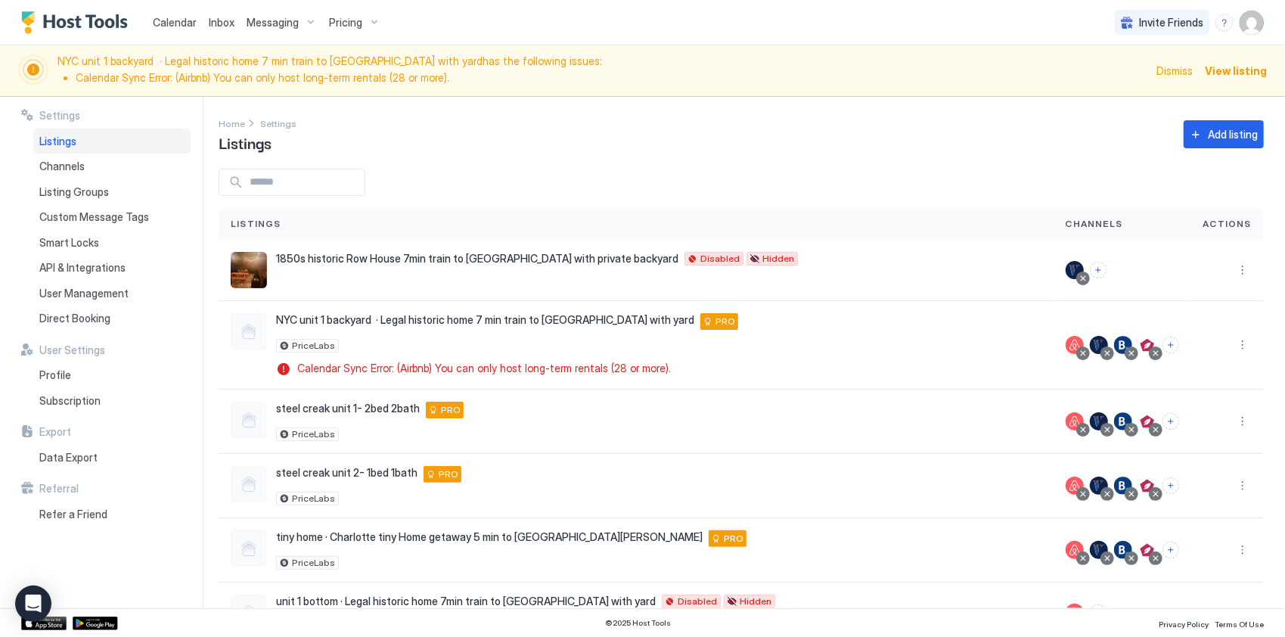
scroll to position [110, 0]
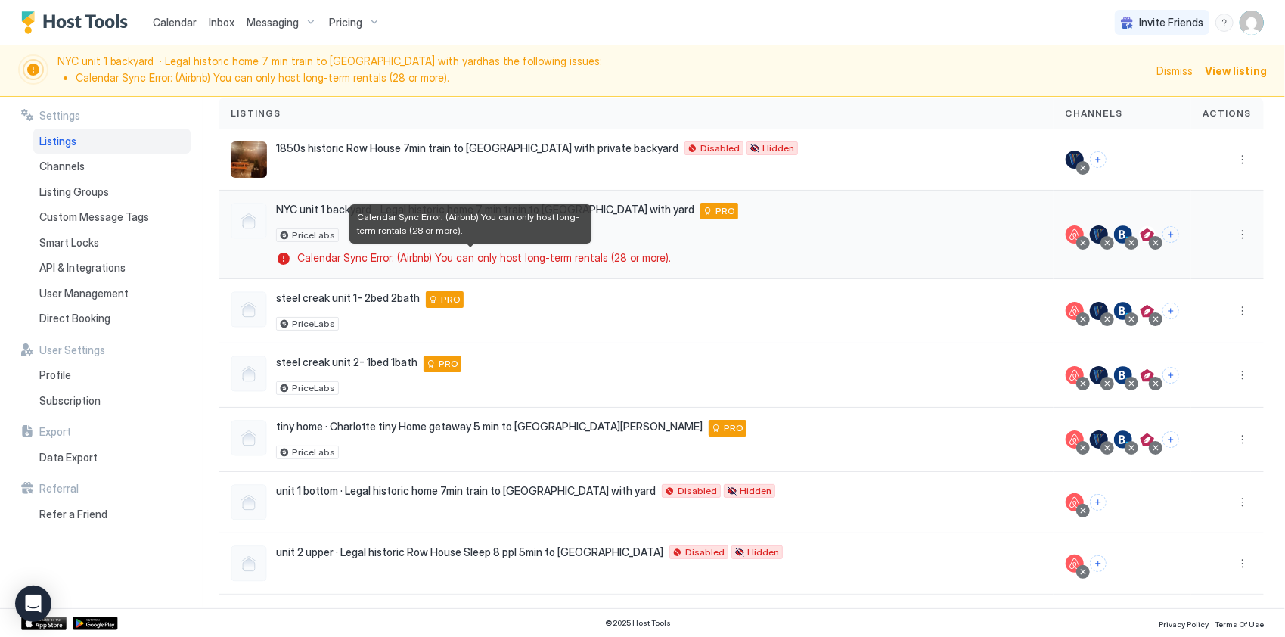
drag, startPoint x: 637, startPoint y: 257, endPoint x: 660, endPoint y: 256, distance: 22.7
click at [637, 257] on span "Calendar Sync Error: (Airbnb) You can only host long-term rentals (28 or more)." at bounding box center [484, 258] width 374 height 14
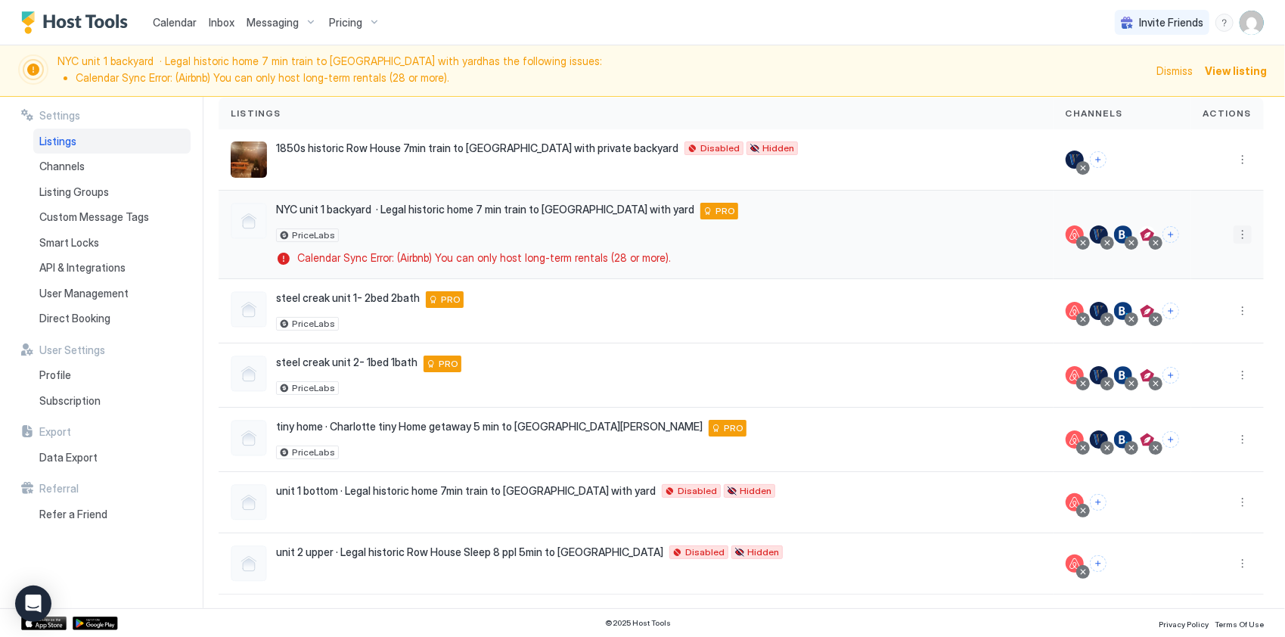
click at [1236, 234] on button "More options" at bounding box center [1243, 234] width 18 height 18
click at [1200, 346] on span "Airbnb Settings" at bounding box center [1196, 351] width 67 height 11
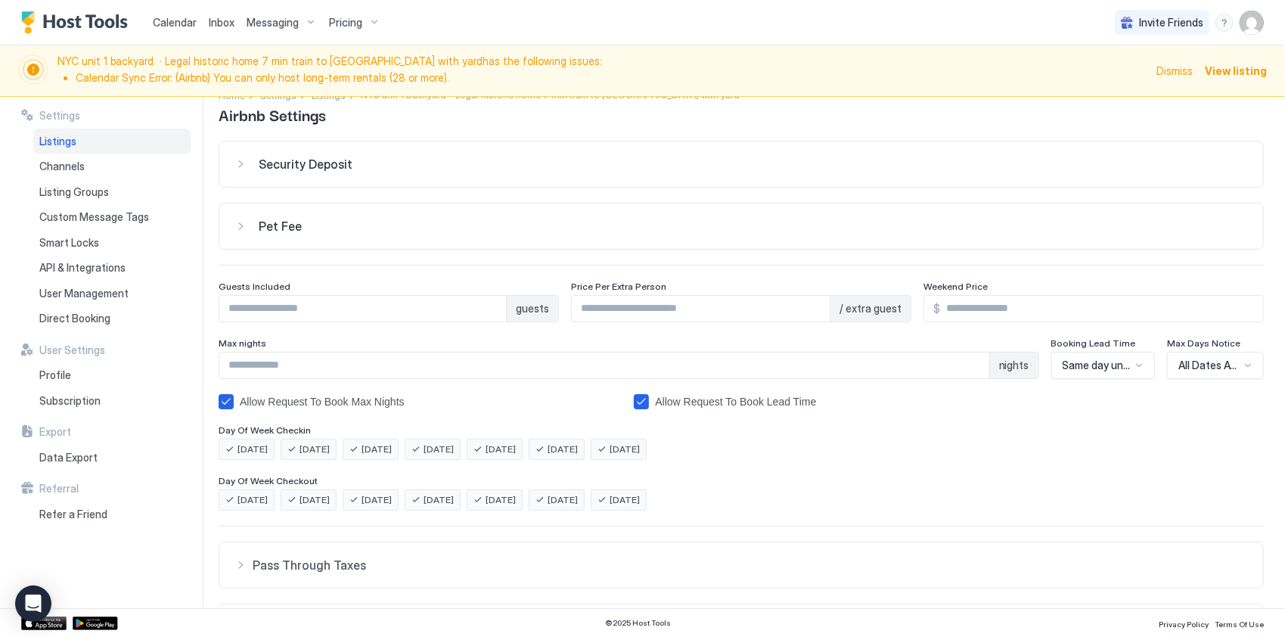
scroll to position [25, 0]
click at [489, 313] on input "*" at bounding box center [362, 312] width 287 height 26
type input "*"
click at [489, 313] on input "*" at bounding box center [362, 312] width 287 height 26
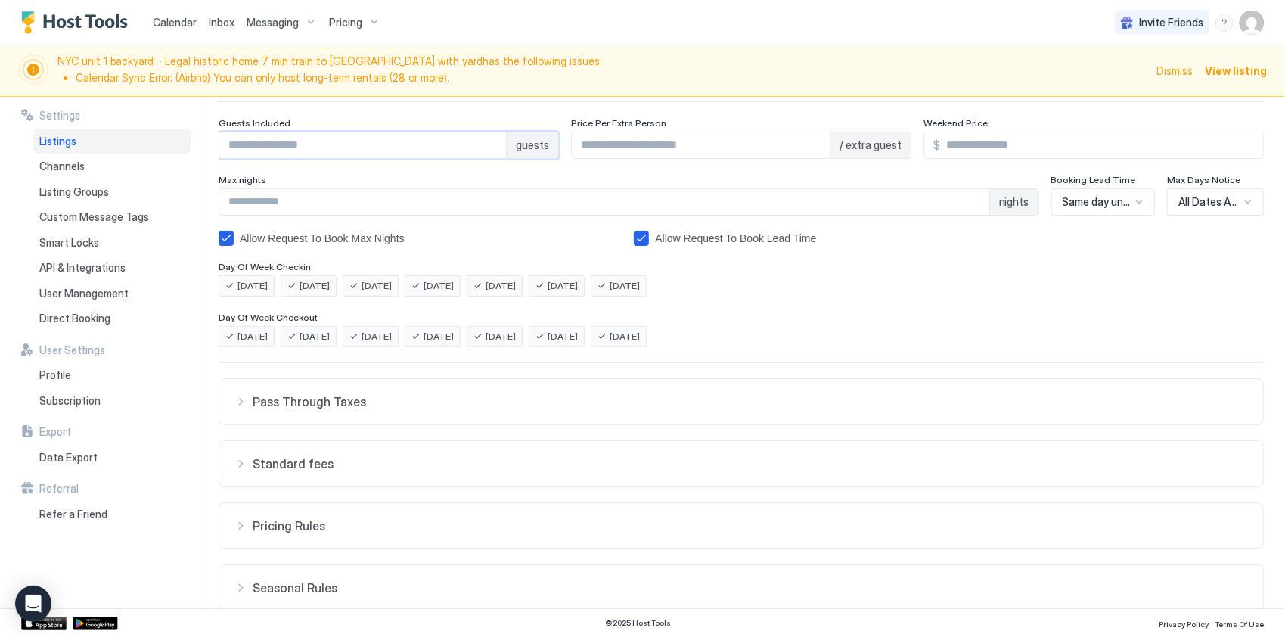
scroll to position [252, 0]
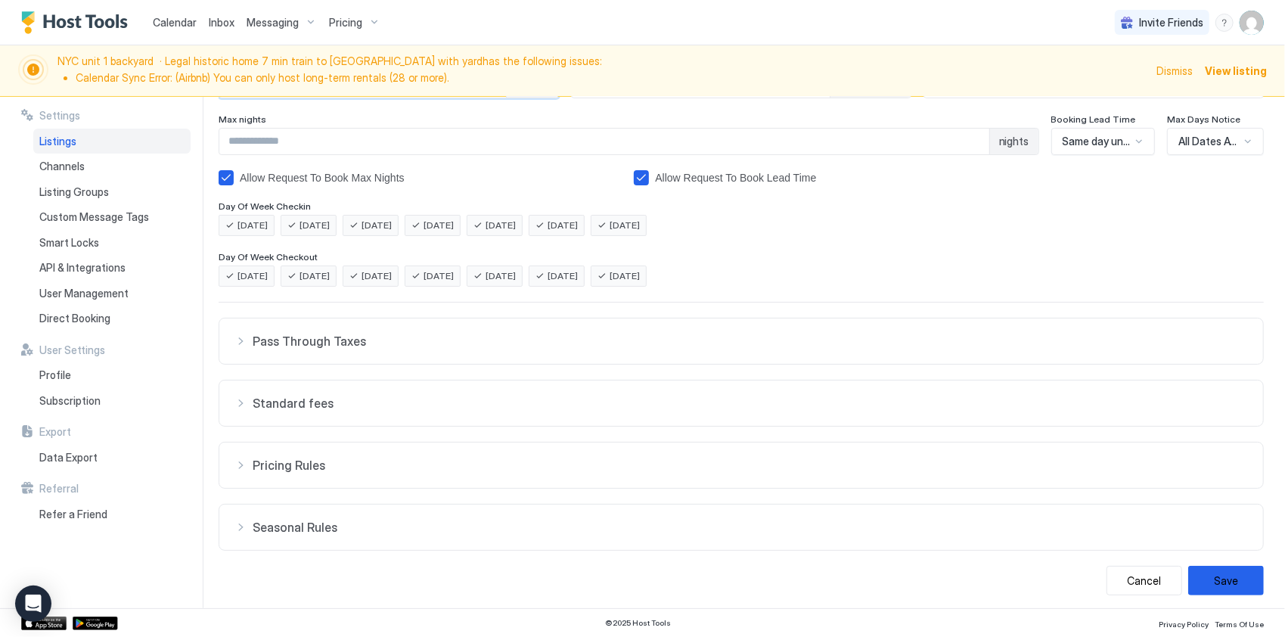
click at [472, 340] on span "Pass Through Taxes" at bounding box center [750, 341] width 995 height 15
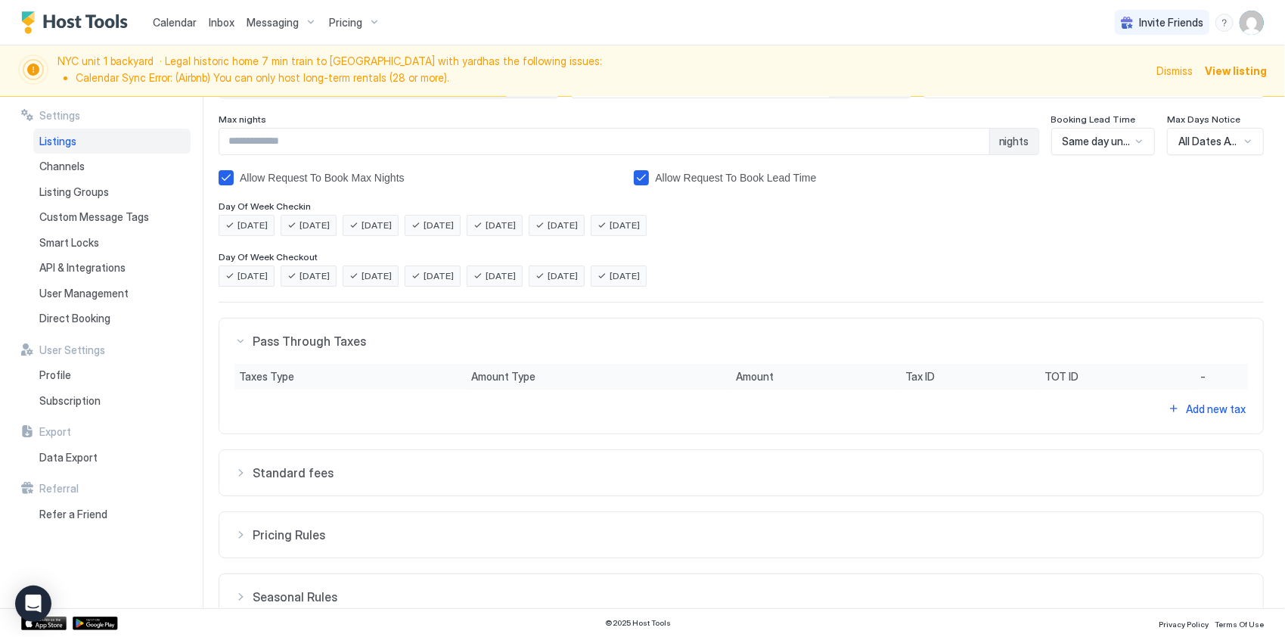
scroll to position [321, 0]
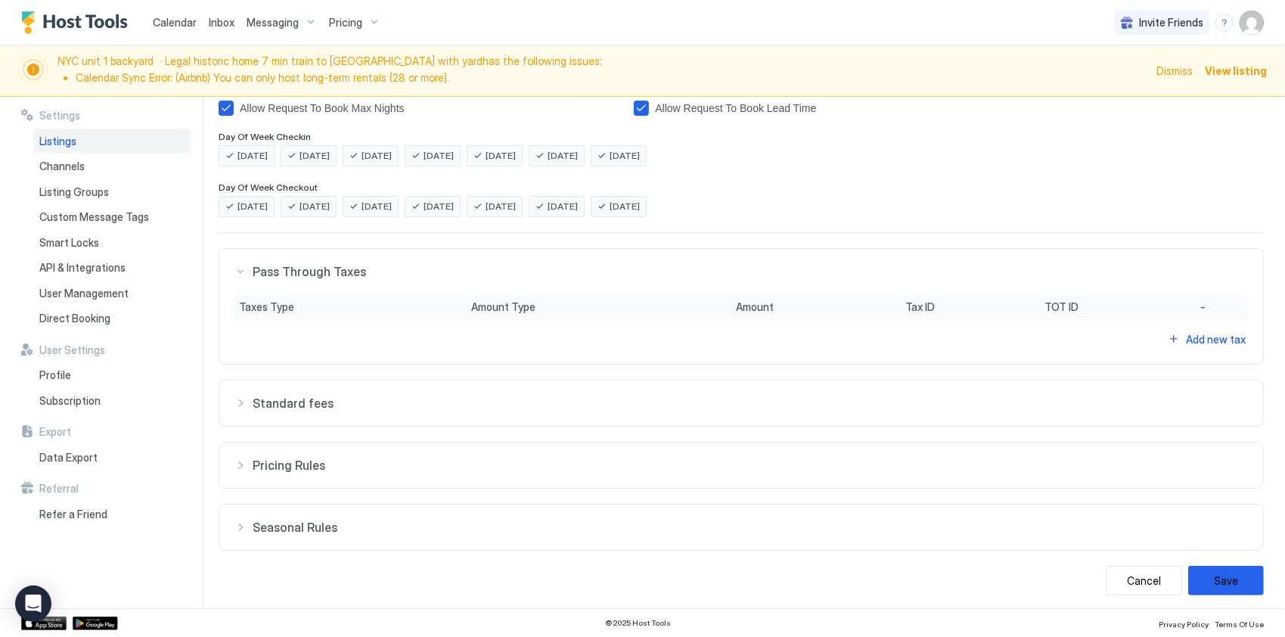
click at [464, 373] on div "Security Deposit $ Pet Fee $ Guests Included * guests Price Per Extra Person * …" at bounding box center [741, 221] width 1045 height 748
click at [470, 294] on button "Standard fees" at bounding box center [741, 271] width 1044 height 45
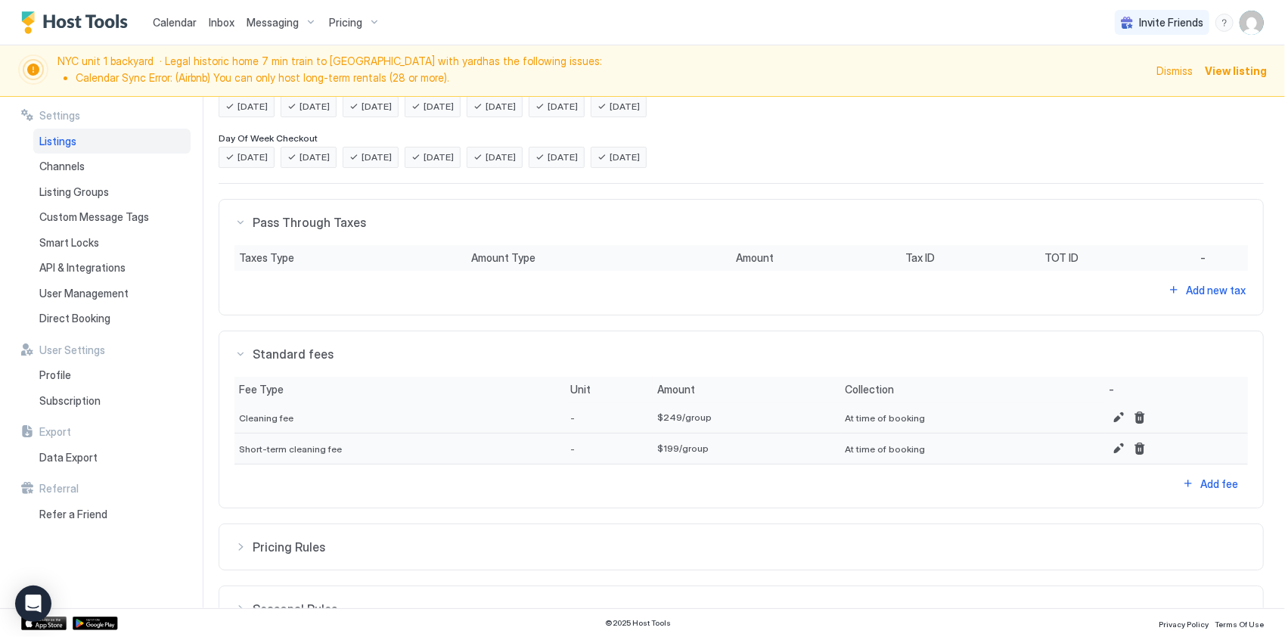
scroll to position [452, 0]
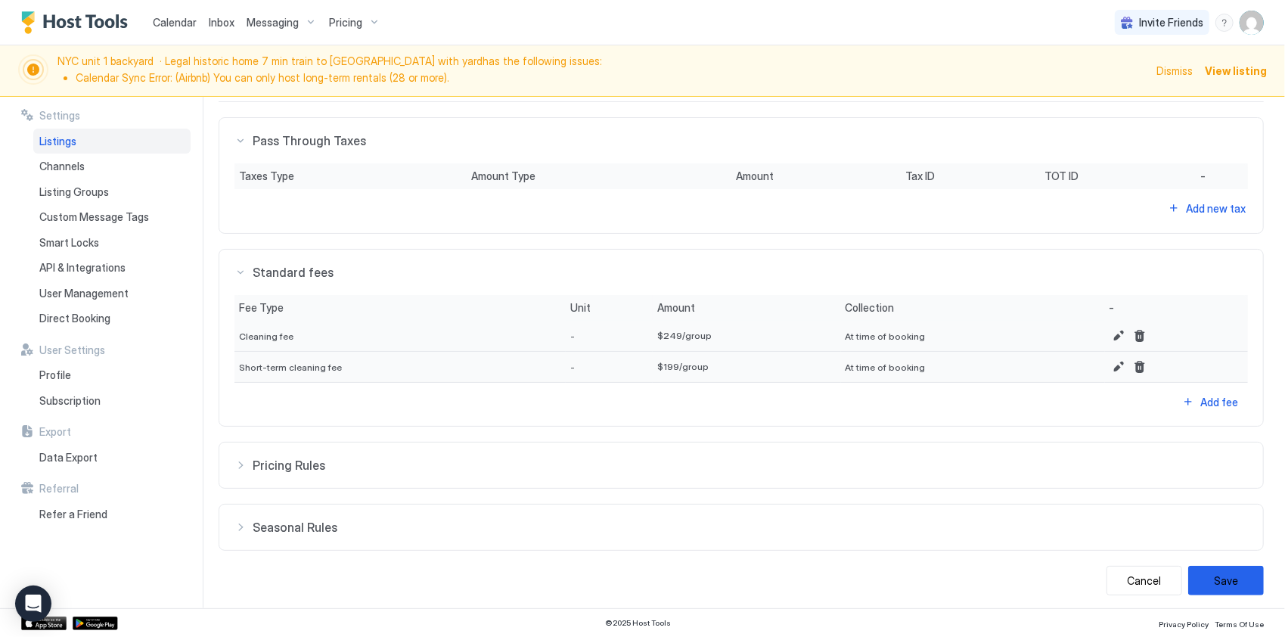
click at [474, 163] on button "Pricing Rules" at bounding box center [741, 140] width 1044 height 45
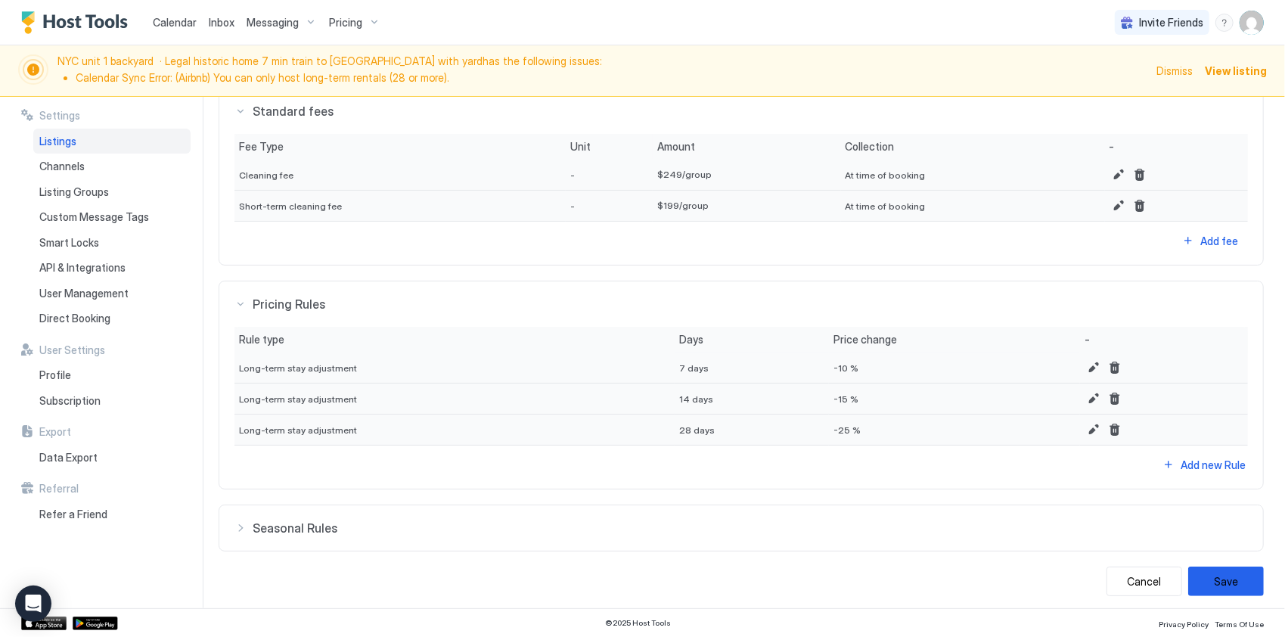
scroll to position [614, 0]
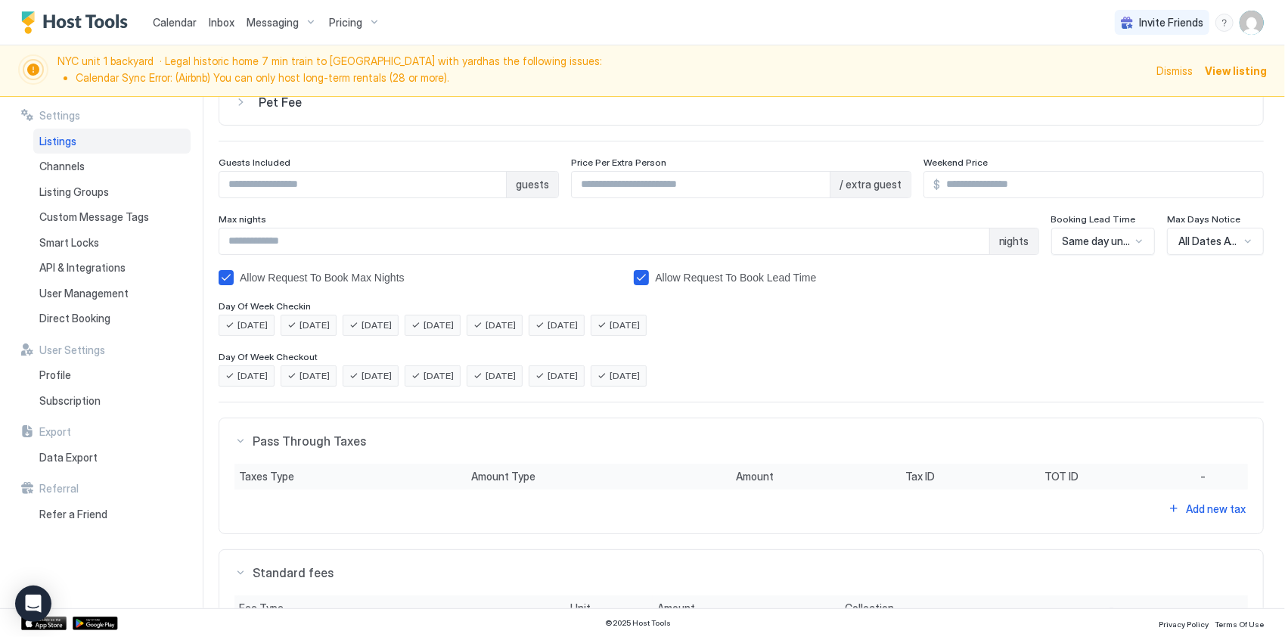
scroll to position [0, 0]
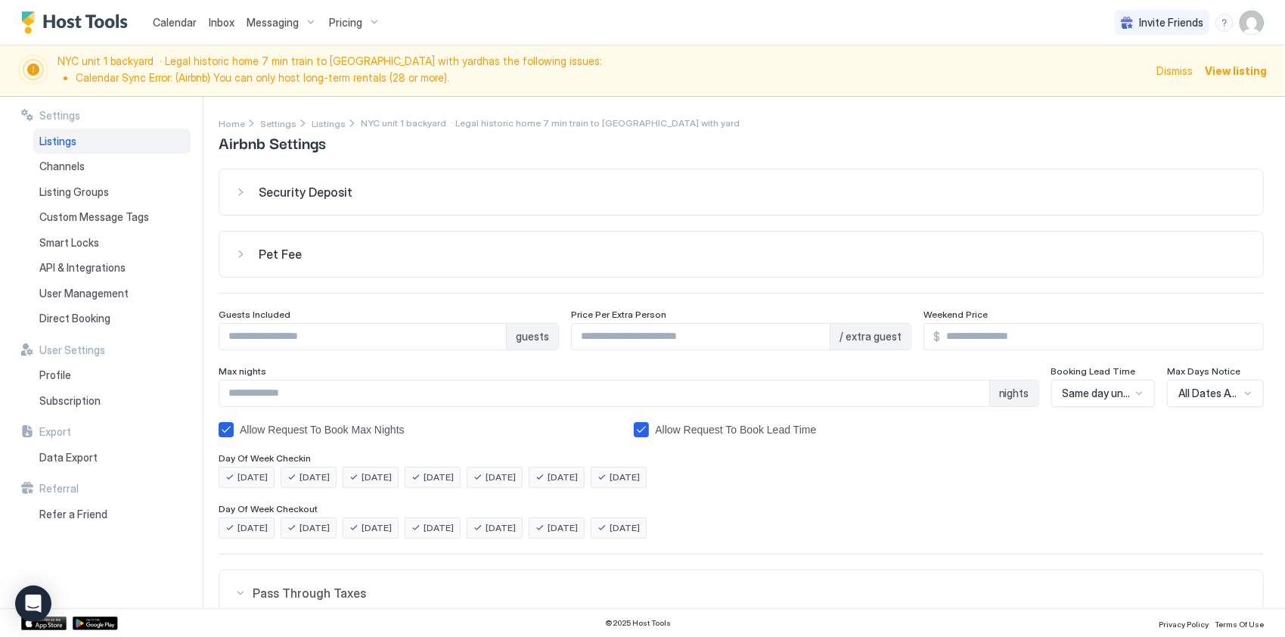
click at [303, 200] on div "Pet Fee" at bounding box center [753, 192] width 989 height 15
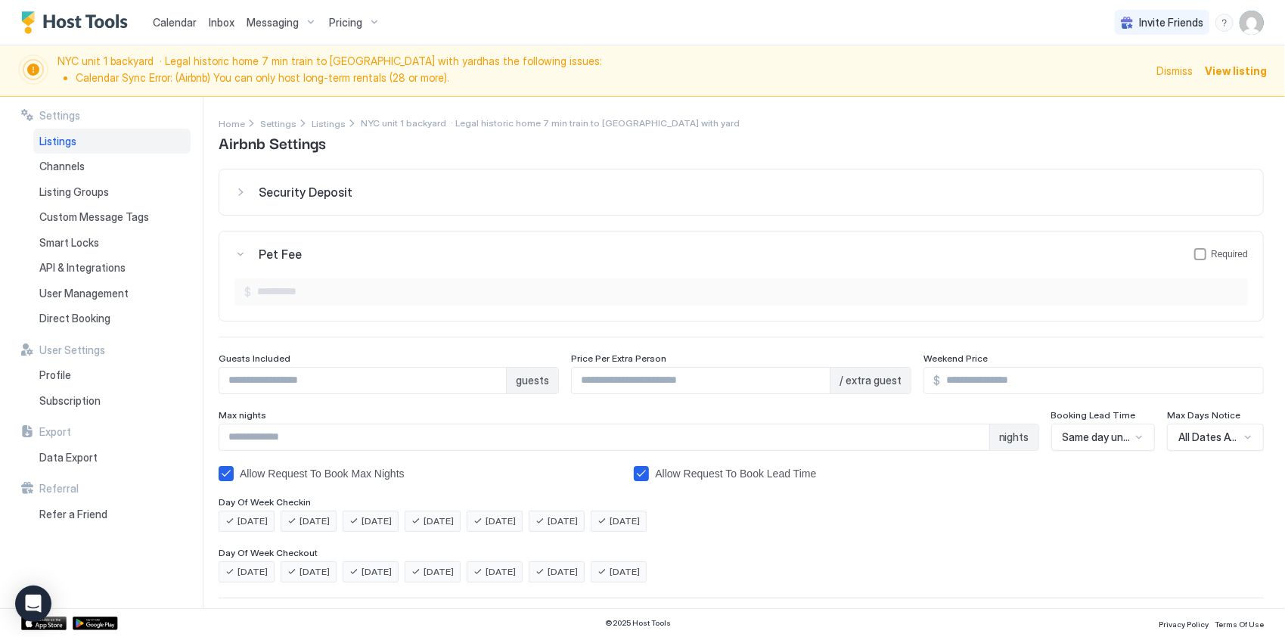
click at [348, 185] on div "Security Deposit" at bounding box center [753, 192] width 989 height 15
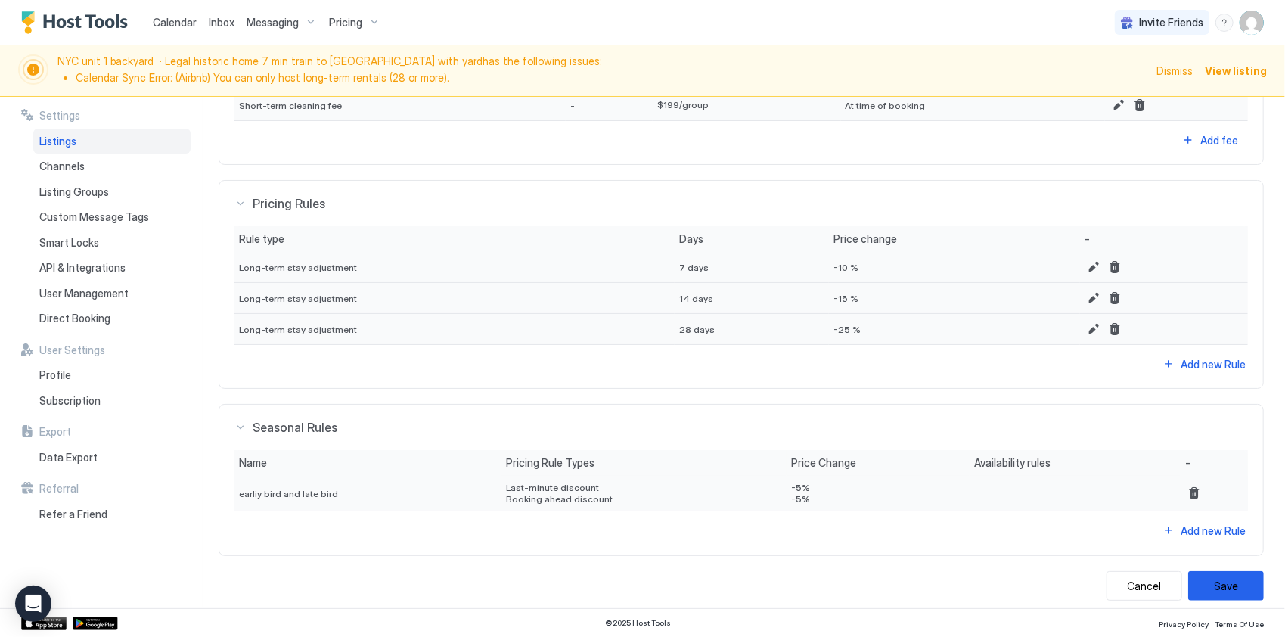
scroll to position [807, 0]
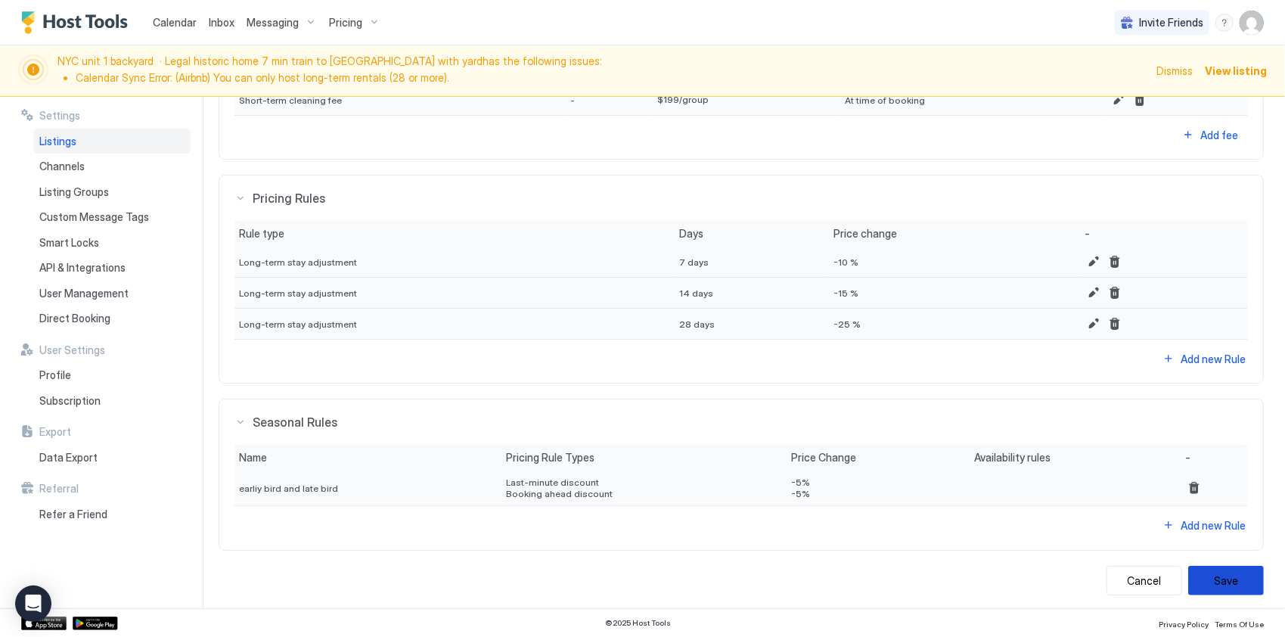
click at [1231, 576] on button "Save" at bounding box center [1226, 581] width 76 height 30
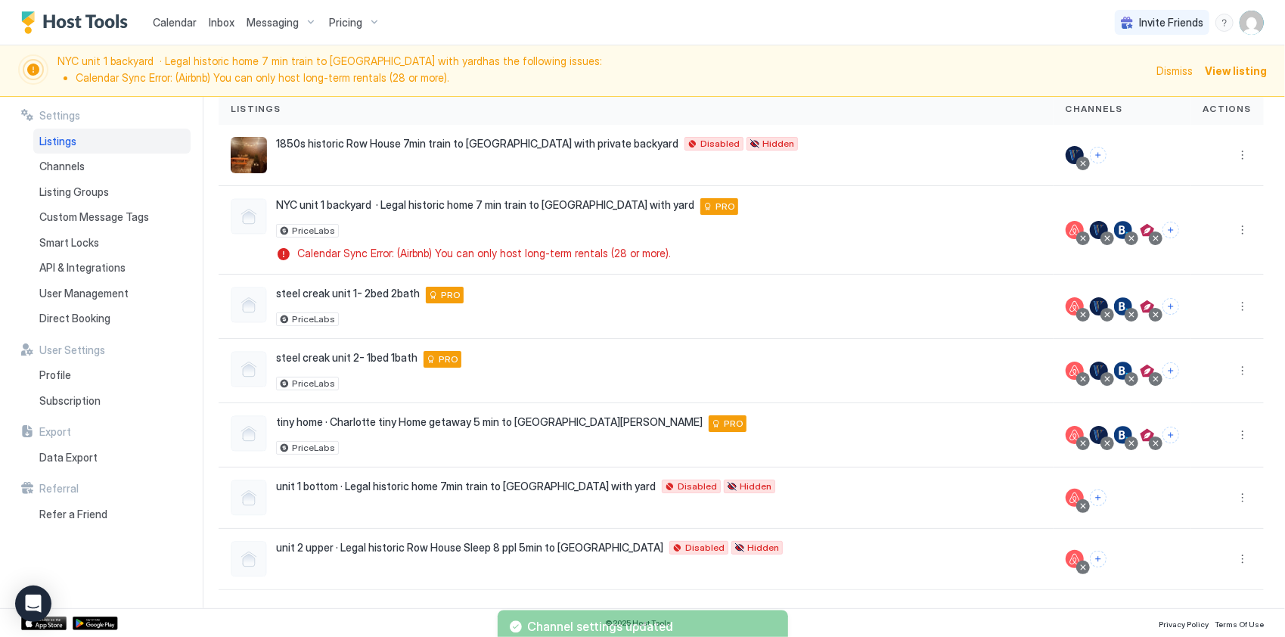
scroll to position [110, 0]
